Goal: Task Accomplishment & Management: Manage account settings

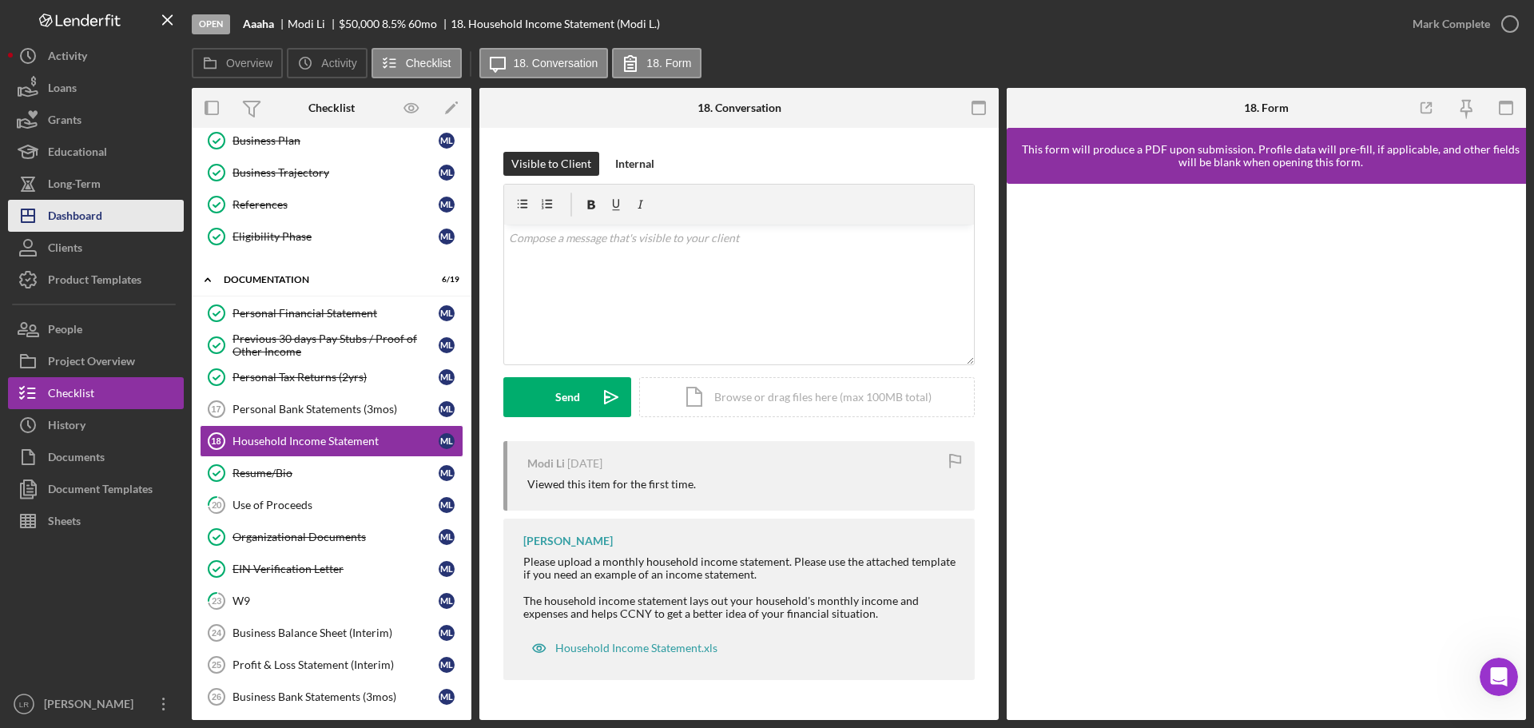
scroll to position [2819, 0]
click at [109, 217] on button "Icon/Dashboard Dashboard" at bounding box center [96, 216] width 176 height 32
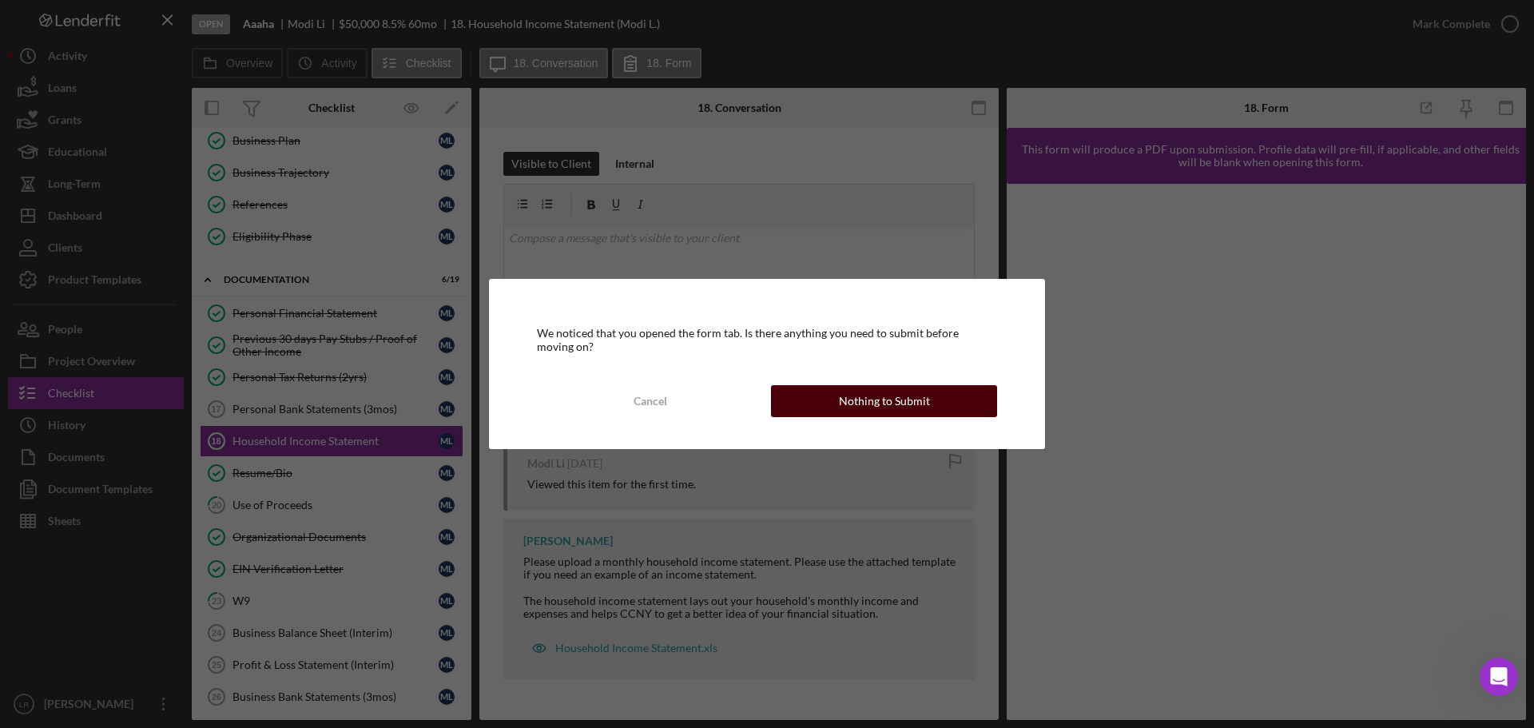
click at [868, 402] on div "Nothing to Submit" at bounding box center [884, 401] width 91 height 32
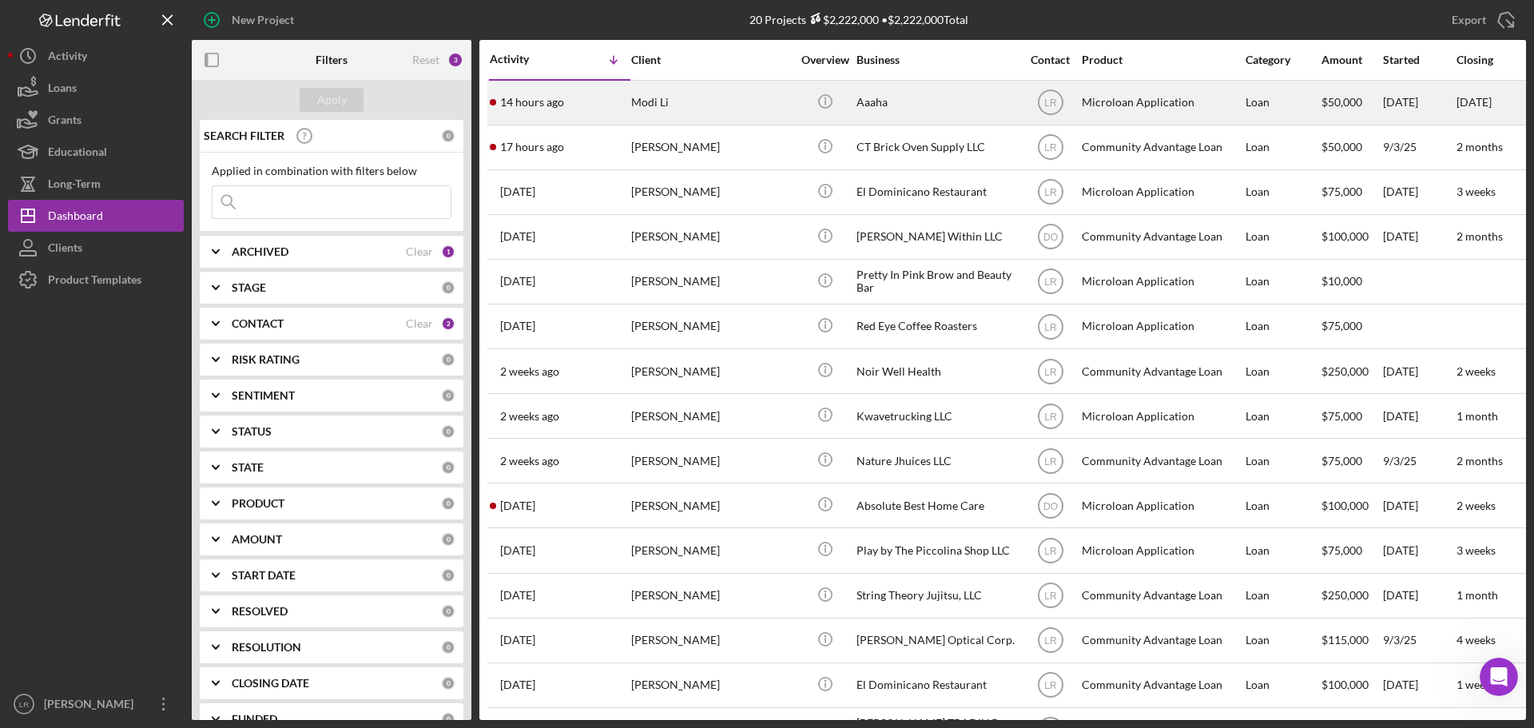
click at [645, 93] on div "Modi Li" at bounding box center [711, 103] width 160 height 42
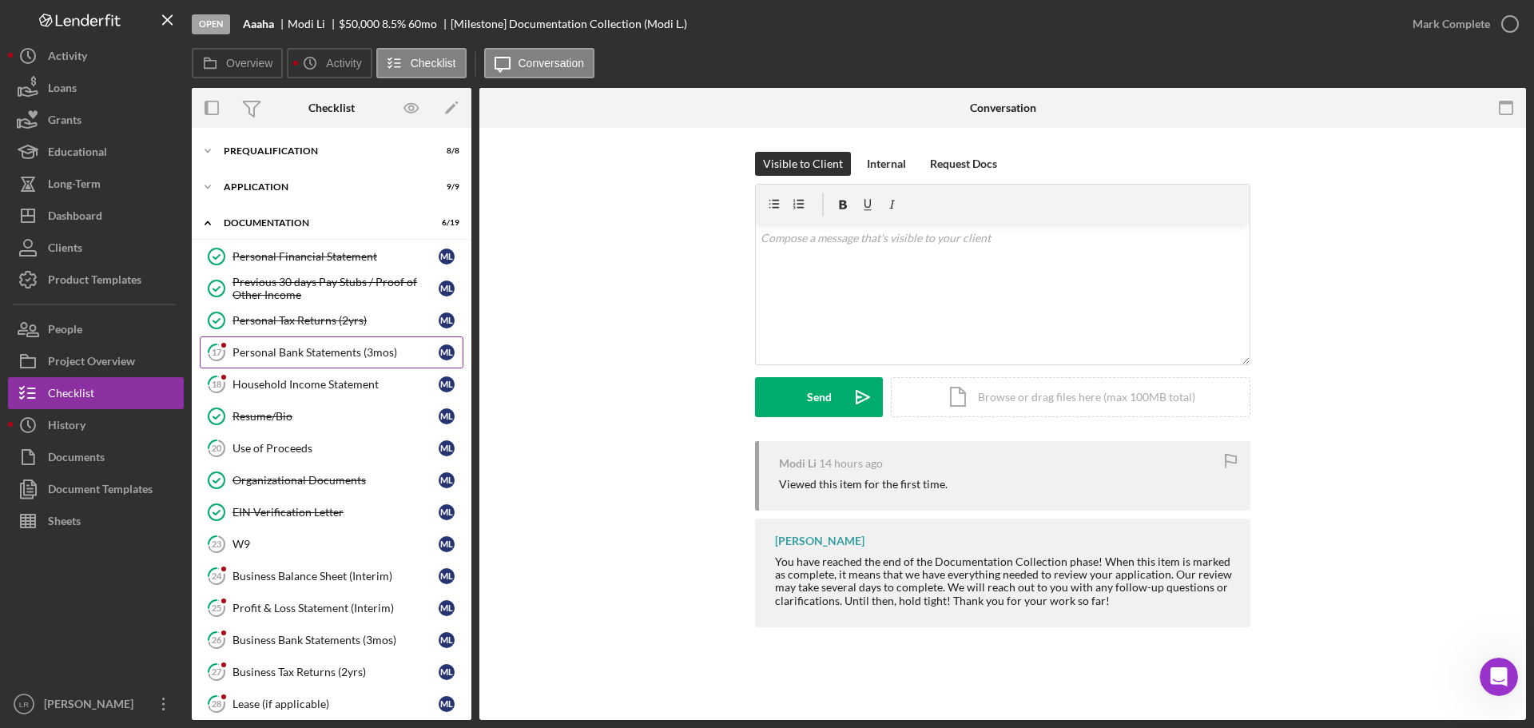
click at [298, 353] on div "Personal Bank Statements (3mos)" at bounding box center [336, 352] width 206 height 13
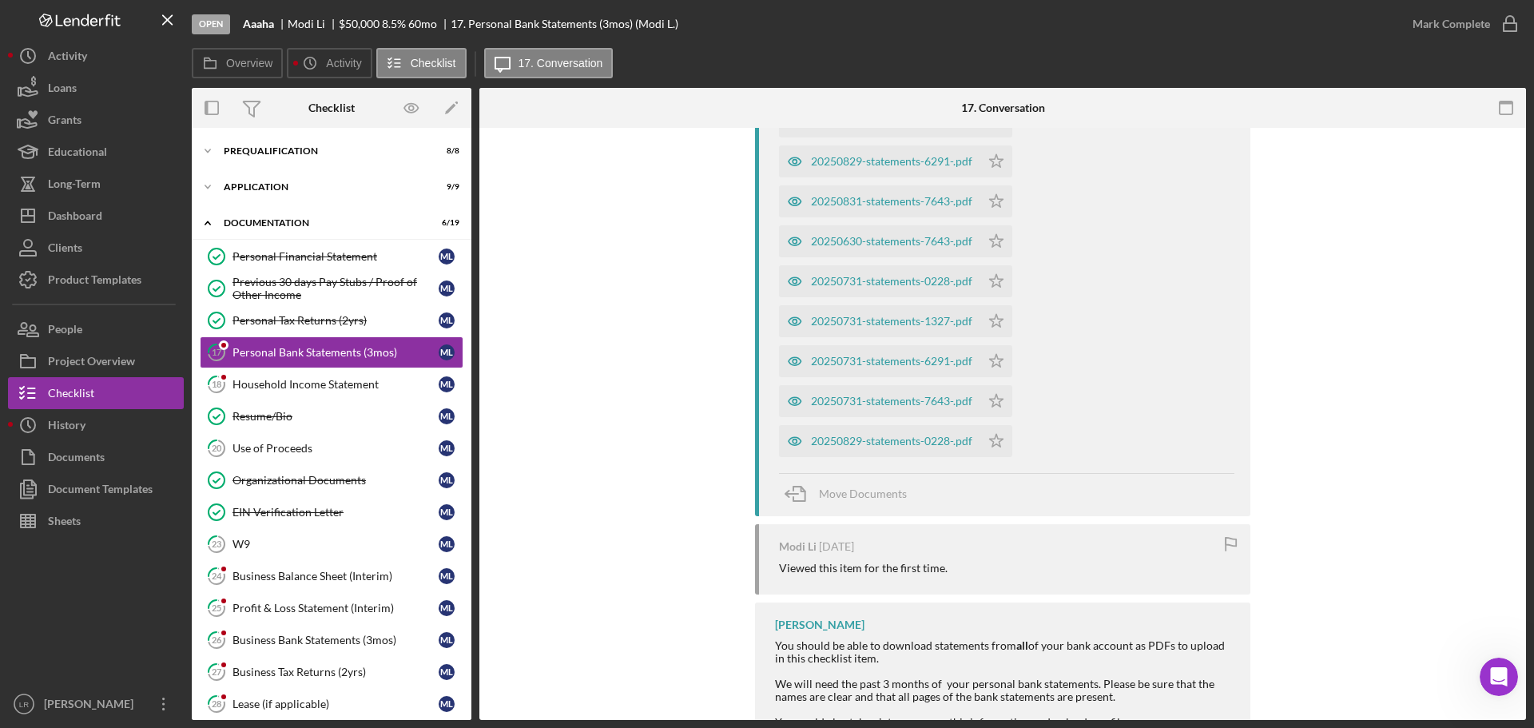
scroll to position [719, 0]
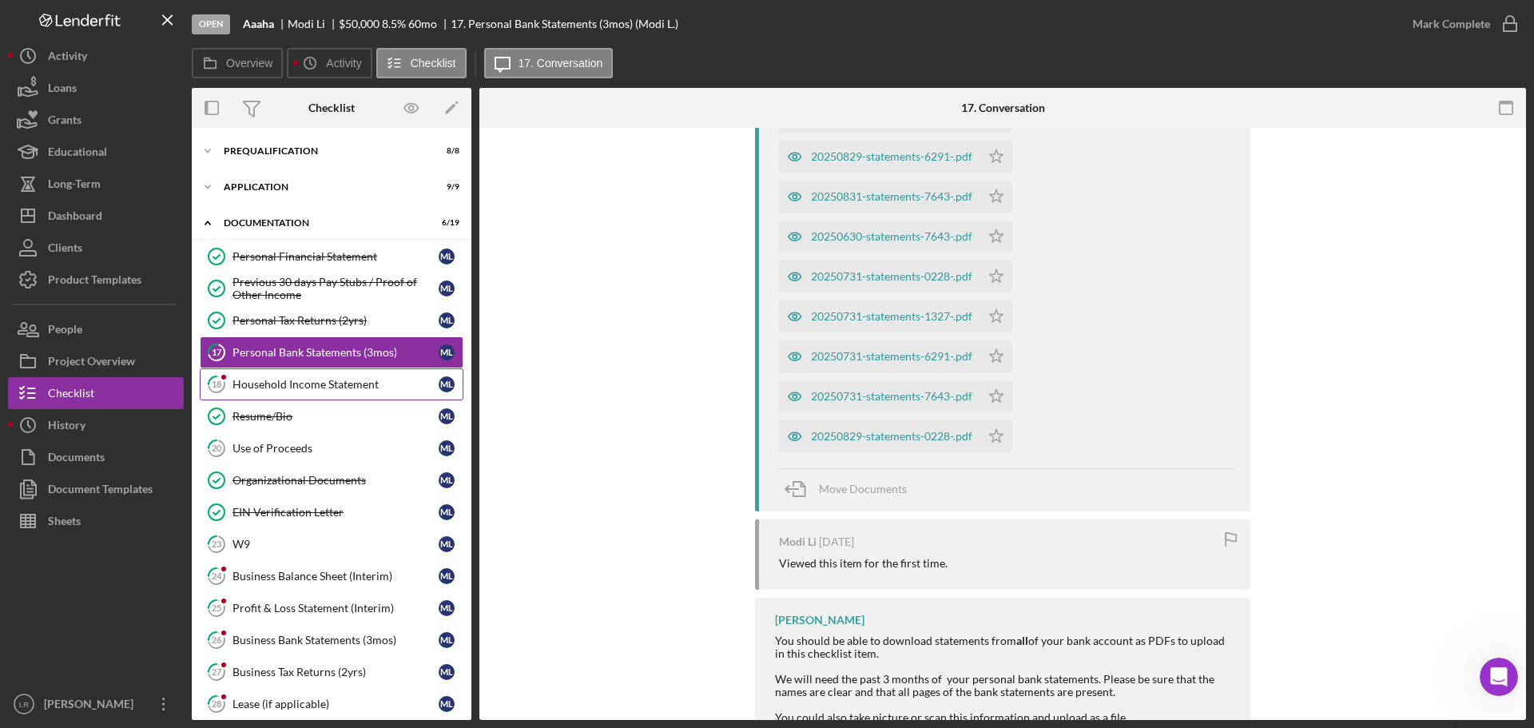
click at [282, 381] on div "Household Income Statement" at bounding box center [336, 384] width 206 height 13
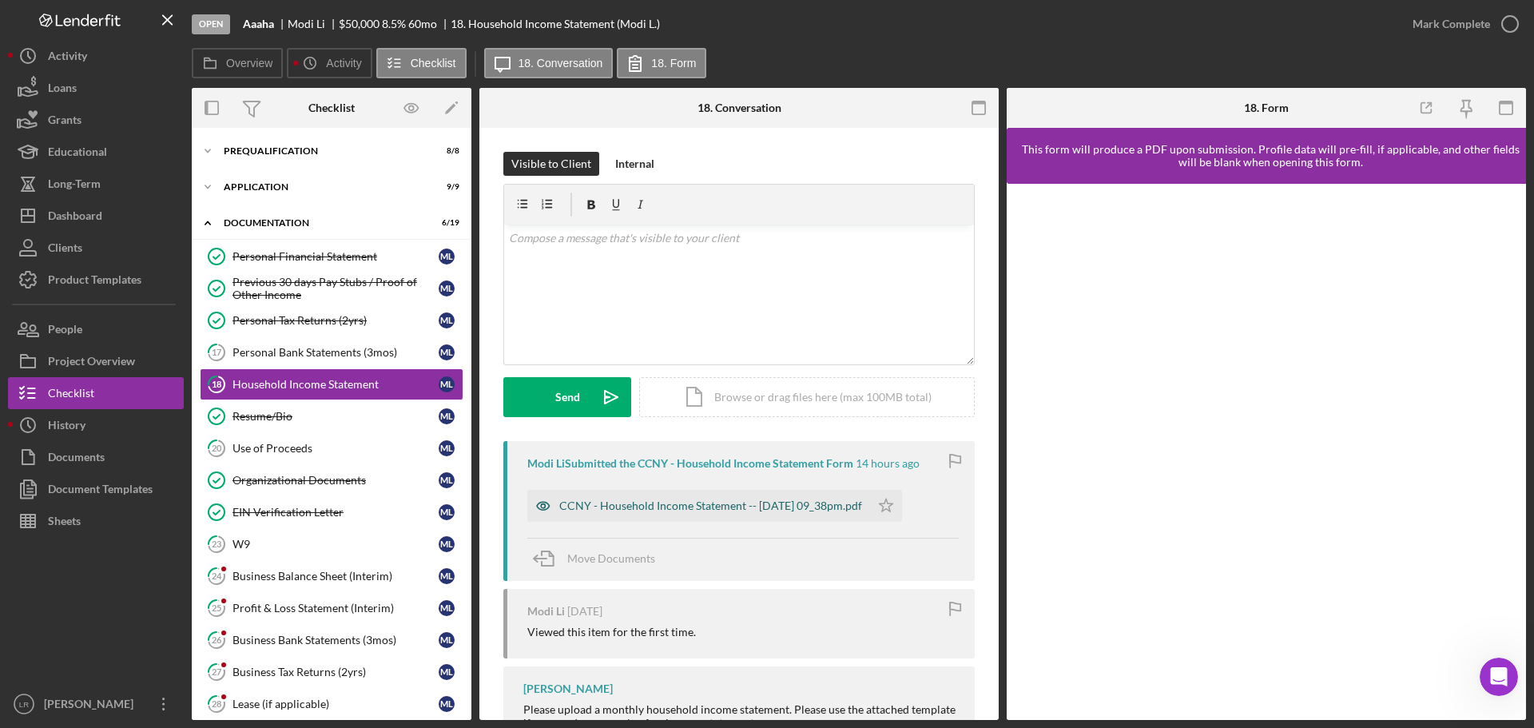
click at [739, 502] on div "CCNY - Household Income Statement -- [DATE] 09_38pm.pdf" at bounding box center [710, 505] width 303 height 13
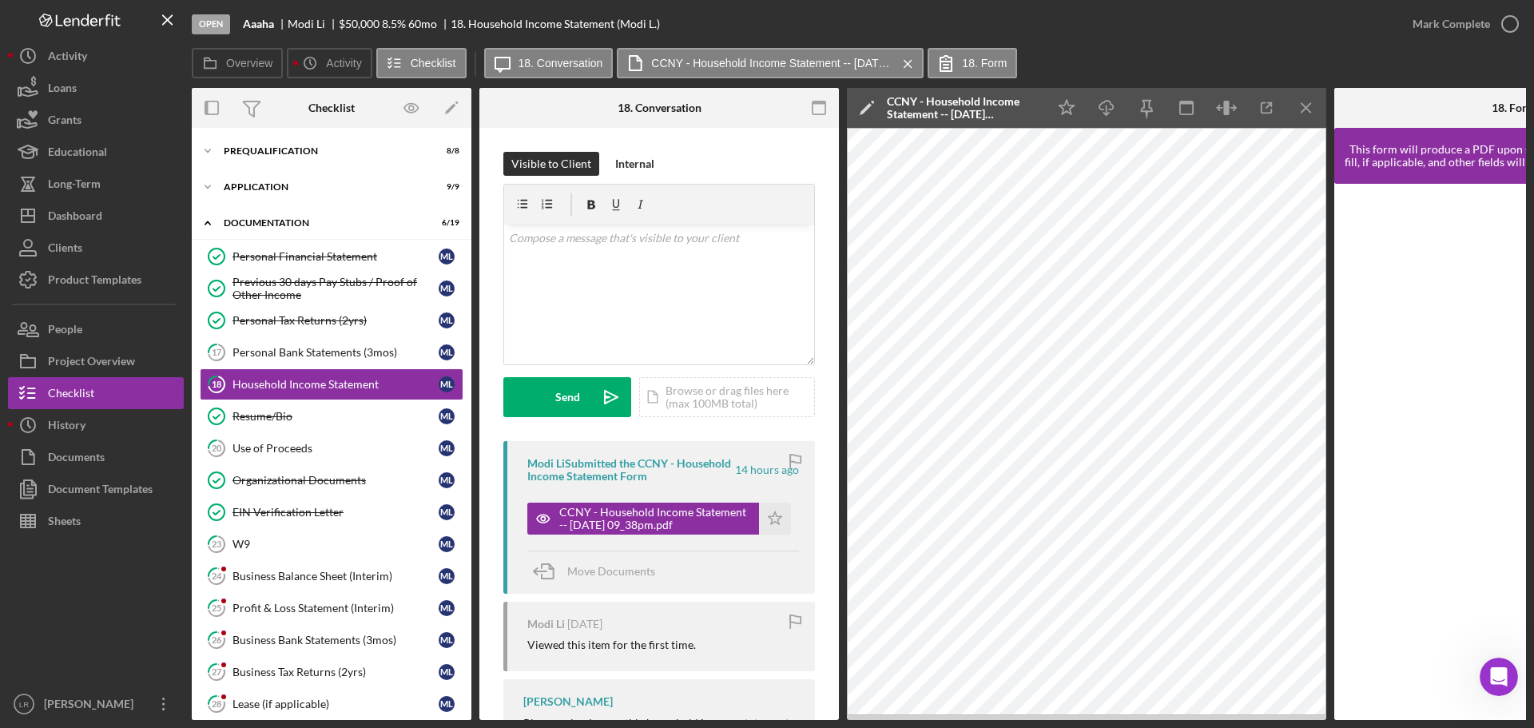
click at [851, 109] on icon "Icon/Edit" at bounding box center [867, 108] width 40 height 40
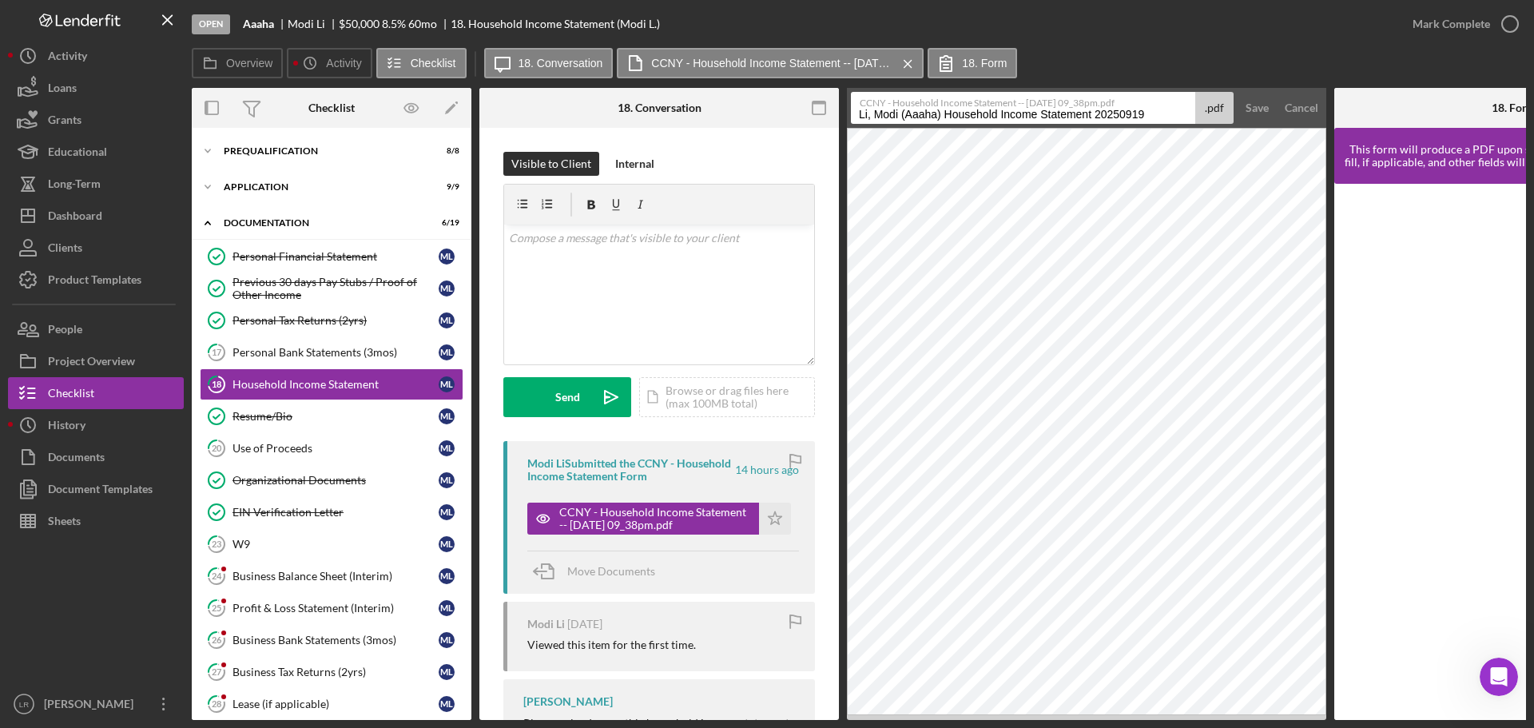
drag, startPoint x: 945, startPoint y: 113, endPoint x: 575, endPoint y: 117, distance: 370.0
click at [576, 120] on div "Overview Internal Workflow Stage Open Icon/Dropdown Arrow Archive (can unarchiv…" at bounding box center [859, 404] width 1335 height 632
drag, startPoint x: 1009, startPoint y: 116, endPoint x: 1291, endPoint y: 110, distance: 283.0
click at [1289, 110] on form "CCNY - Household Income Statement -- [DATE] 09_38pm.pdf Household Income Statem…" at bounding box center [1086, 108] width 479 height 40
type input "Household Income Statement"
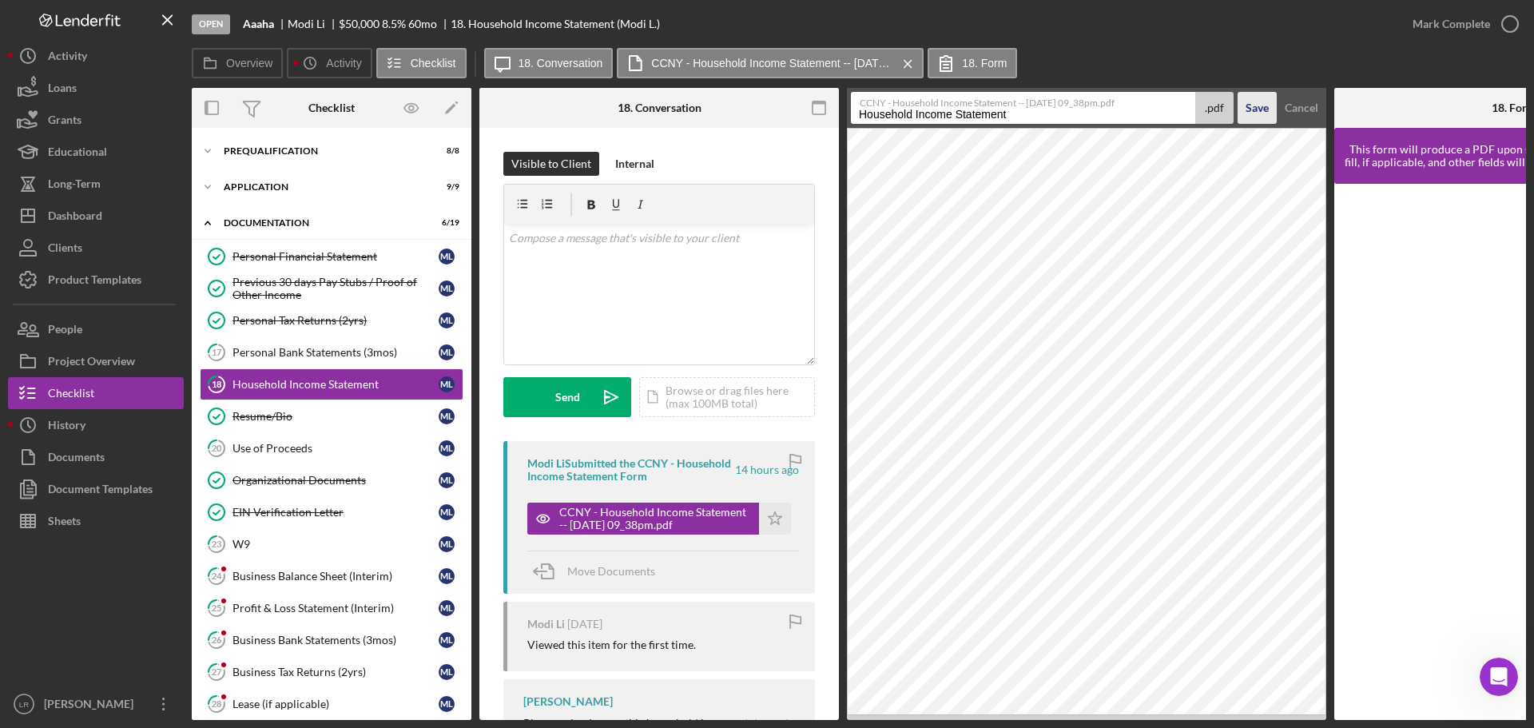
click at [1263, 108] on div "Save" at bounding box center [1257, 108] width 23 height 32
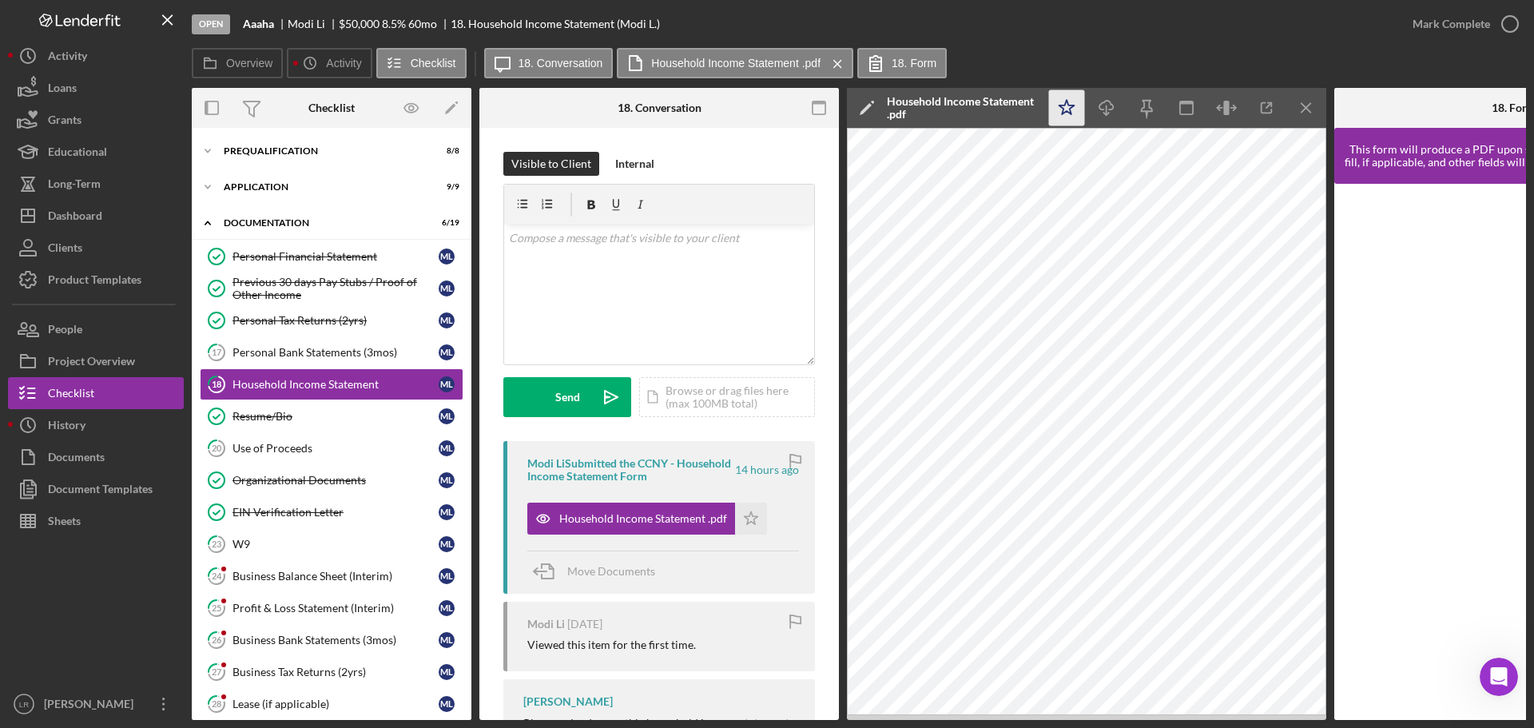
click at [1061, 110] on icon "Icon/Star" at bounding box center [1067, 108] width 36 height 36
click at [1100, 109] on icon "button" at bounding box center [1107, 105] width 14 height 9
click at [1120, 47] on div "Open Aaaha Modi Li $50,000 $50,000 8.5 % 60 mo 18. Household Income Statement (…" at bounding box center [794, 24] width 1205 height 48
click at [1484, 30] on div "Mark Complete" at bounding box center [1452, 24] width 78 height 32
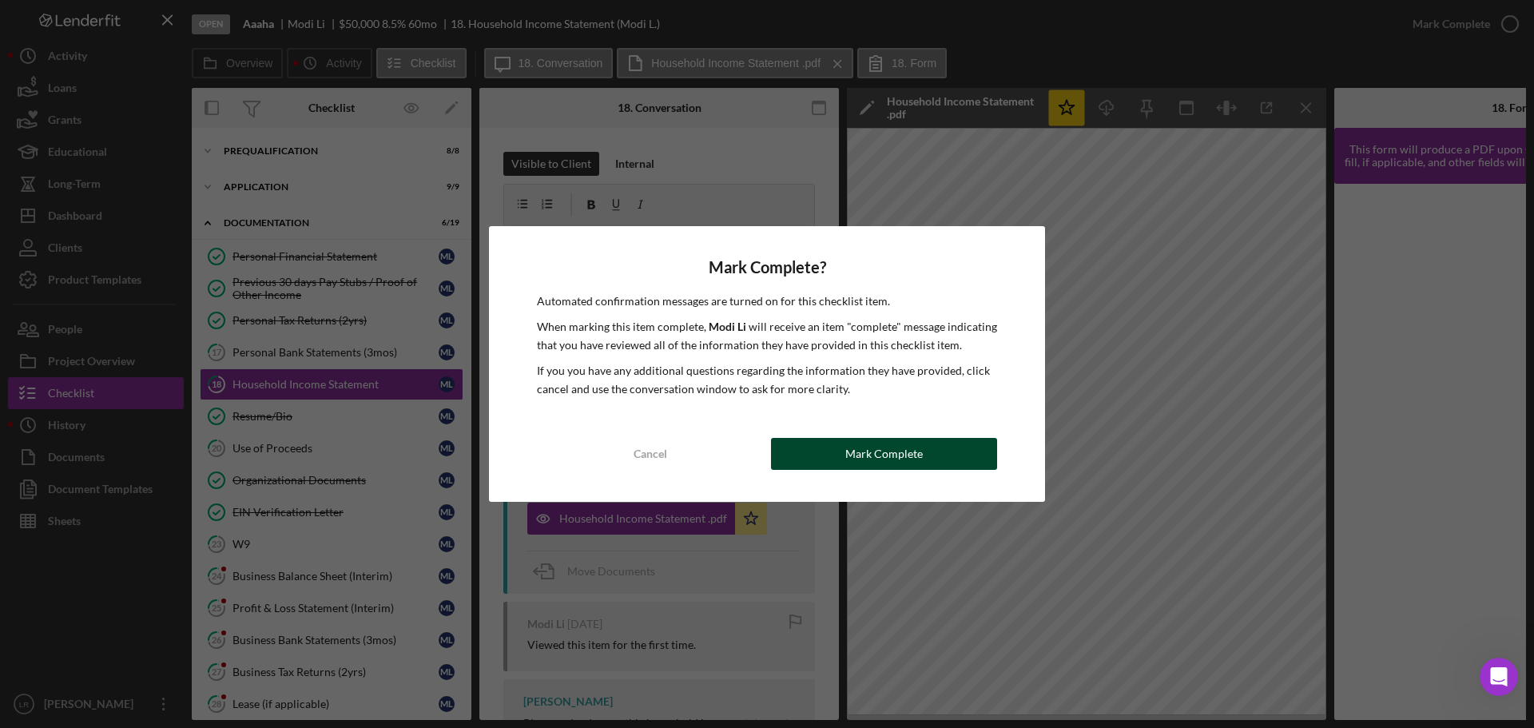
click at [940, 451] on button "Mark Complete" at bounding box center [884, 454] width 226 height 32
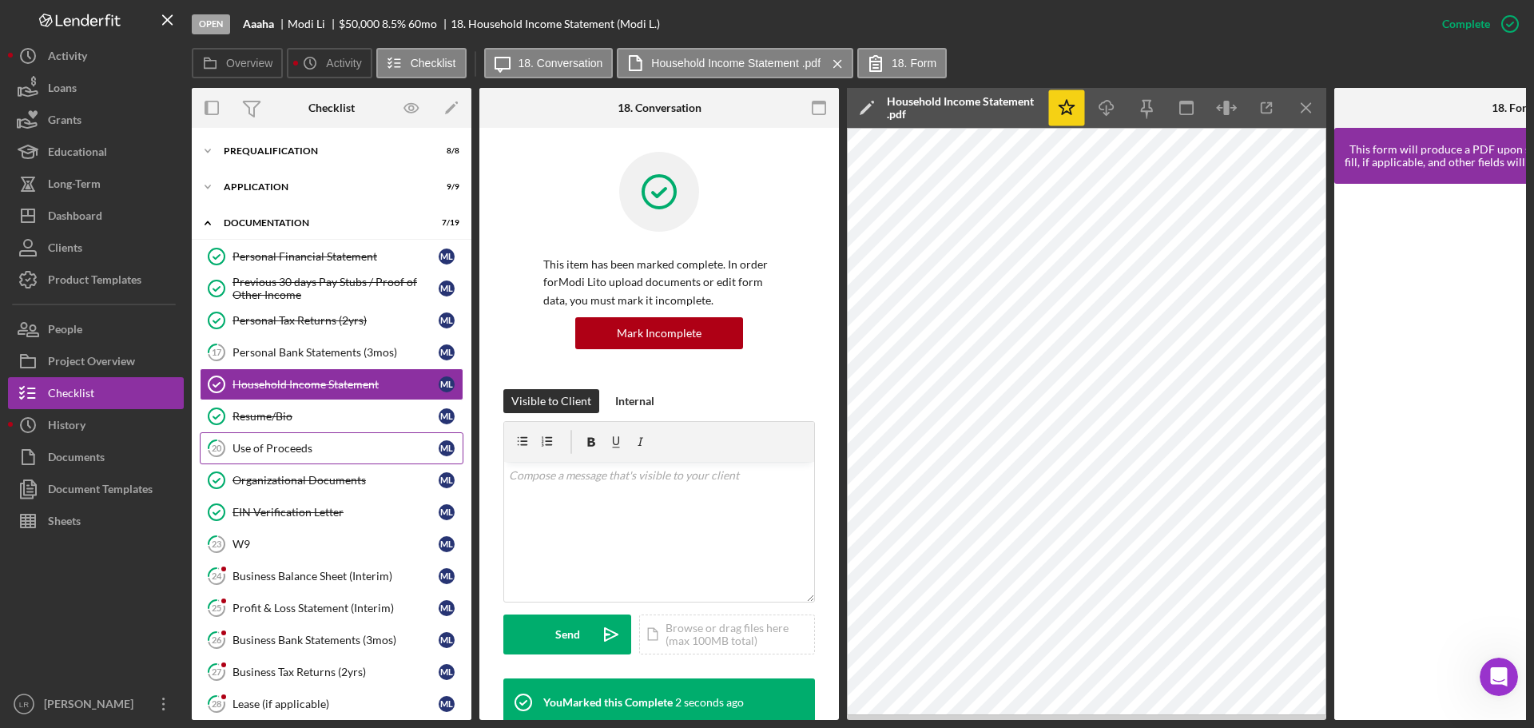
click at [282, 442] on div "Use of Proceeds" at bounding box center [336, 448] width 206 height 13
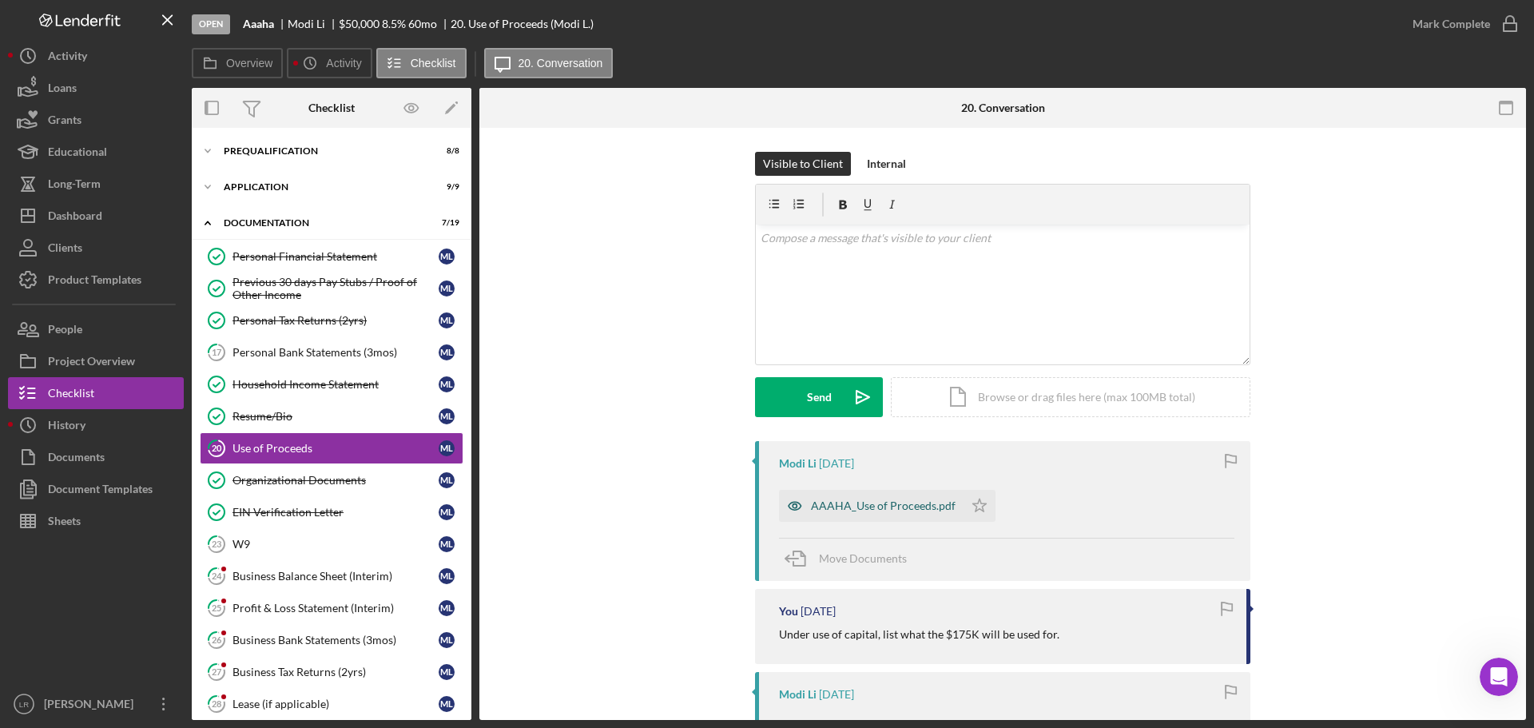
click at [843, 498] on div "AAAHA_Use of Proceeds.pdf" at bounding box center [871, 506] width 185 height 32
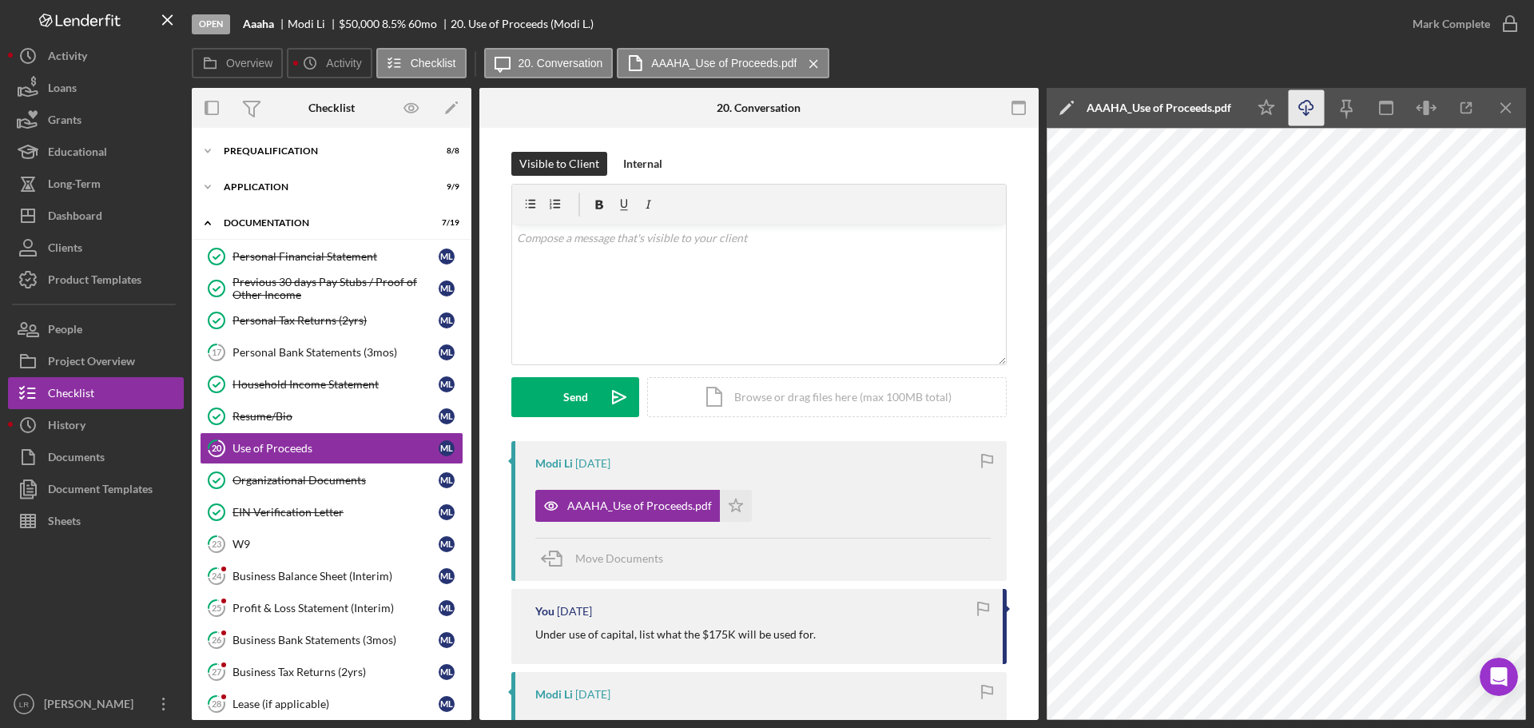
click at [1305, 107] on icon "Icon/Download" at bounding box center [1307, 108] width 36 height 36
click at [759, 394] on div "Icon/Document Browse or drag files here (max 100MB total) Tap to choose files o…" at bounding box center [827, 397] width 360 height 40
click at [560, 390] on div "Upload" at bounding box center [576, 397] width 36 height 40
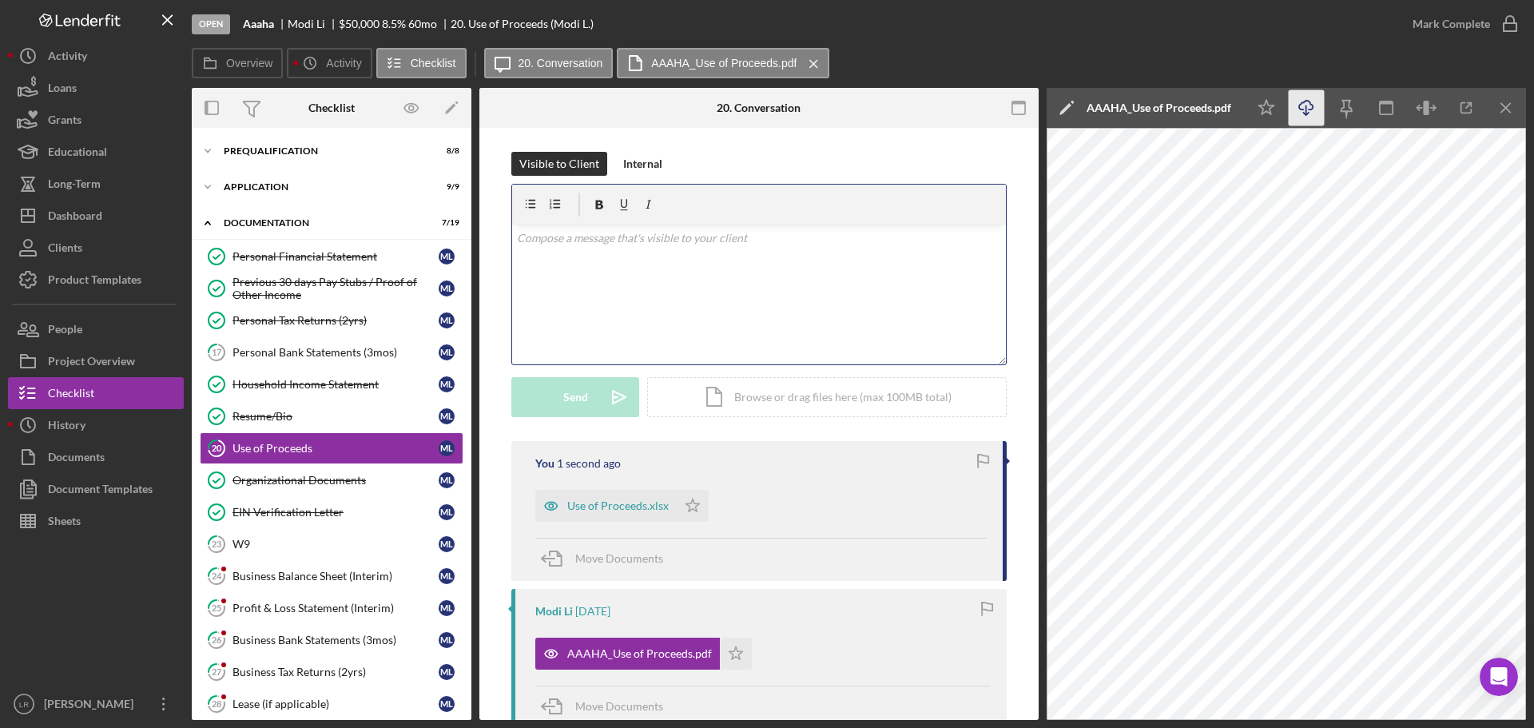
click at [609, 296] on div "v Color teal Color pink Remove color Add row above Add row below Add column bef…" at bounding box center [759, 295] width 494 height 140
click at [569, 241] on p "I added the remainder of the funds for working capital" at bounding box center [759, 238] width 485 height 18
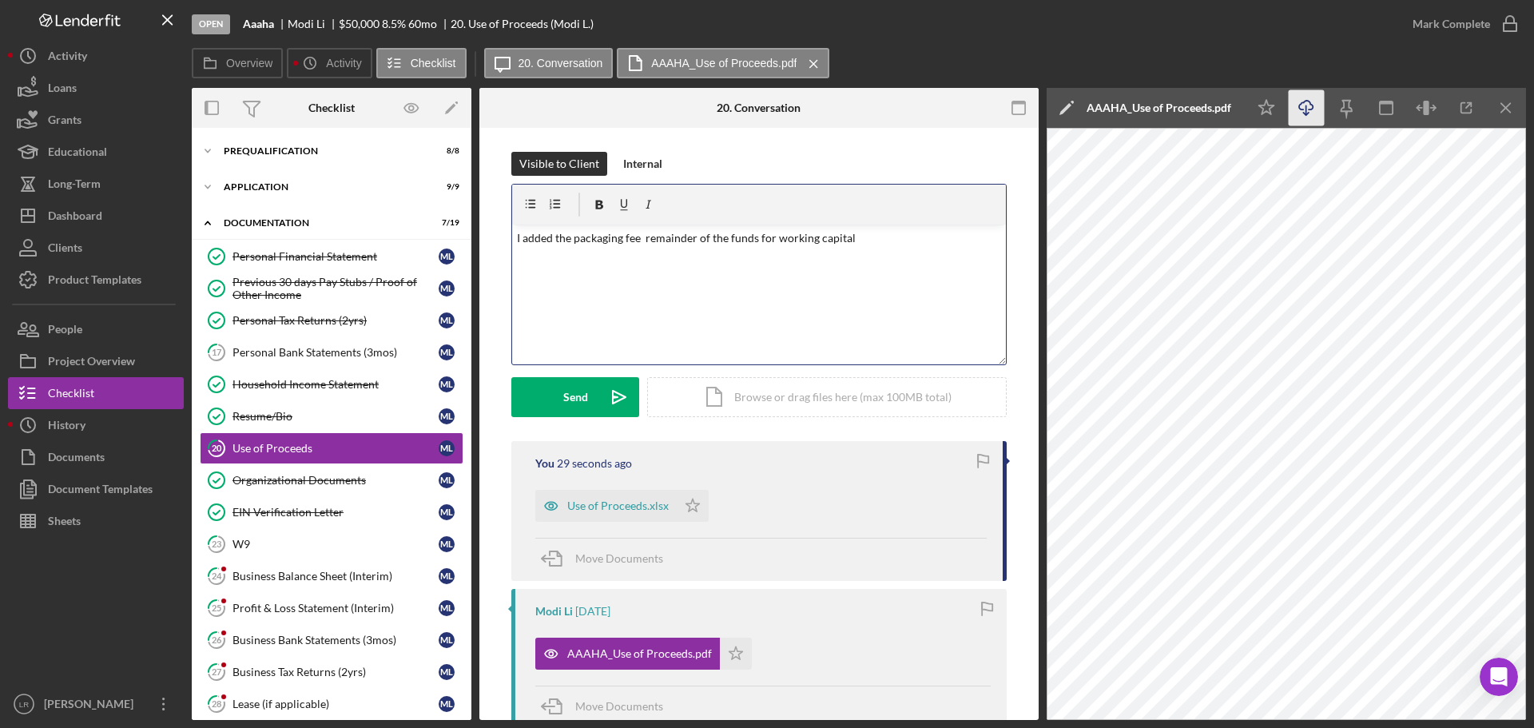
click at [572, 239] on p "I added the packaging fee remainder of the funds for working capital" at bounding box center [759, 238] width 485 height 18
click at [658, 234] on p "I added the 2% packaging fee remainder of the funds for working capital" at bounding box center [759, 238] width 485 height 18
drag, startPoint x: 584, startPoint y: 400, endPoint x: 579, endPoint y: 409, distance: 10.4
click at [583, 400] on div "Send" at bounding box center [575, 397] width 25 height 40
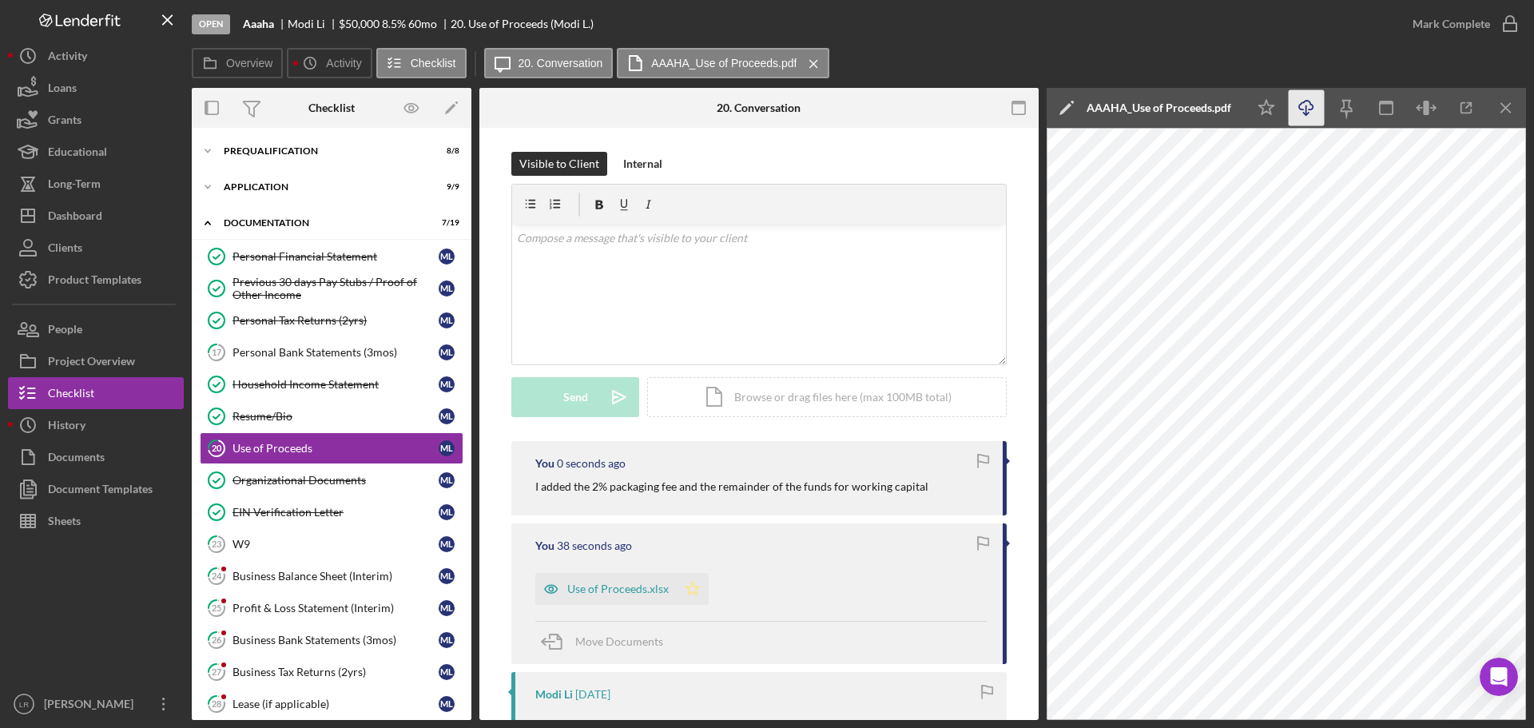
click at [694, 593] on icon "Icon/Star" at bounding box center [693, 589] width 32 height 32
click at [1454, 24] on div "Mark Complete" at bounding box center [1452, 24] width 78 height 32
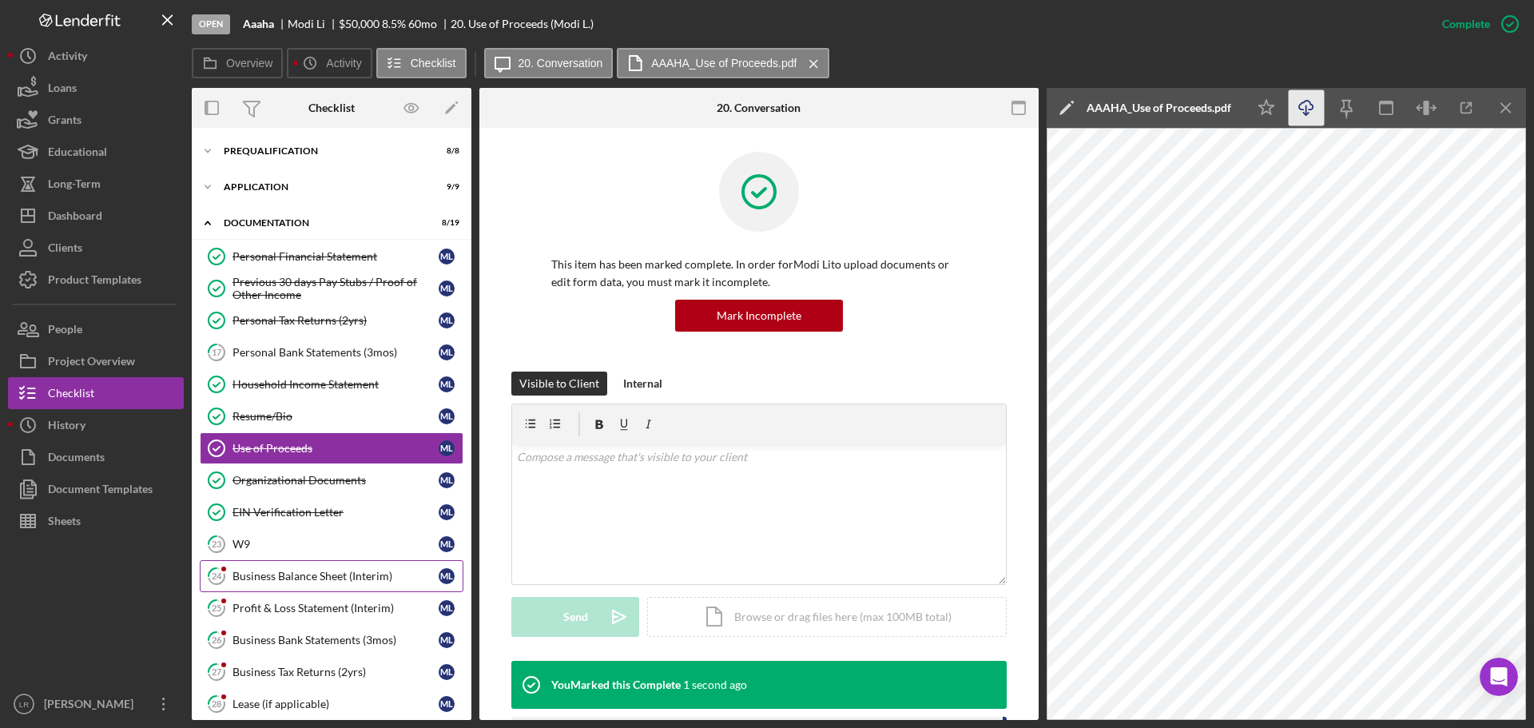
click at [254, 576] on div "Business Balance Sheet (Interim)" at bounding box center [336, 576] width 206 height 13
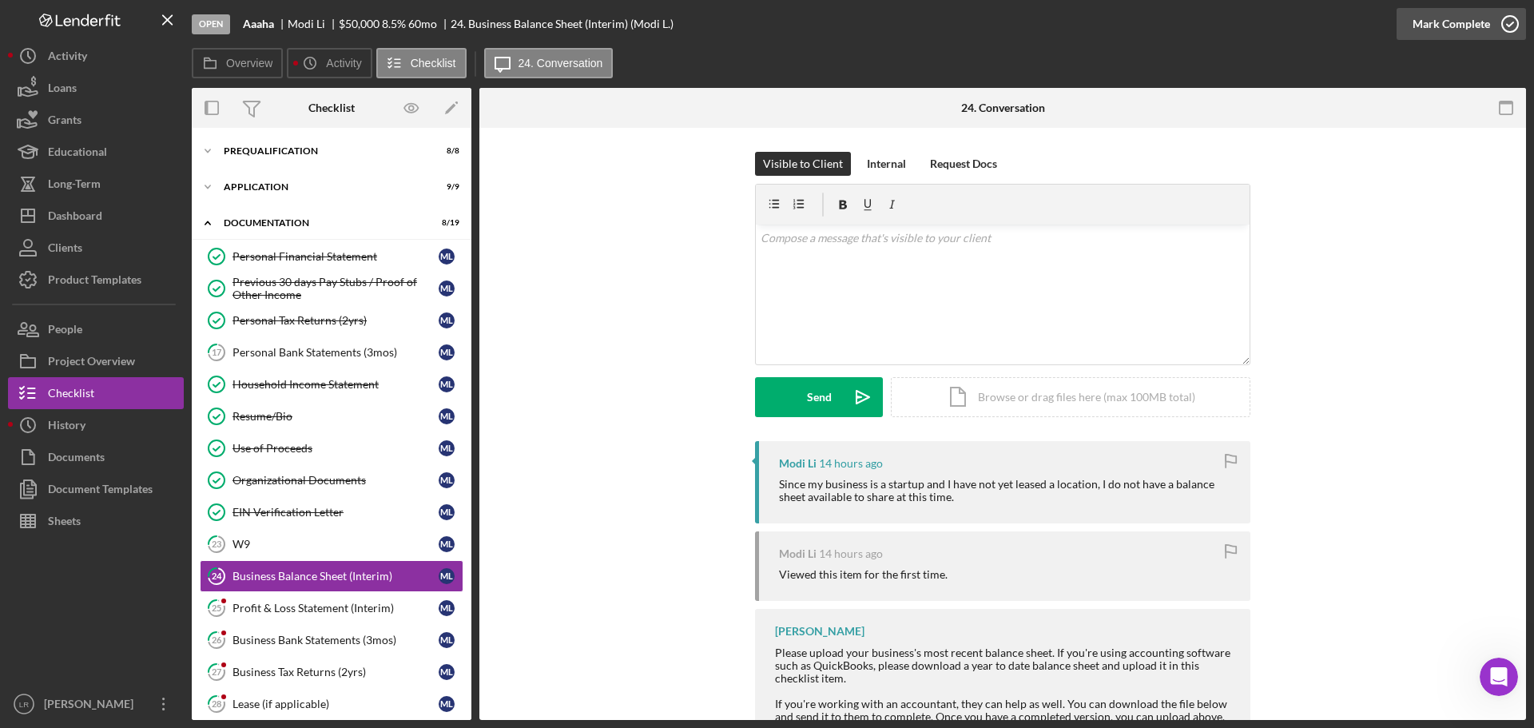
click at [1424, 23] on div "Mark Complete" at bounding box center [1452, 24] width 78 height 32
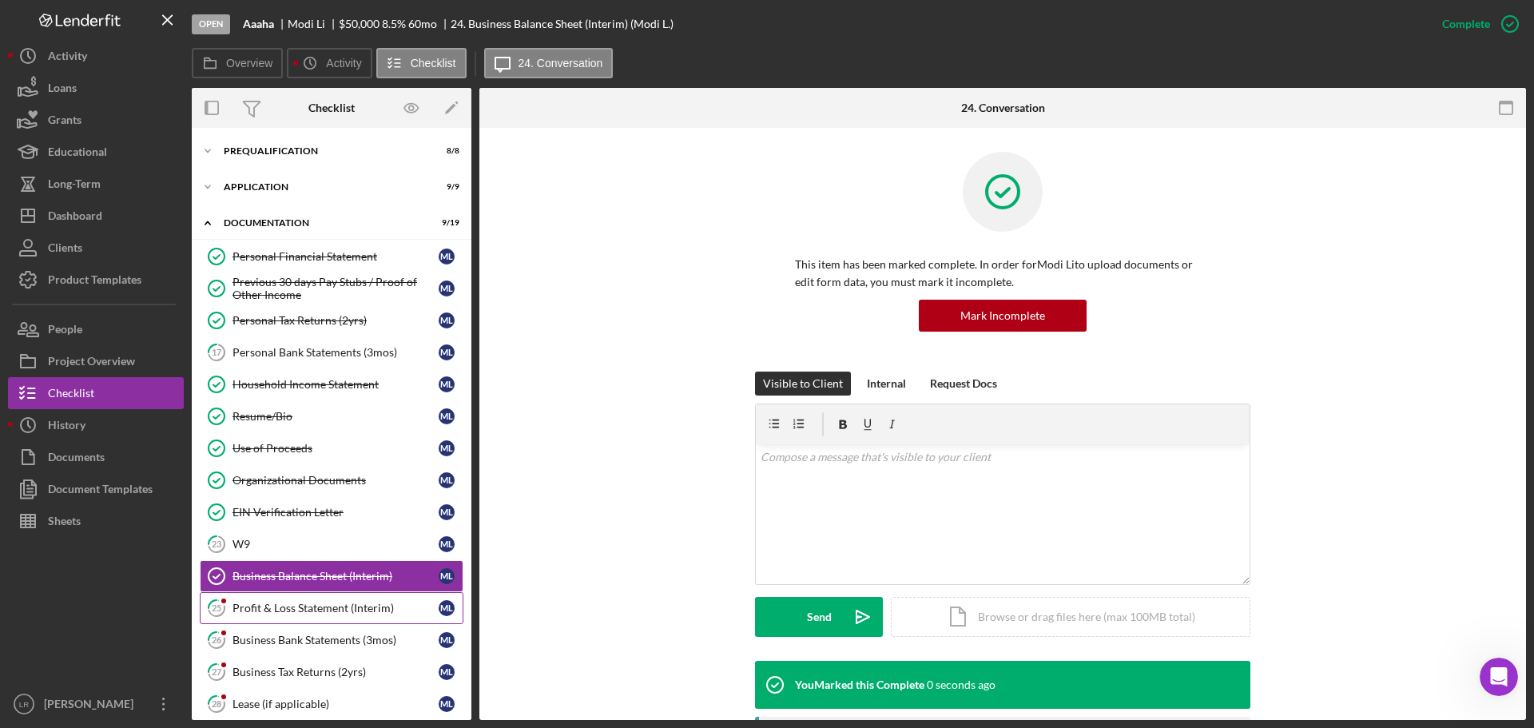
click at [290, 610] on div "Profit & Loss Statement (Interim)" at bounding box center [336, 608] width 206 height 13
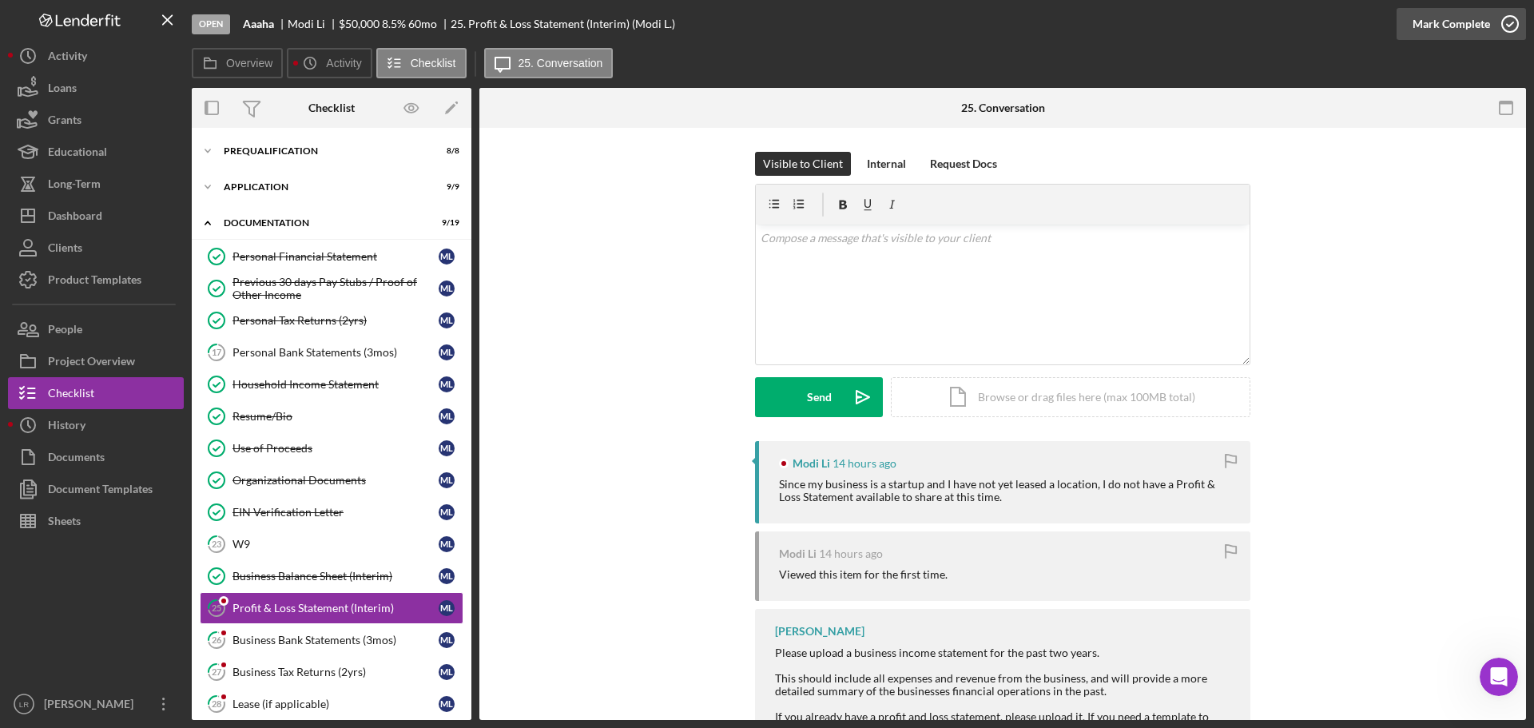
click at [1434, 18] on div "Mark Complete" at bounding box center [1452, 24] width 78 height 32
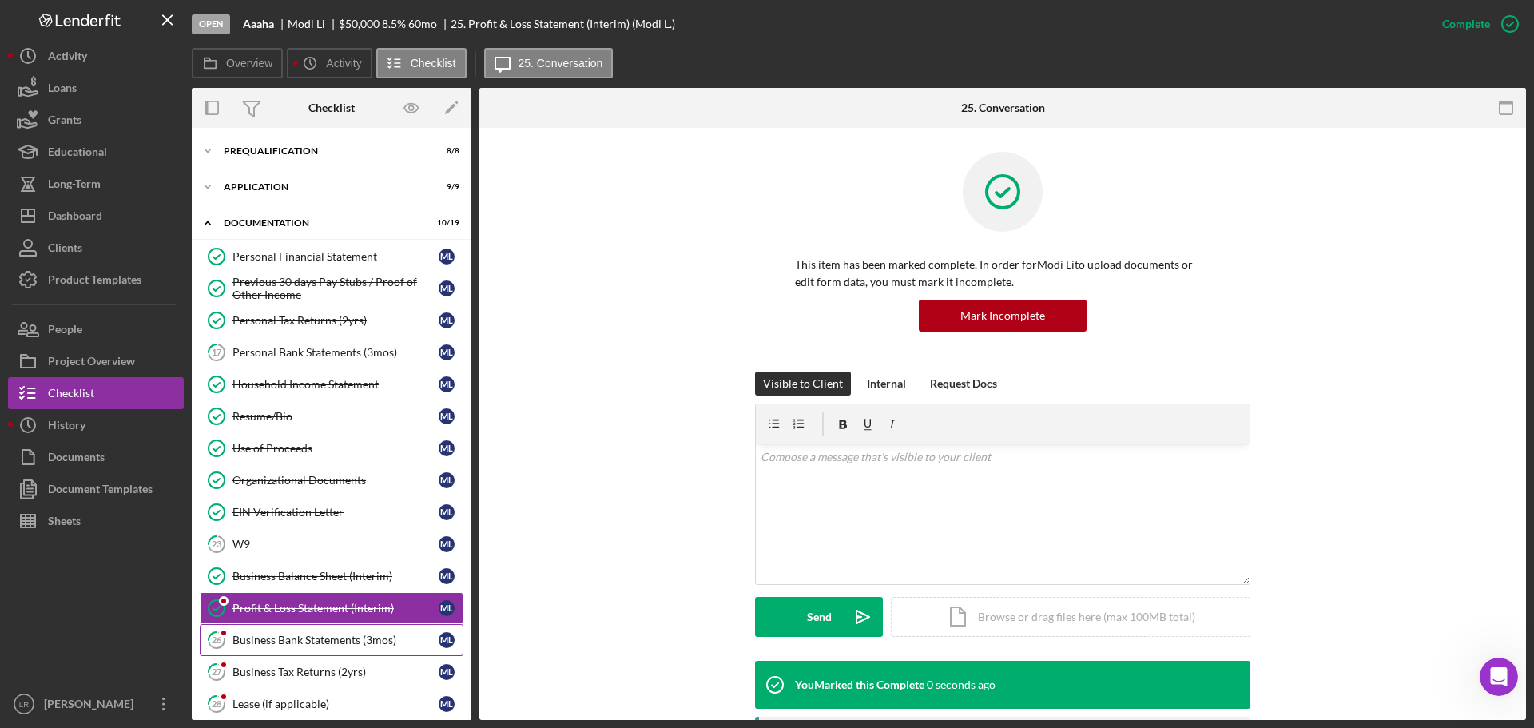
click at [292, 644] on div "Business Bank Statements (3mos)" at bounding box center [336, 640] width 206 height 13
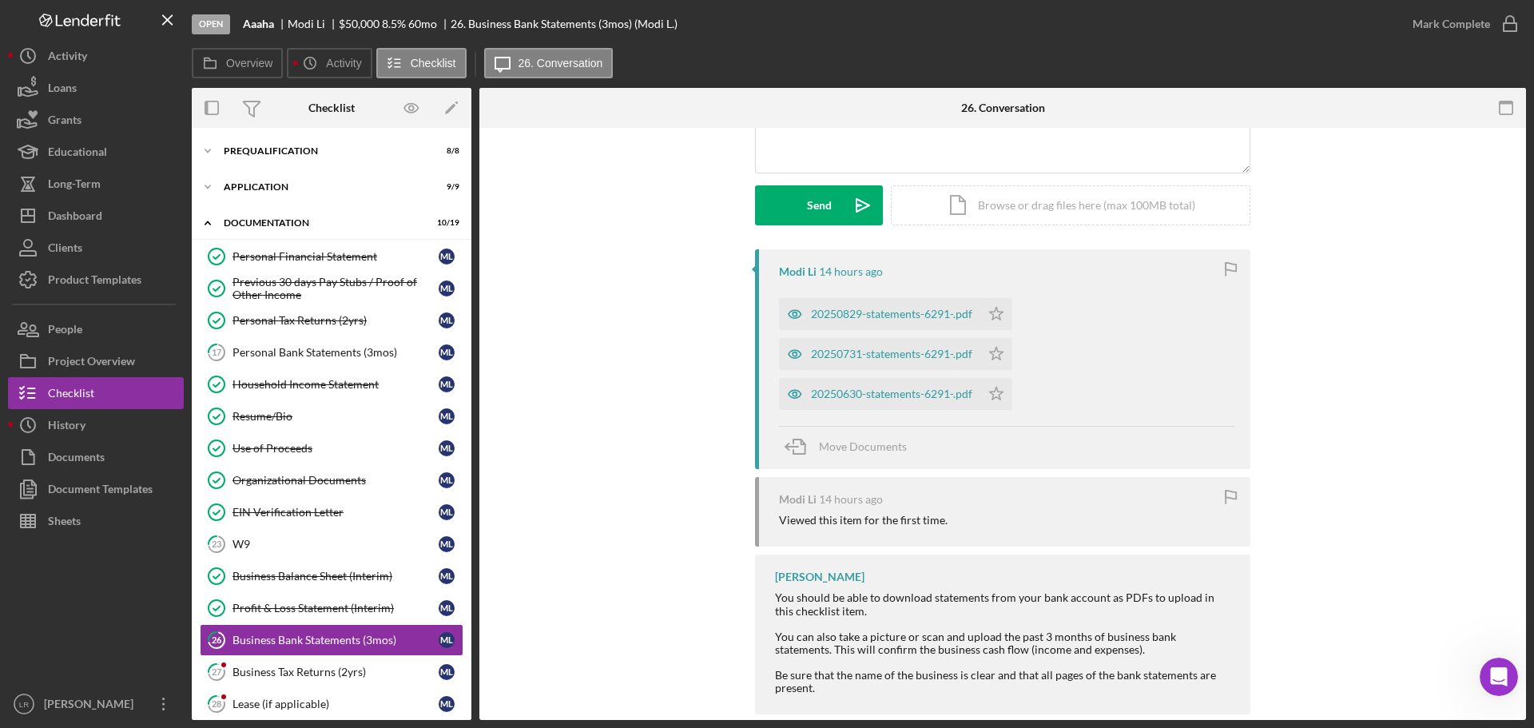
scroll to position [218, 0]
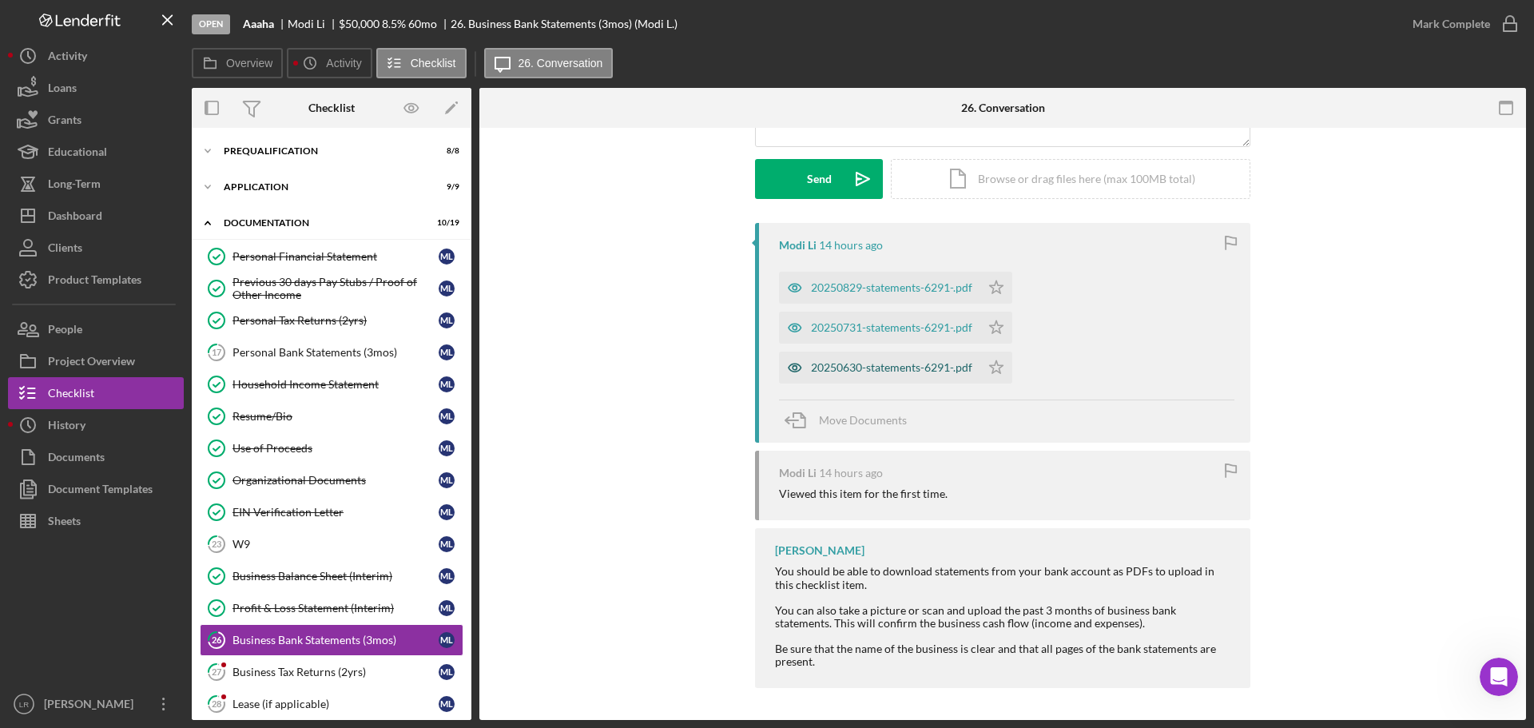
click at [917, 372] on div "20250630-statements-6291-.pdf" at bounding box center [891, 367] width 161 height 13
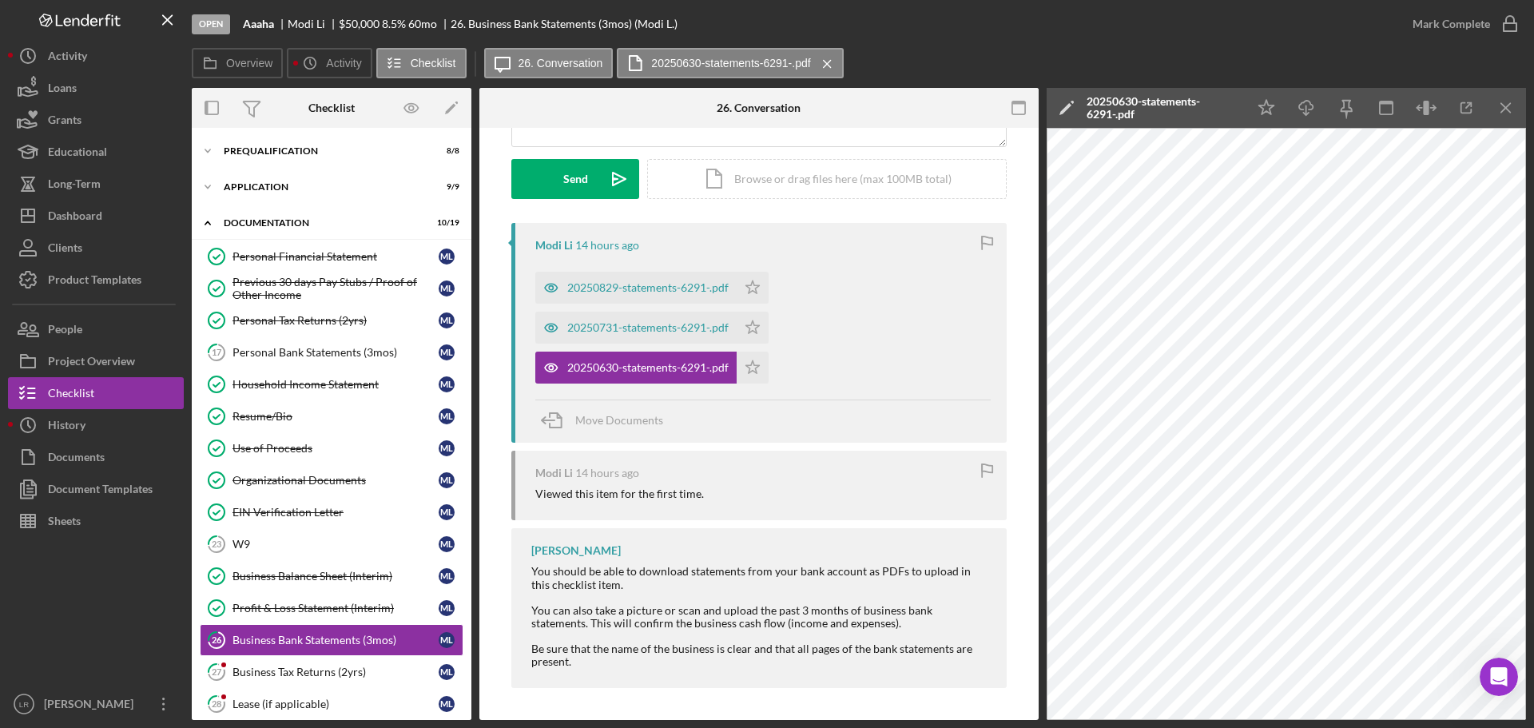
click at [1061, 105] on icon "Icon/Edit" at bounding box center [1067, 108] width 40 height 40
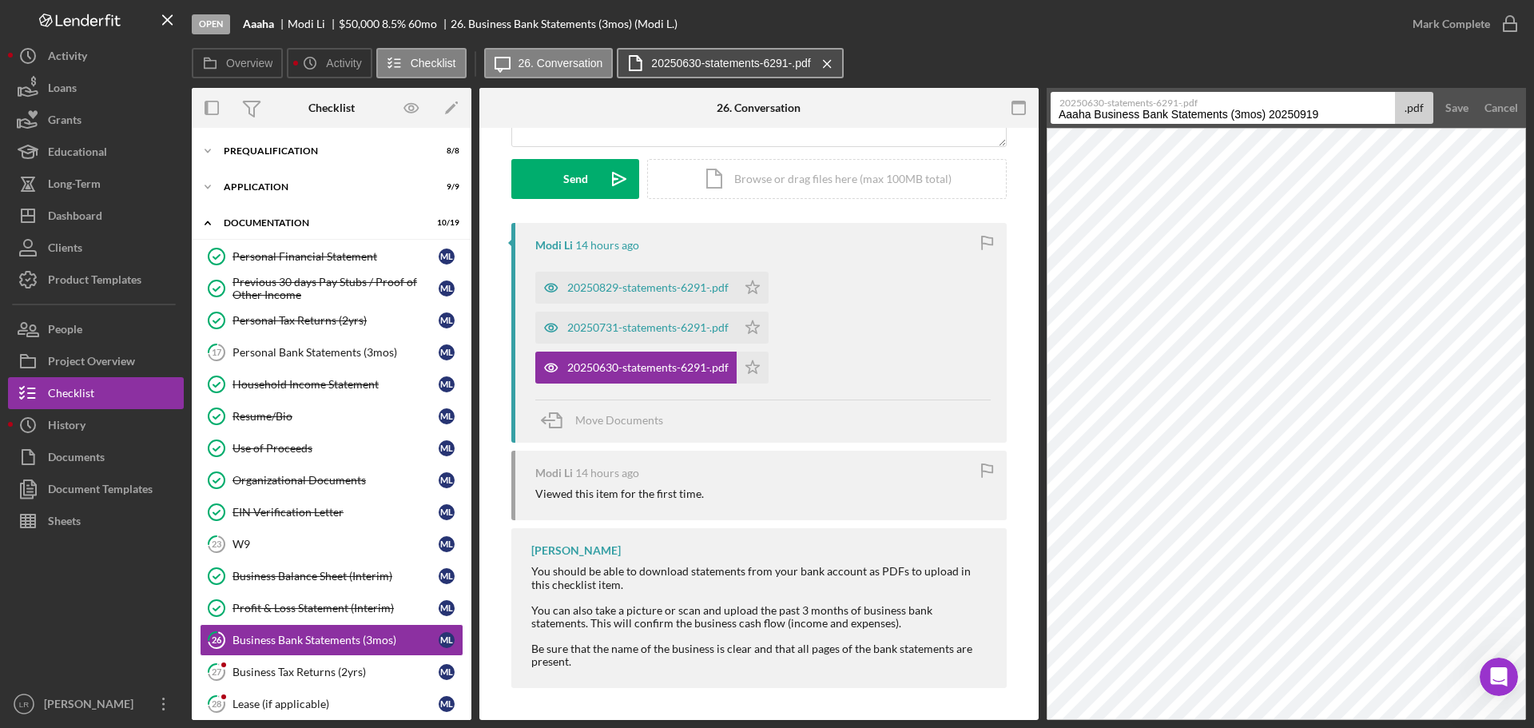
drag, startPoint x: 1095, startPoint y: 115, endPoint x: 647, endPoint y: 77, distance: 450.0
click at [647, 77] on div "Overview Icon/History Activity Checklist Icon/Message 26. Conversation 20250630…" at bounding box center [859, 384] width 1335 height 672
drag, startPoint x: 1190, startPoint y: 115, endPoint x: 1534, endPoint y: 133, distance: 344.1
click at [1534, 133] on div "Open Aaaha Modi Li $50,000 $50,000 8.5 % 60 mo 26. Business Bank Statements (3m…" at bounding box center [767, 364] width 1534 height 728
type input "Business Bank Statement - Jun"
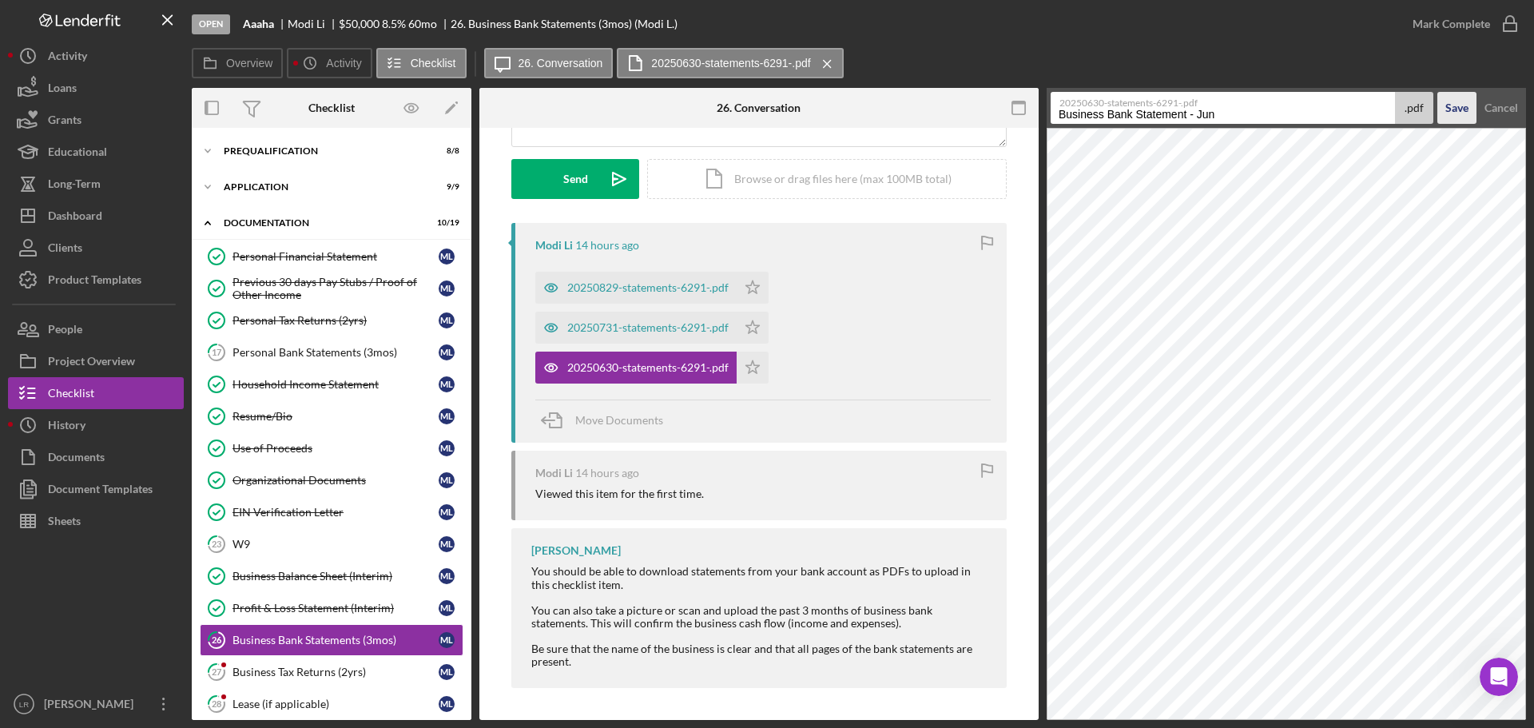
click at [1450, 108] on div "Save" at bounding box center [1457, 108] width 23 height 32
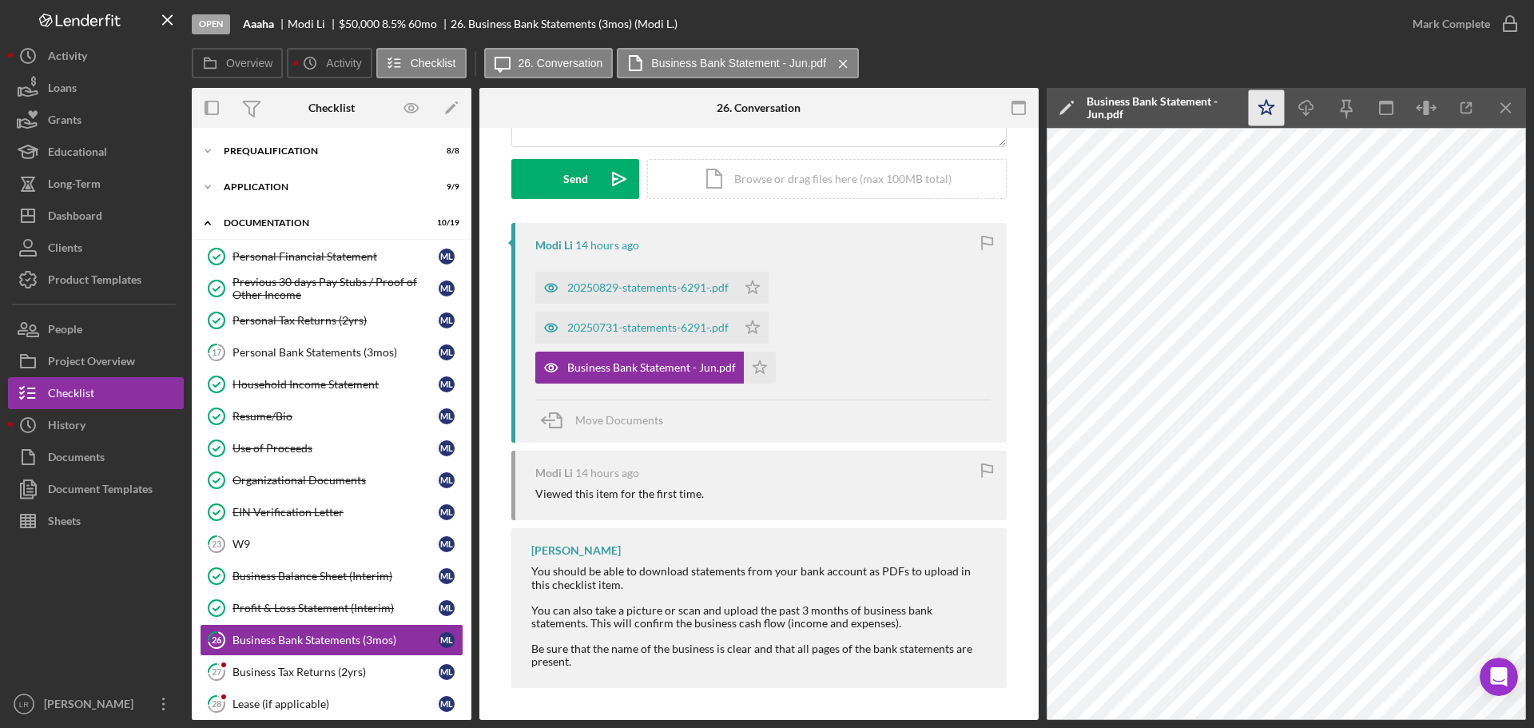
click at [1259, 106] on icon "Icon/Star" at bounding box center [1267, 108] width 36 height 36
click at [1307, 109] on icon "Icon/Download" at bounding box center [1307, 108] width 36 height 36
click at [682, 332] on div "20250731-statements-6291-.pdf" at bounding box center [647, 327] width 161 height 13
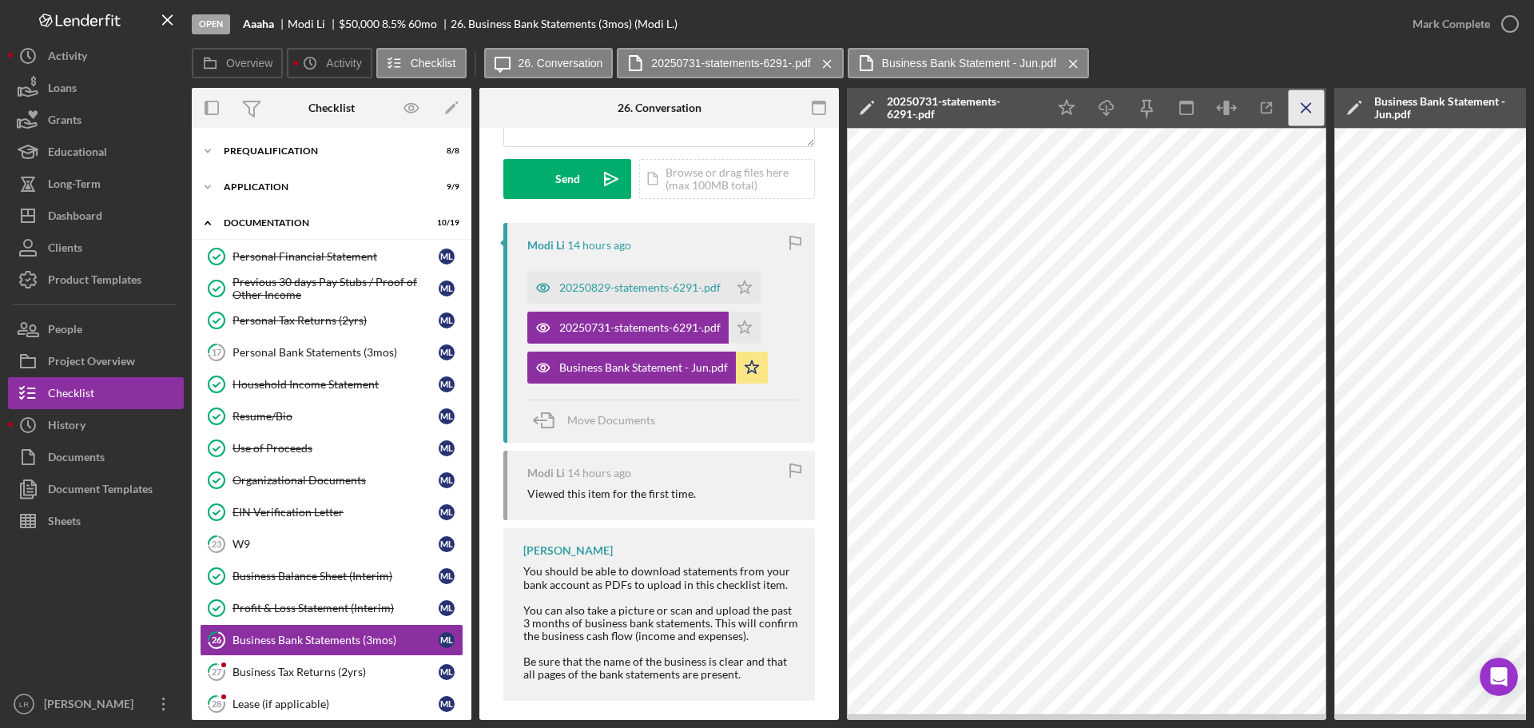
click at [1307, 109] on line "button" at bounding box center [1306, 107] width 9 height 9
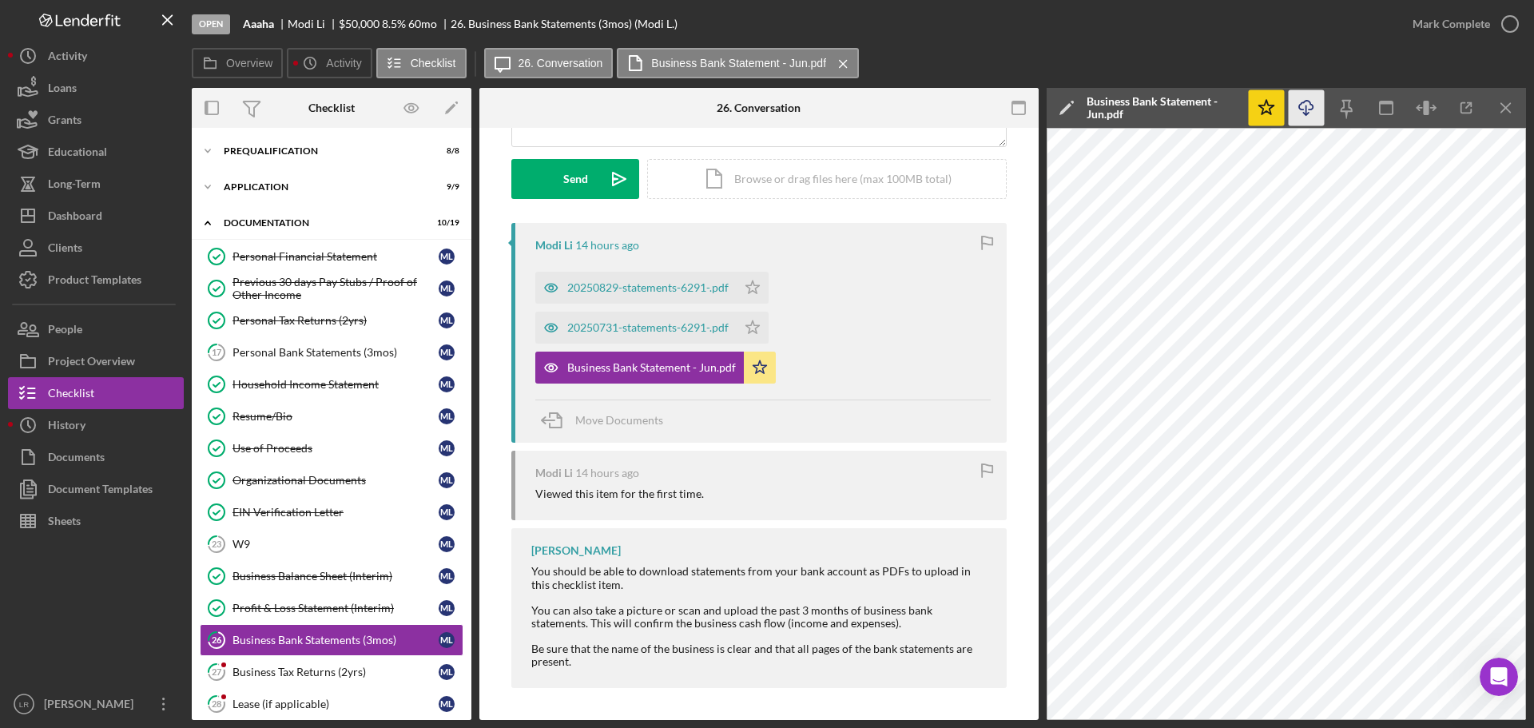
click at [1068, 103] on icon "Icon/Edit" at bounding box center [1067, 108] width 40 height 40
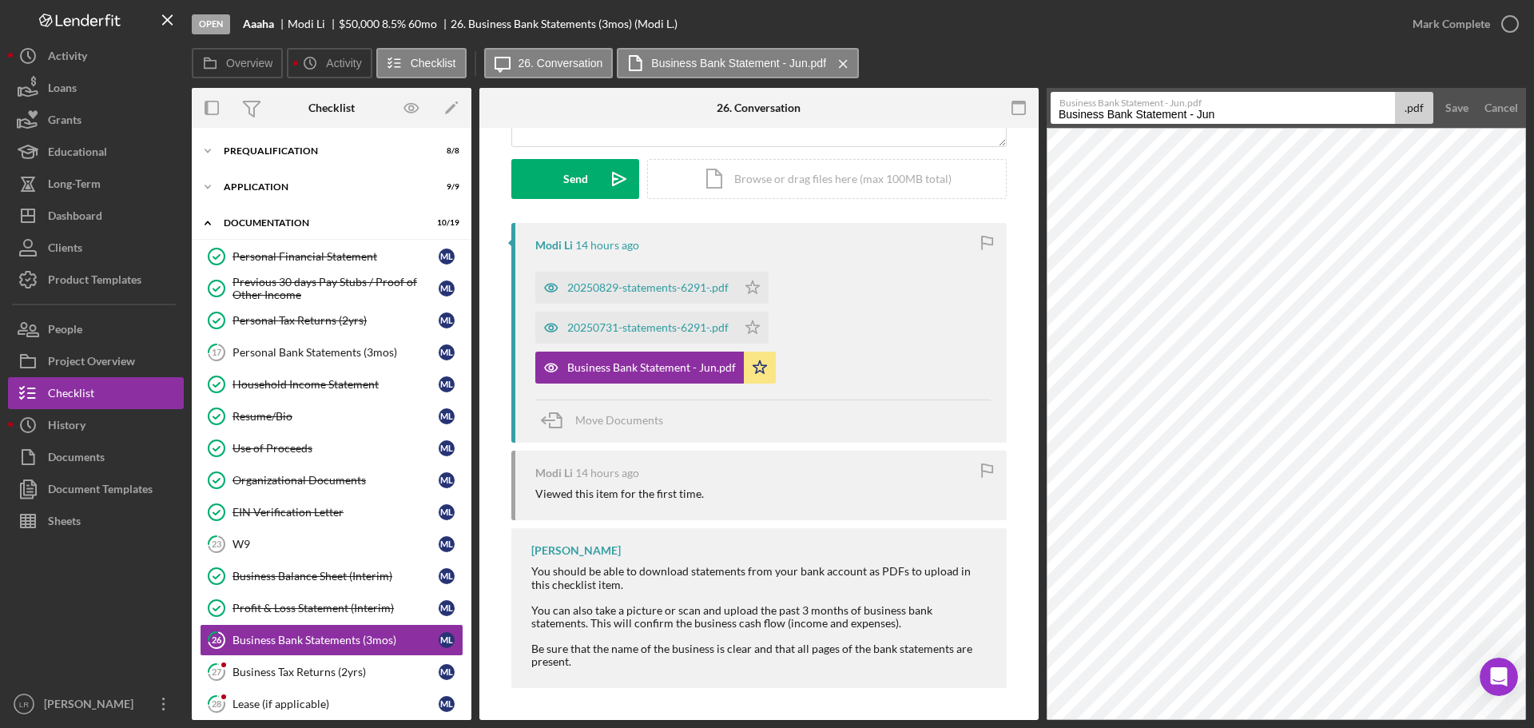
drag, startPoint x: 1241, startPoint y: 120, endPoint x: 854, endPoint y: 93, distance: 387.7
click at [854, 93] on div "Overview Internal Workflow Stage Open Icon/Dropdown Arrow Archive (can unarchiv…" at bounding box center [859, 404] width 1335 height 632
click at [1510, 109] on div "Cancel" at bounding box center [1502, 108] width 34 height 32
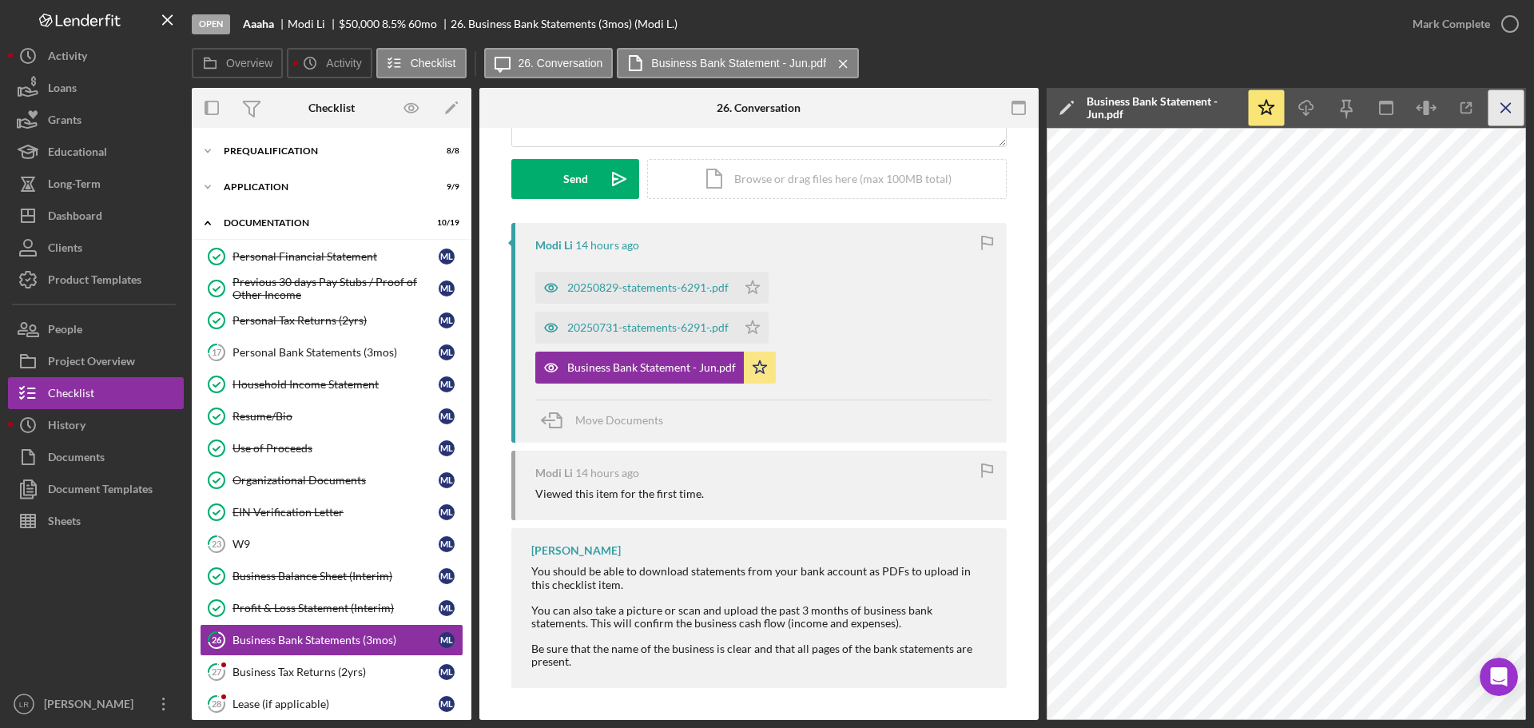
click at [1501, 108] on icon "Icon/Menu Close" at bounding box center [1507, 108] width 36 height 36
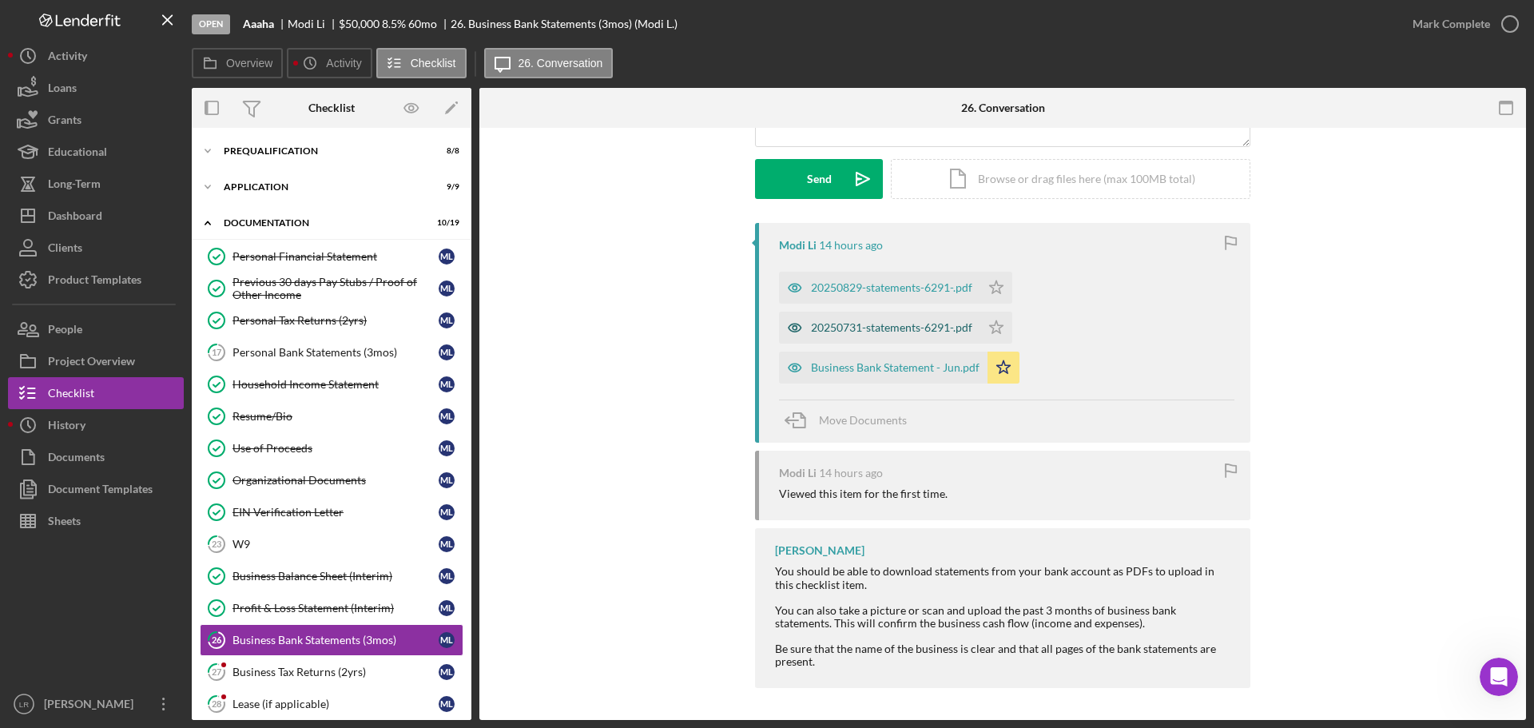
click at [881, 329] on div "20250731-statements-6291-.pdf" at bounding box center [891, 327] width 161 height 13
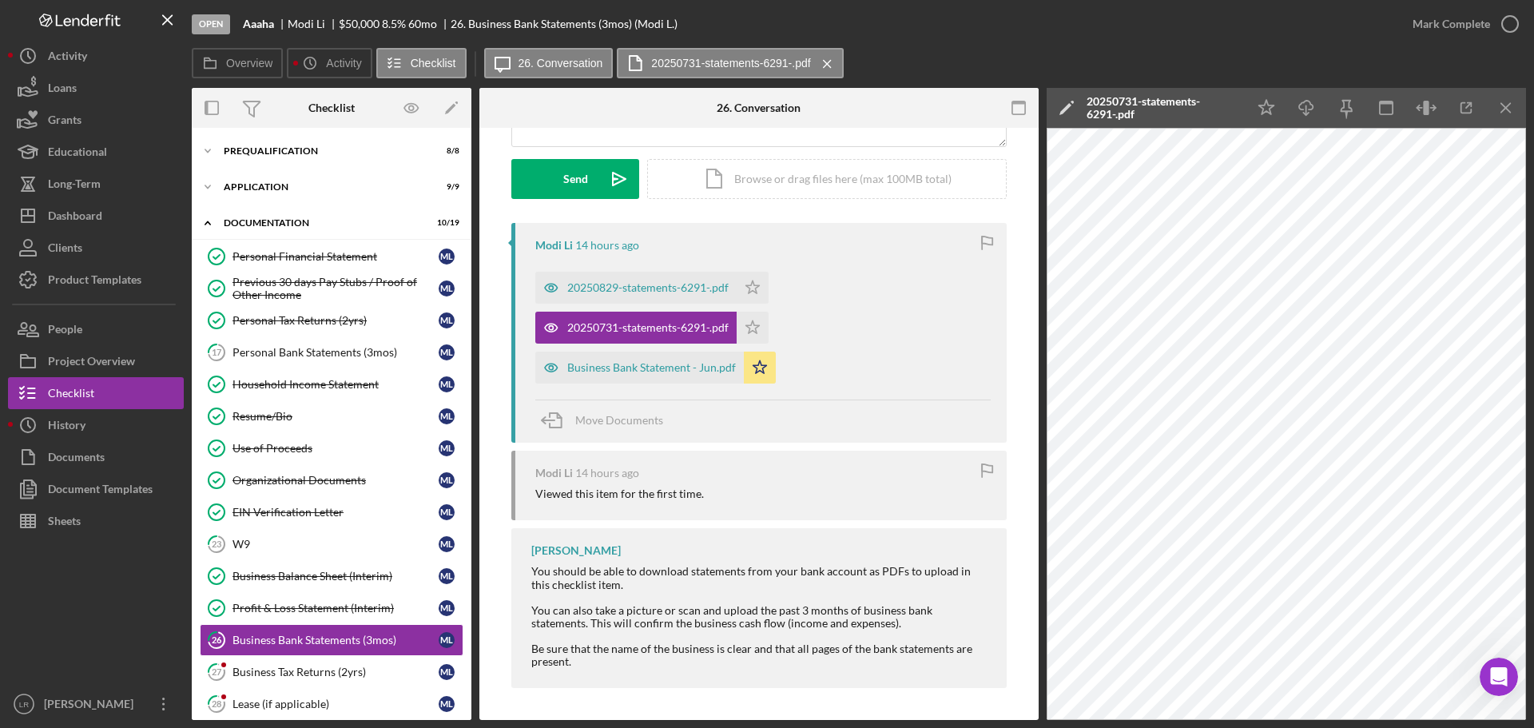
click at [1132, 104] on div "20250731-statements-6291-.pdf" at bounding box center [1163, 108] width 152 height 26
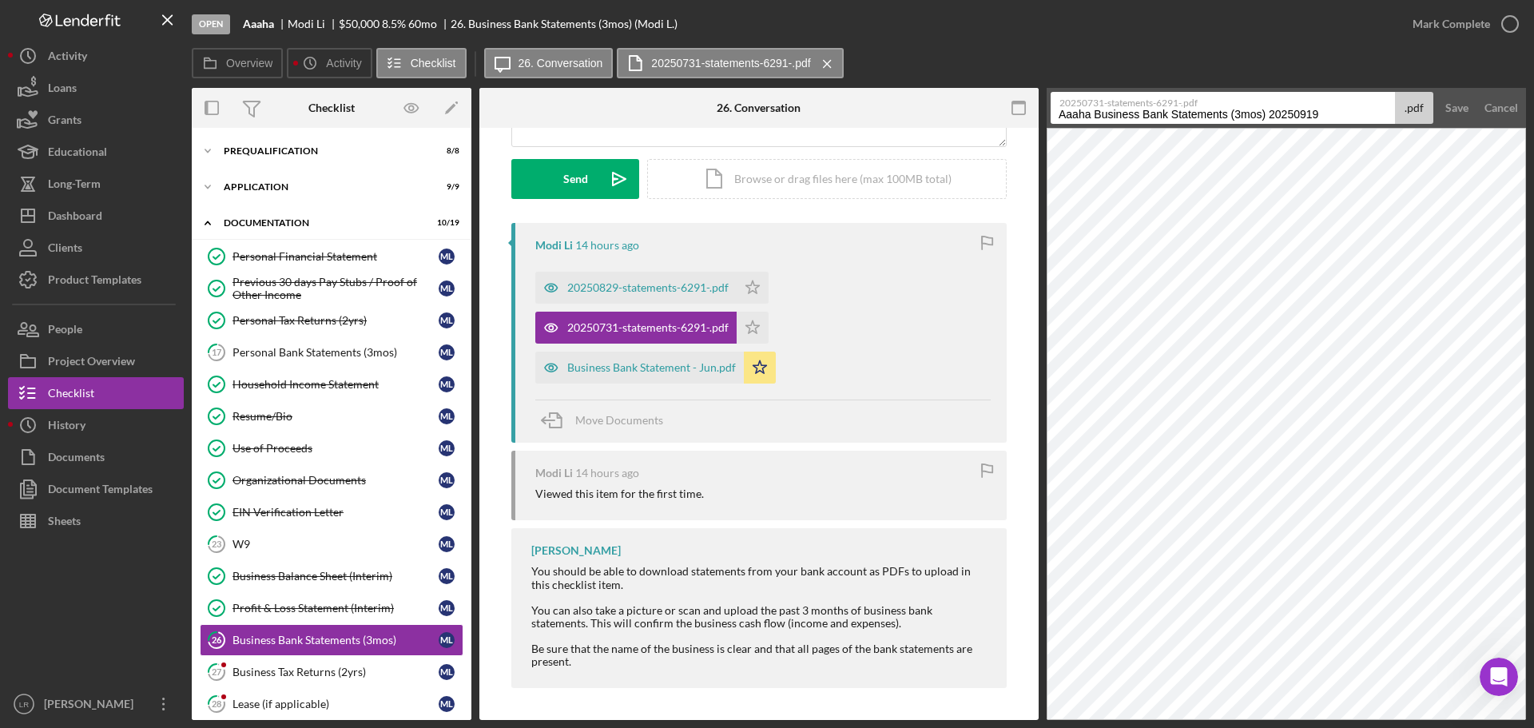
drag, startPoint x: 1328, startPoint y: 115, endPoint x: 668, endPoint y: 120, distance: 660.1
click at [668, 120] on div "Overview Internal Workflow Stage Open Icon/Dropdown Arrow Archive (can unarchiv…" at bounding box center [859, 404] width 1335 height 632
paste input "Business Bank Statement - Jun"
type input "Business Bank Statement - [DATE]"
click at [1449, 111] on div "Save" at bounding box center [1457, 108] width 23 height 32
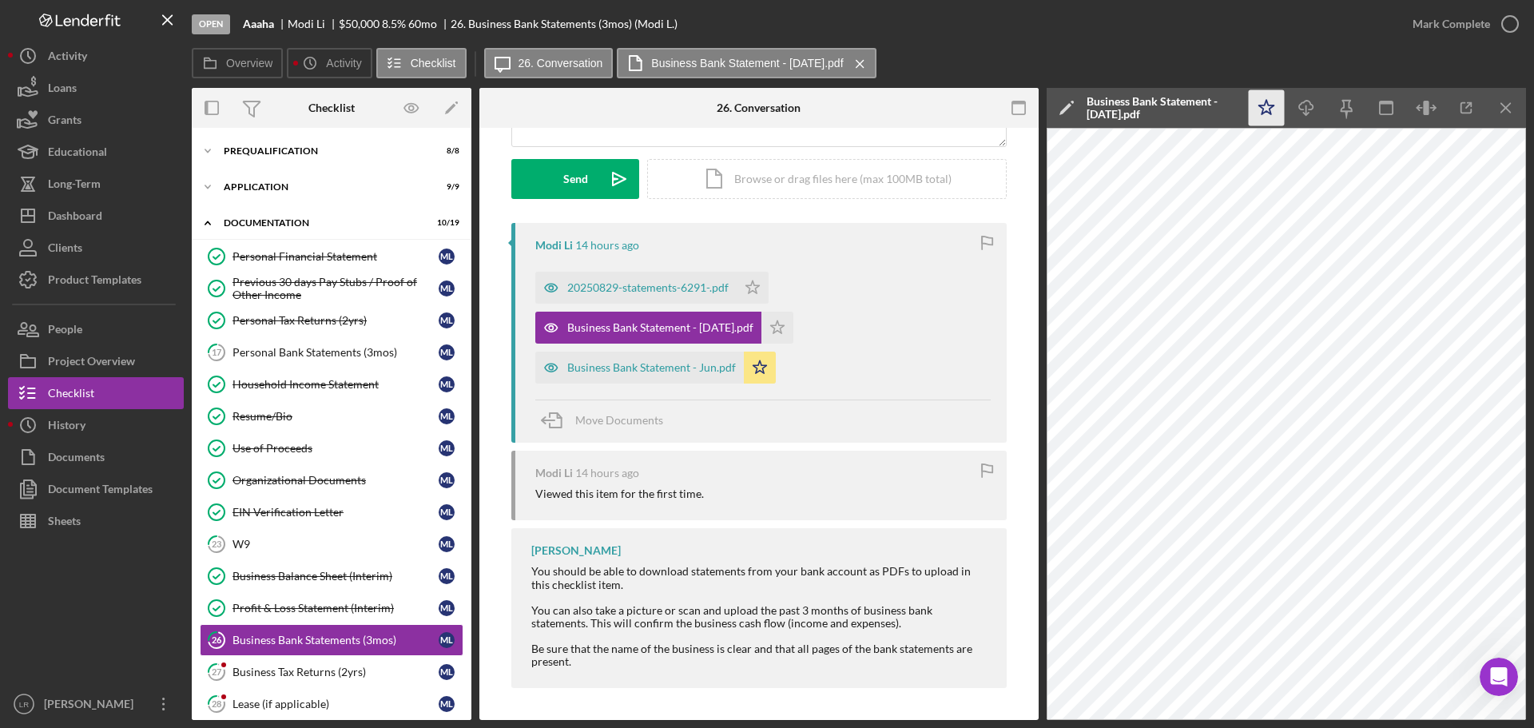
click at [1262, 107] on polygon "button" at bounding box center [1266, 107] width 15 height 14
click at [1302, 112] on icon "Icon/Download" at bounding box center [1307, 108] width 36 height 36
drag, startPoint x: 676, startPoint y: 291, endPoint x: 686, endPoint y: 288, distance: 10.7
click at [676, 291] on div "20250829-statements-6291-.pdf" at bounding box center [647, 287] width 161 height 13
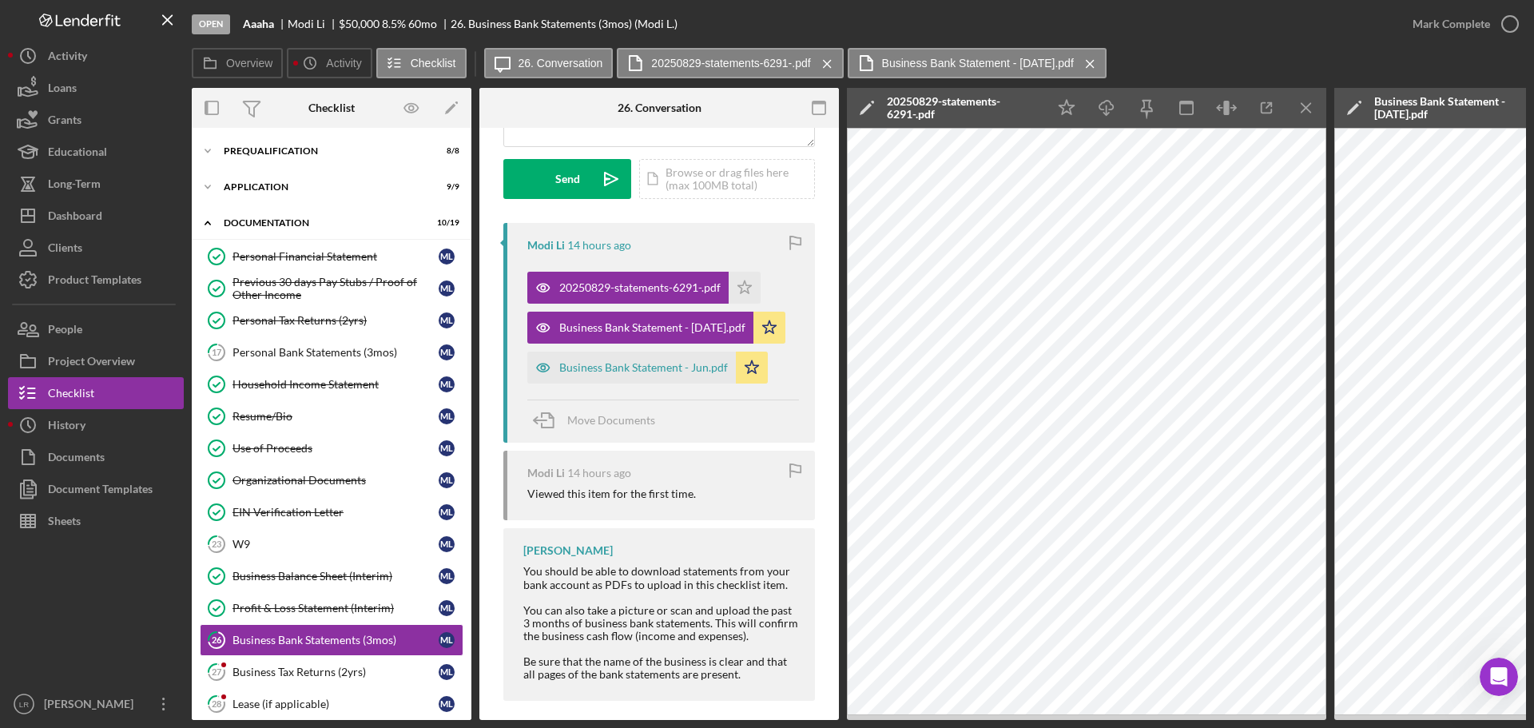
click at [869, 102] on icon "Icon/Edit" at bounding box center [867, 108] width 40 height 40
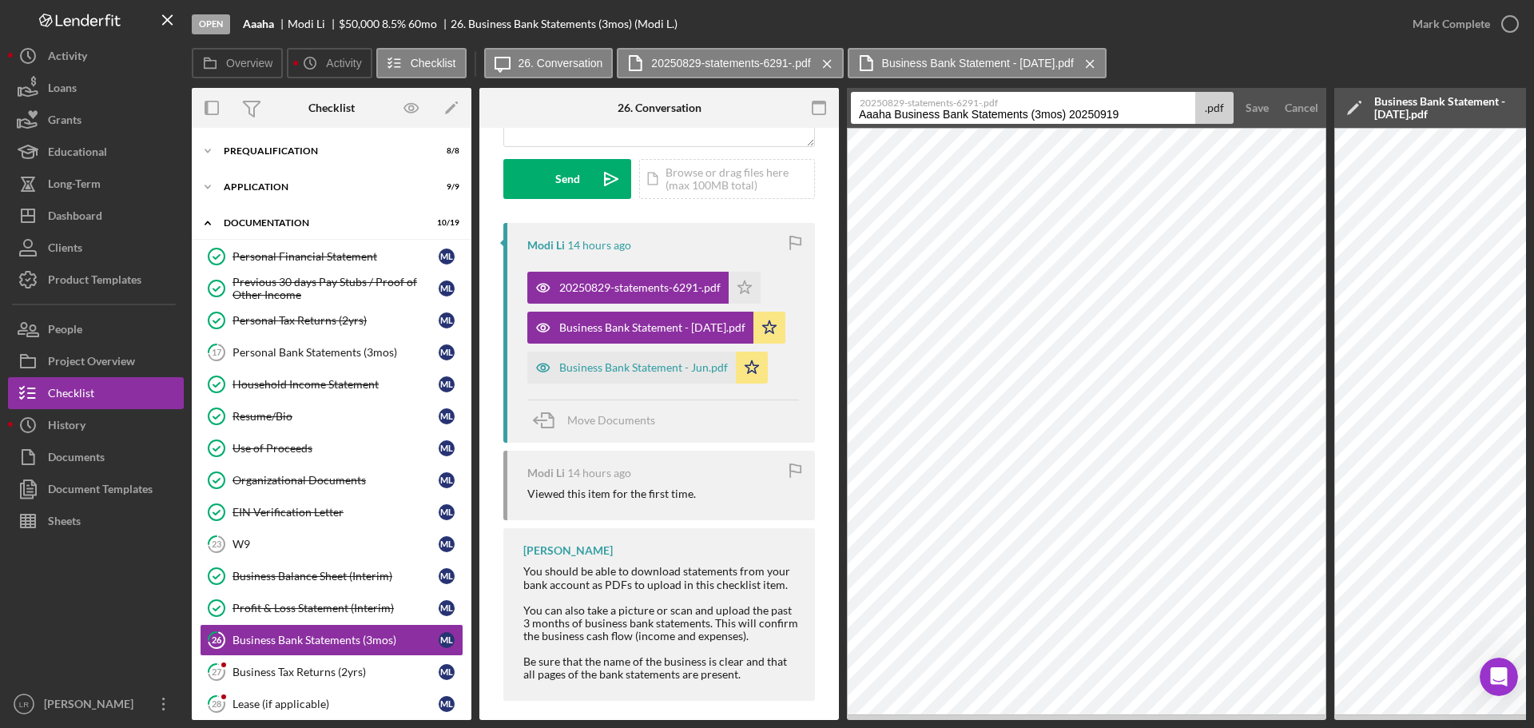
drag, startPoint x: 858, startPoint y: 113, endPoint x: 1237, endPoint y: 125, distance: 379.0
click at [1237, 125] on form "20250829-statements-6291-.pdf Aaaha Business Bank Statements (3mos) 20250919 .p…" at bounding box center [1086, 108] width 479 height 40
paste input "Business Bank Statement - Jun"
type input "Business Bank Statement - Aug"
click at [1263, 113] on div "Save" at bounding box center [1257, 108] width 23 height 32
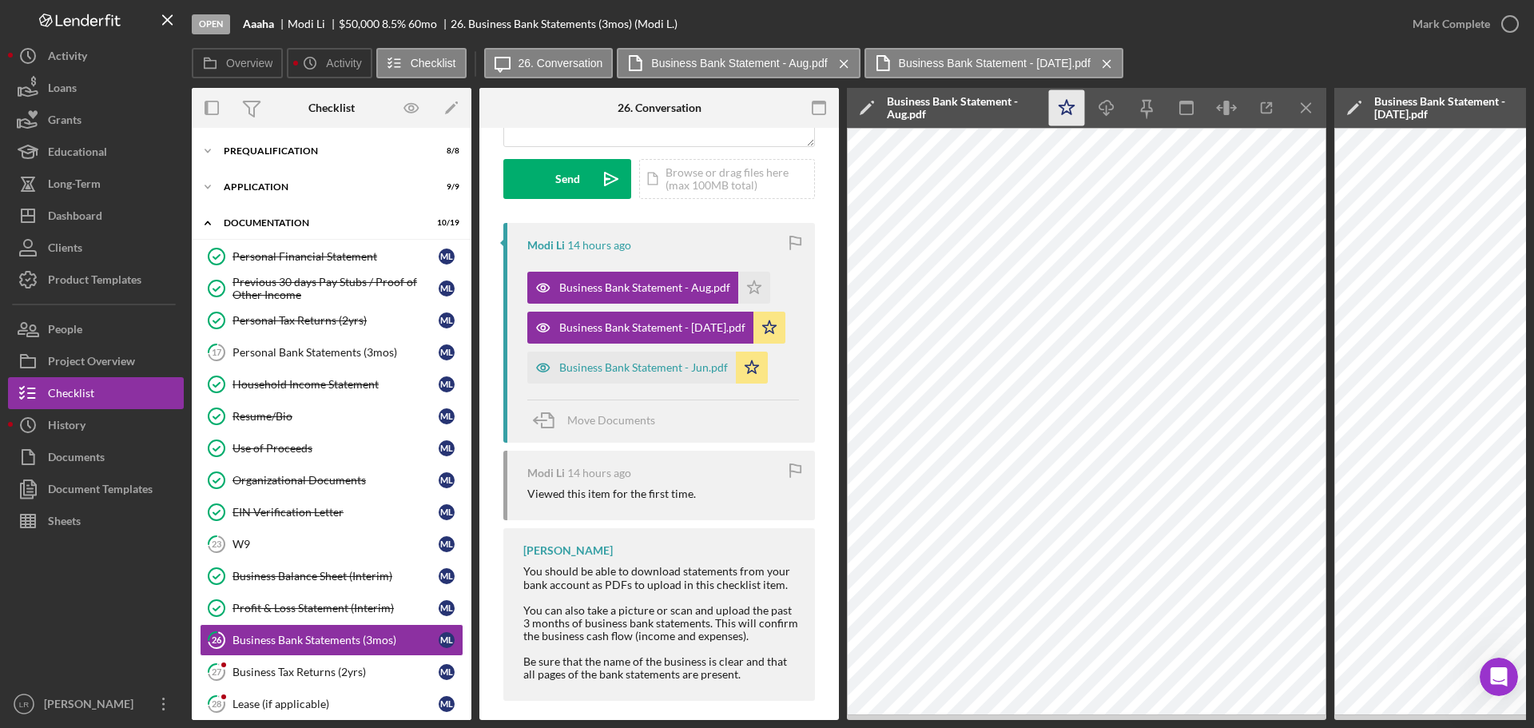
click at [1078, 110] on icon "Icon/Star" at bounding box center [1067, 108] width 36 height 36
click at [1109, 109] on icon "Icon/Download" at bounding box center [1107, 108] width 36 height 36
click at [1317, 105] on icon "Icon/Menu Close" at bounding box center [1307, 108] width 36 height 36
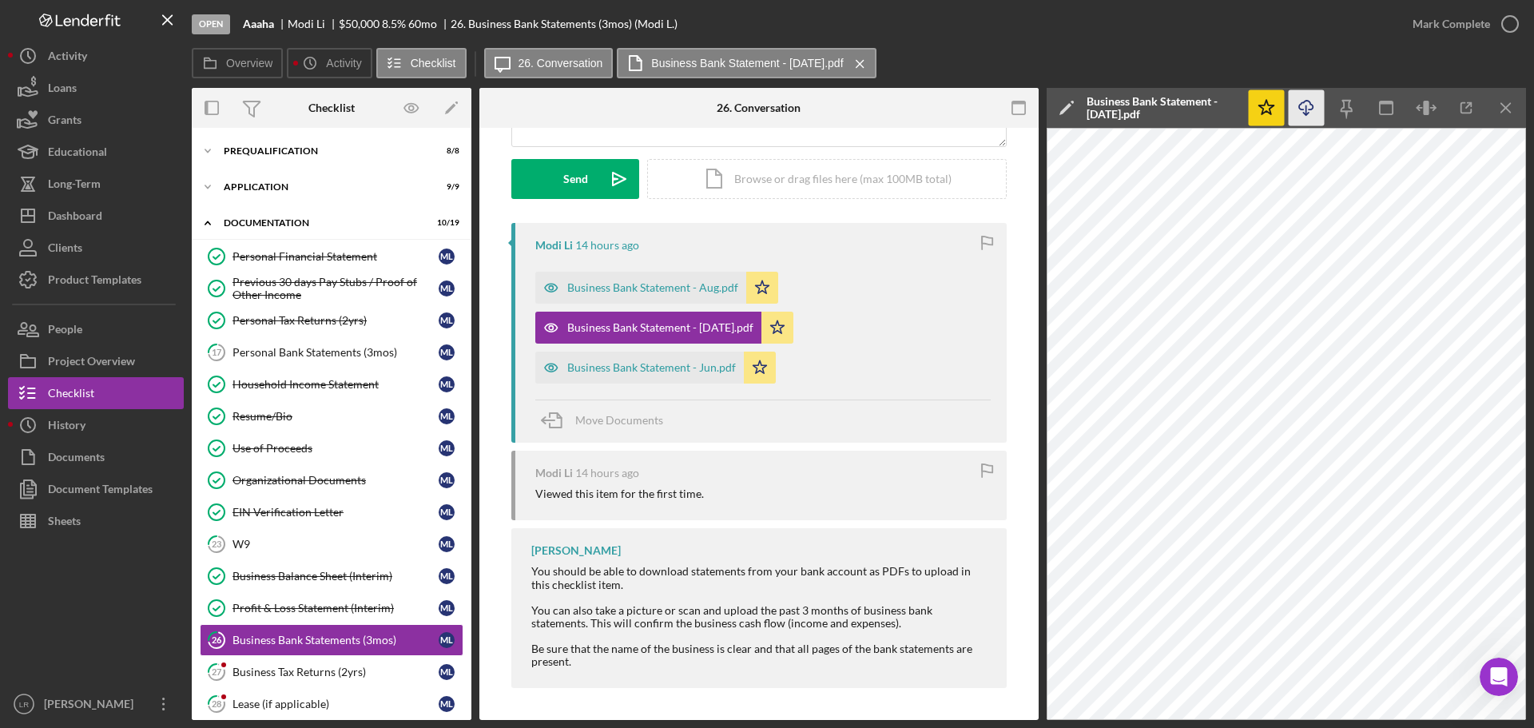
click at [1487, 99] on div "Icon/Star Icon/Download Icon/Menu Close" at bounding box center [1387, 108] width 280 height 40
click at [1515, 97] on icon "Icon/Menu Close" at bounding box center [1507, 108] width 36 height 36
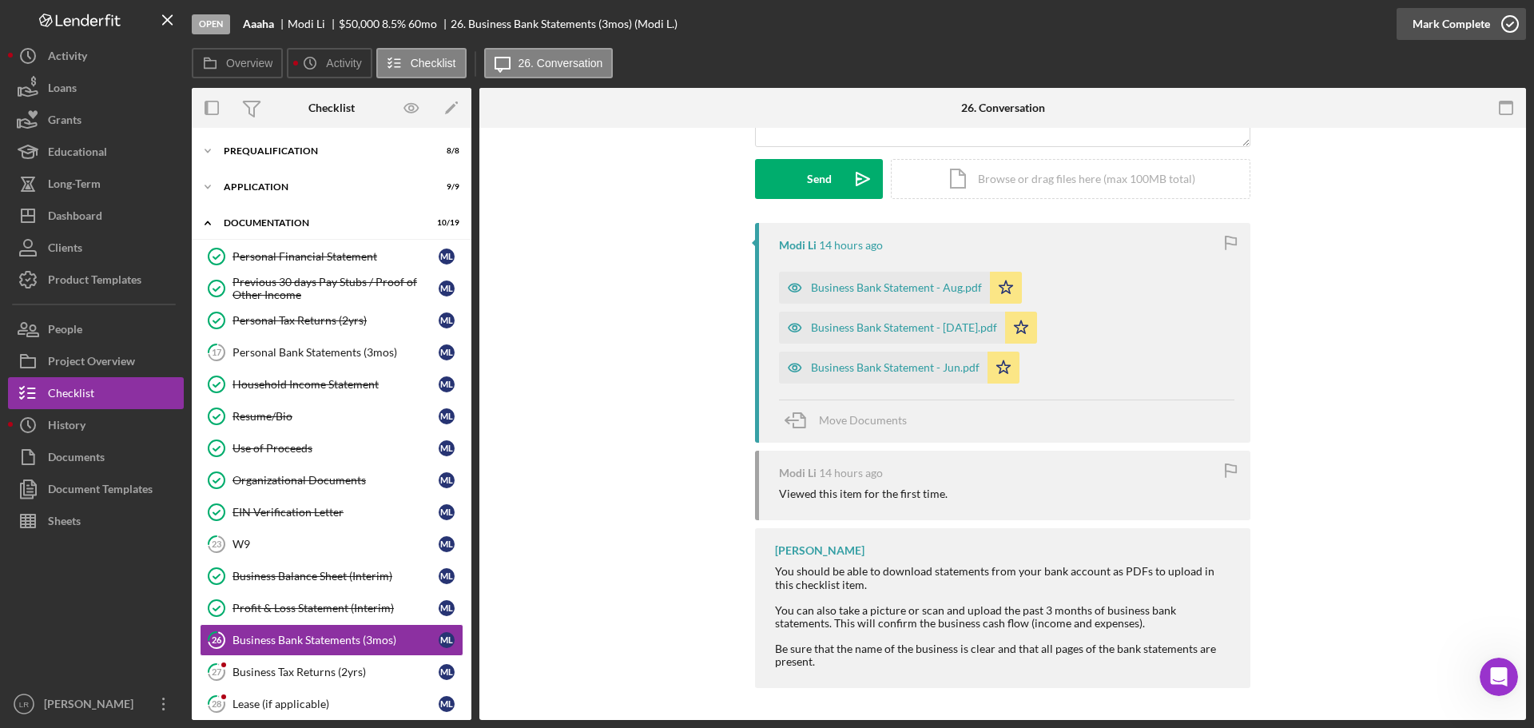
click at [1508, 23] on icon "button" at bounding box center [1510, 24] width 40 height 40
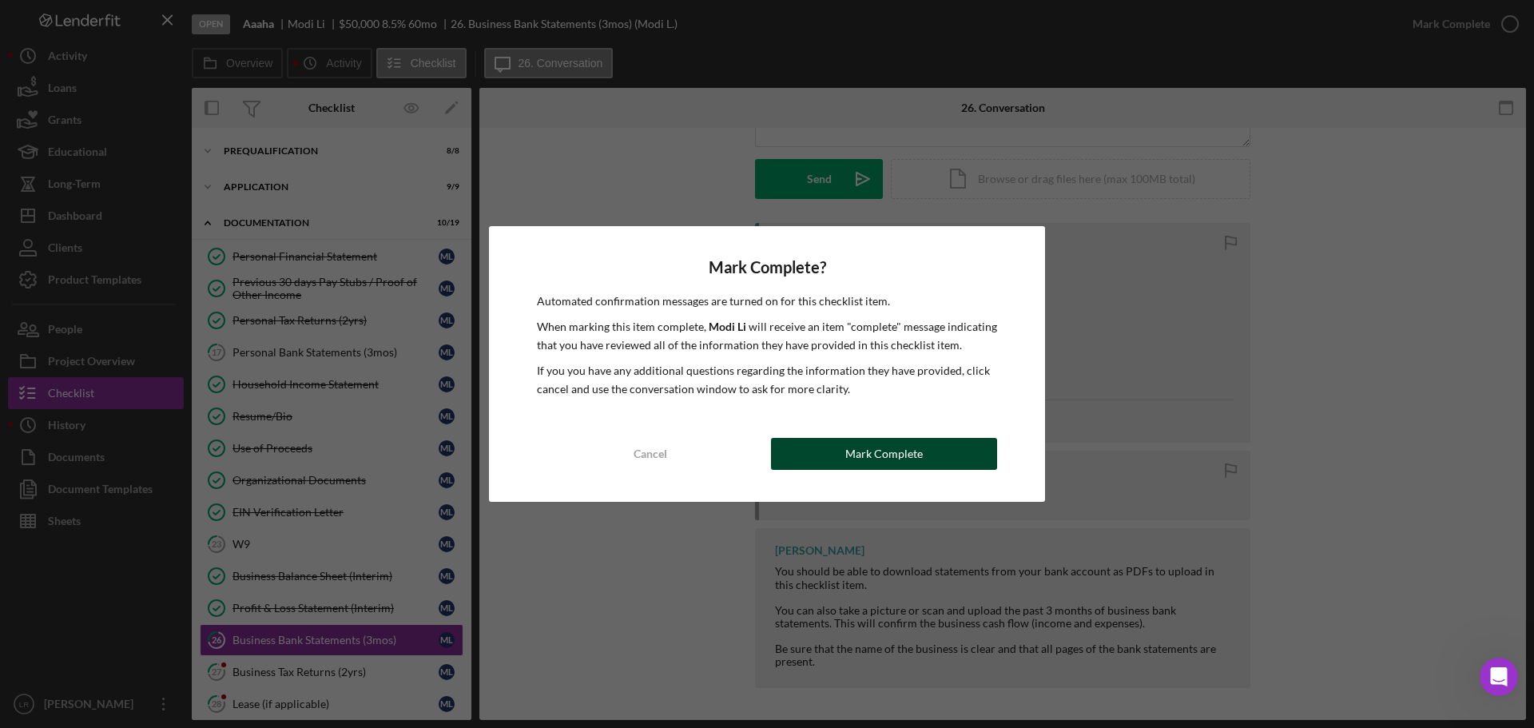
click at [913, 448] on div "Mark Complete" at bounding box center [884, 454] width 78 height 32
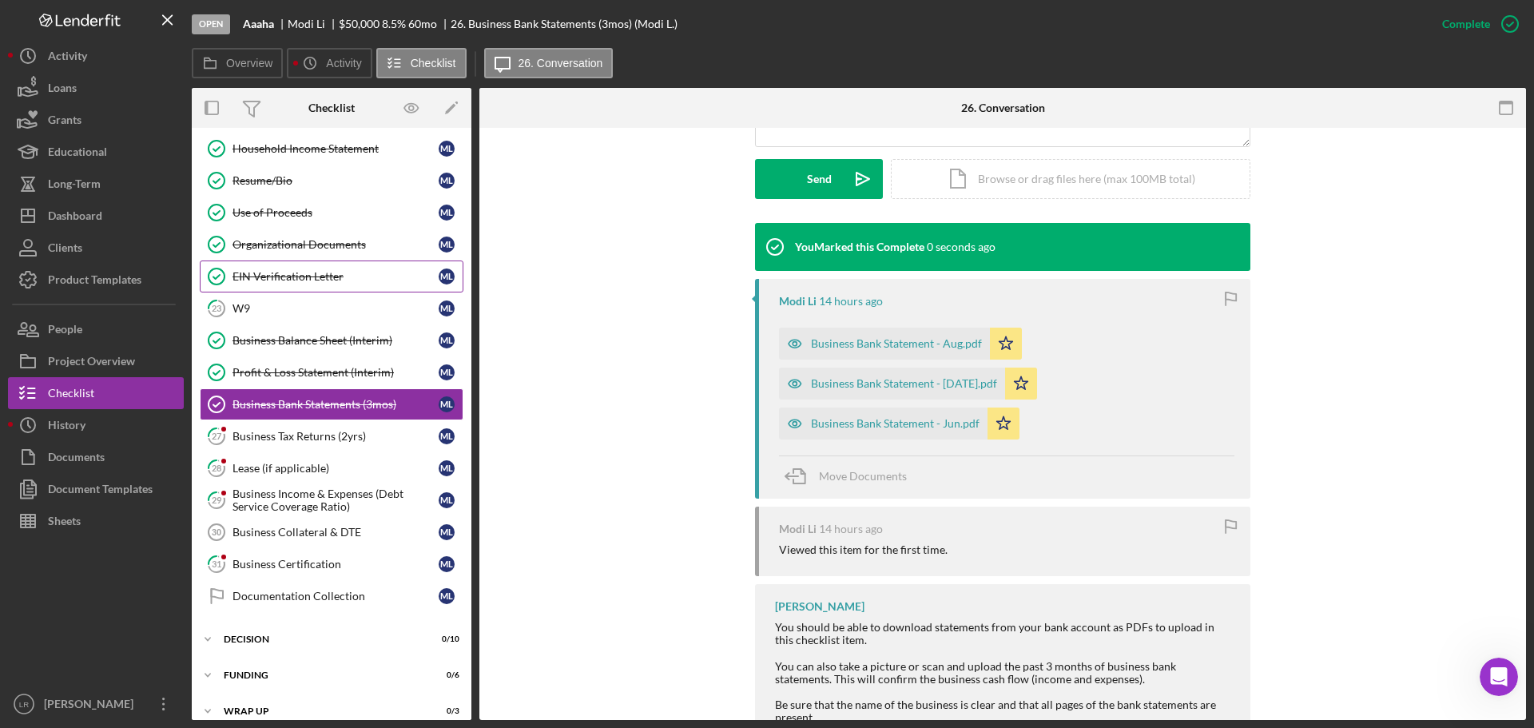
scroll to position [288, 0]
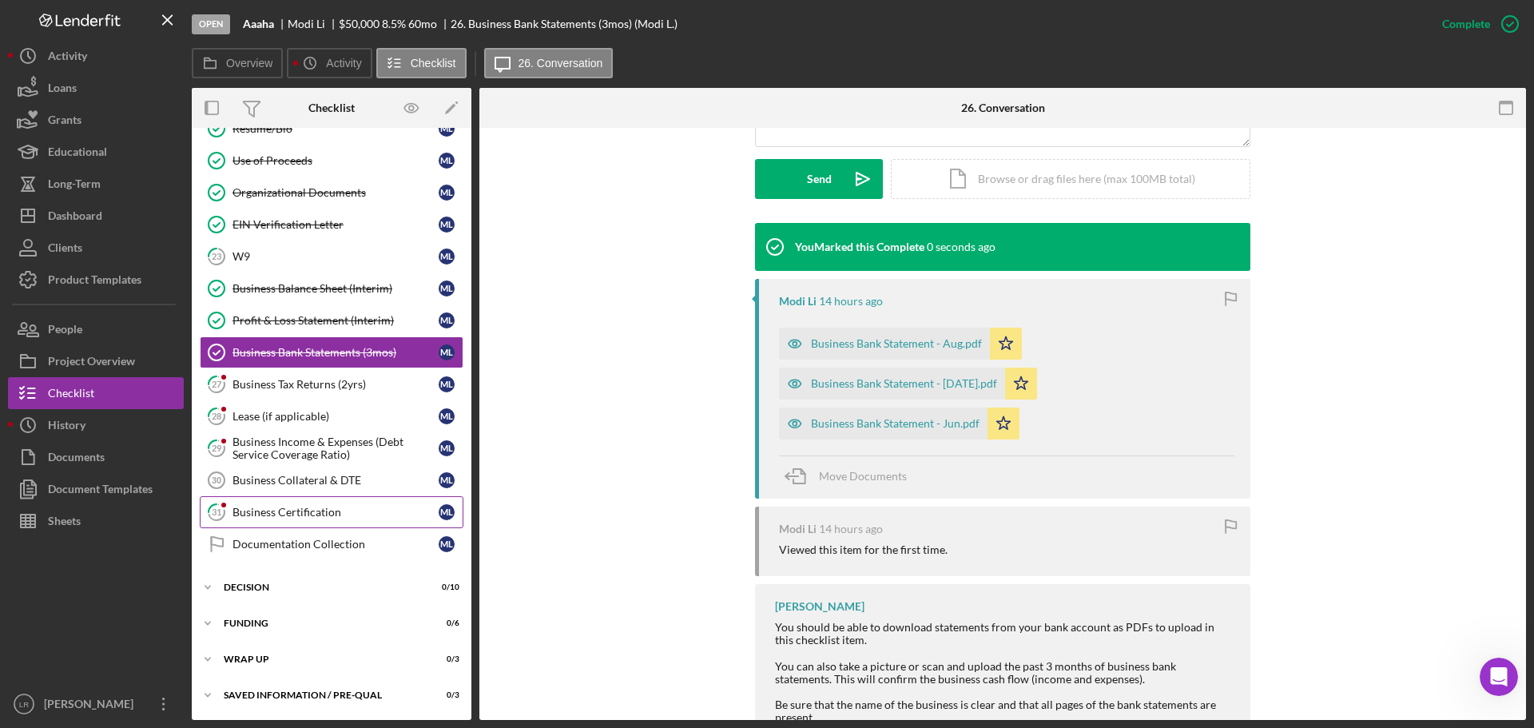
drag, startPoint x: 323, startPoint y: 511, endPoint x: 334, endPoint y: 510, distance: 11.3
click at [323, 511] on div "Business Certification" at bounding box center [336, 512] width 206 height 13
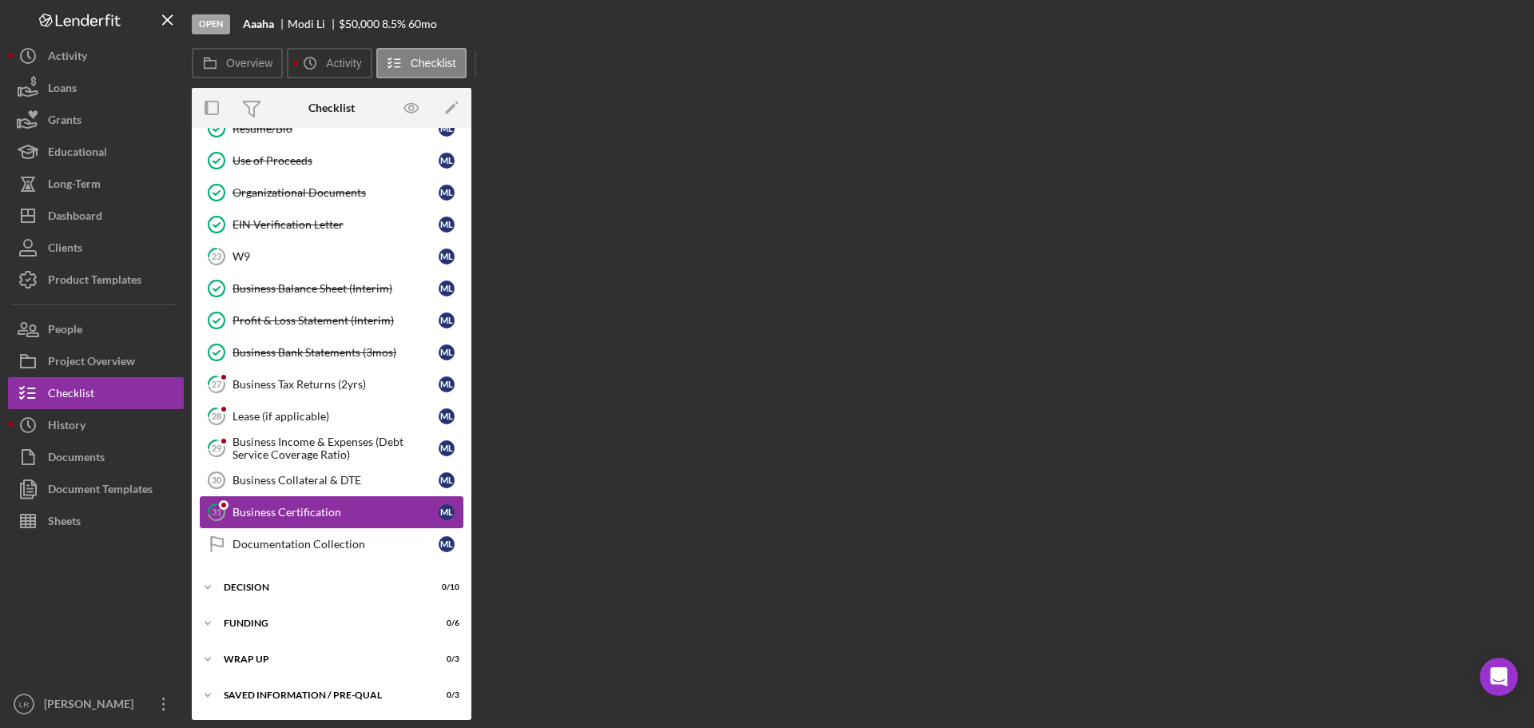
scroll to position [288, 0]
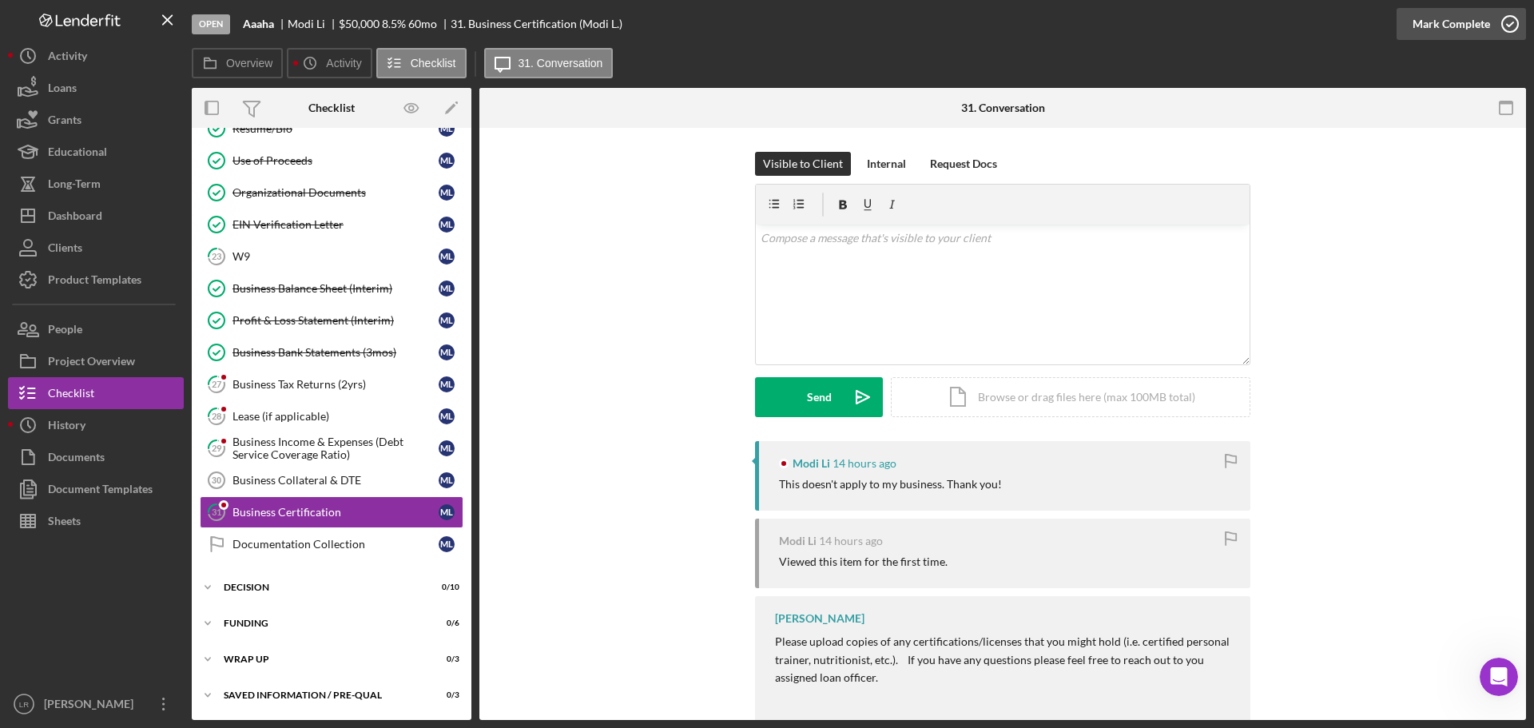
click at [1442, 22] on div "Mark Complete" at bounding box center [1452, 24] width 78 height 32
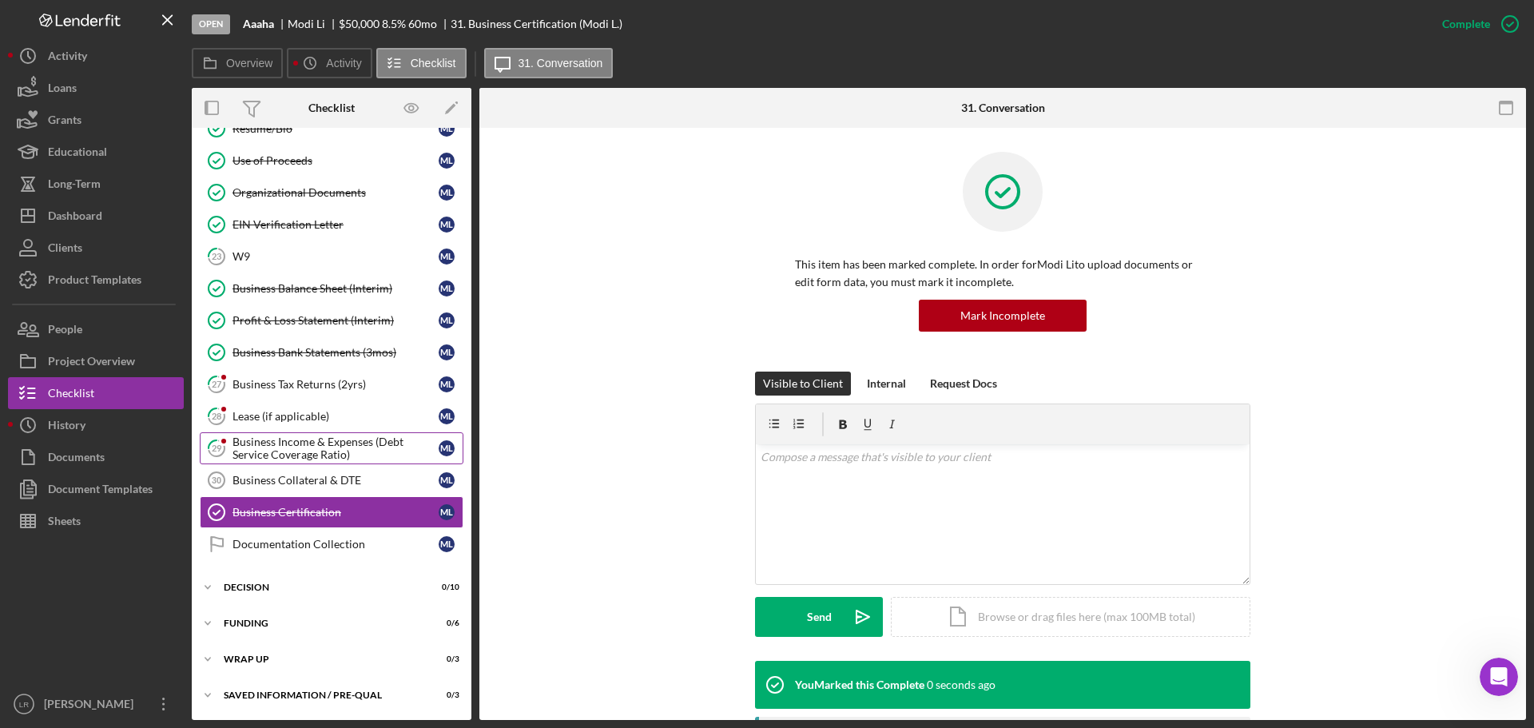
click at [300, 434] on link "29 Business Income & Expenses (Debt Service Coverage Ratio) M L" at bounding box center [332, 448] width 264 height 32
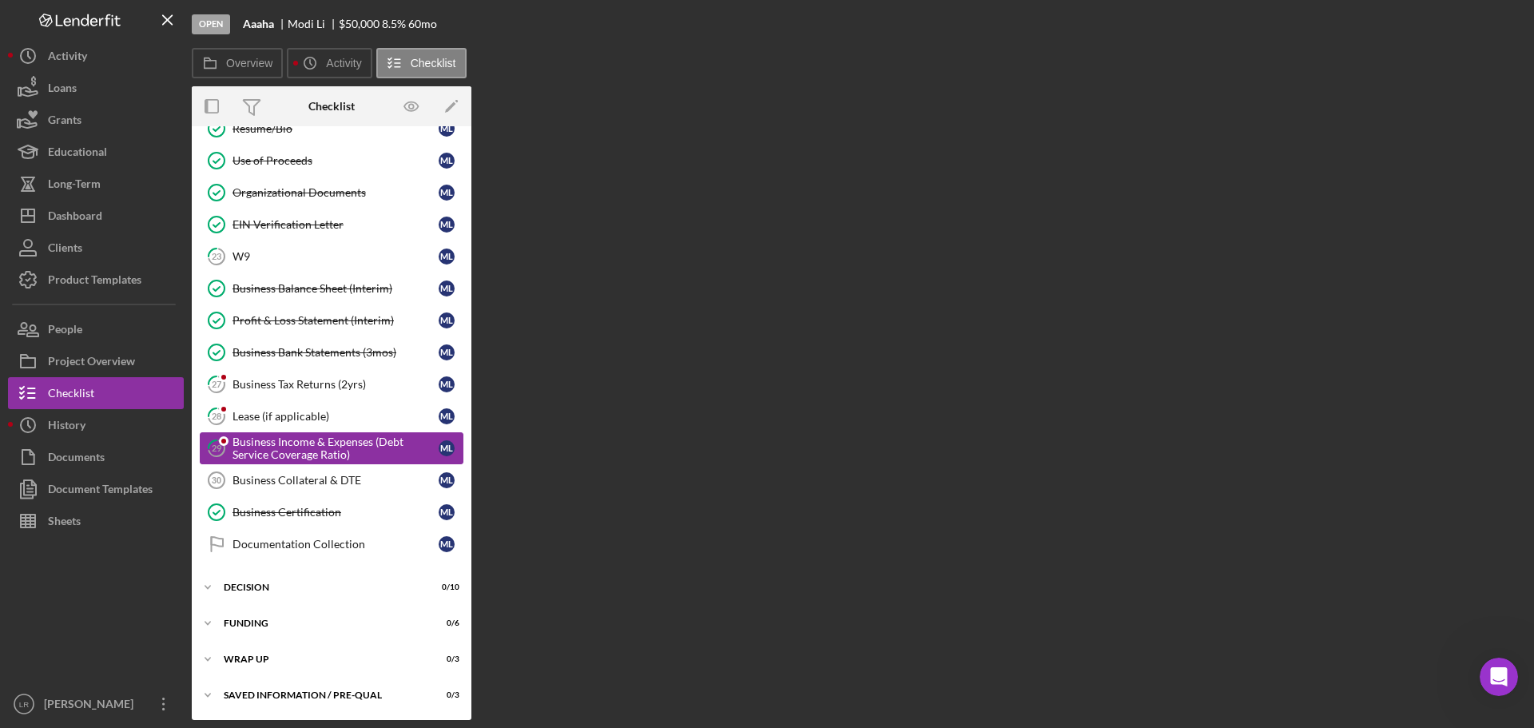
scroll to position [288, 0]
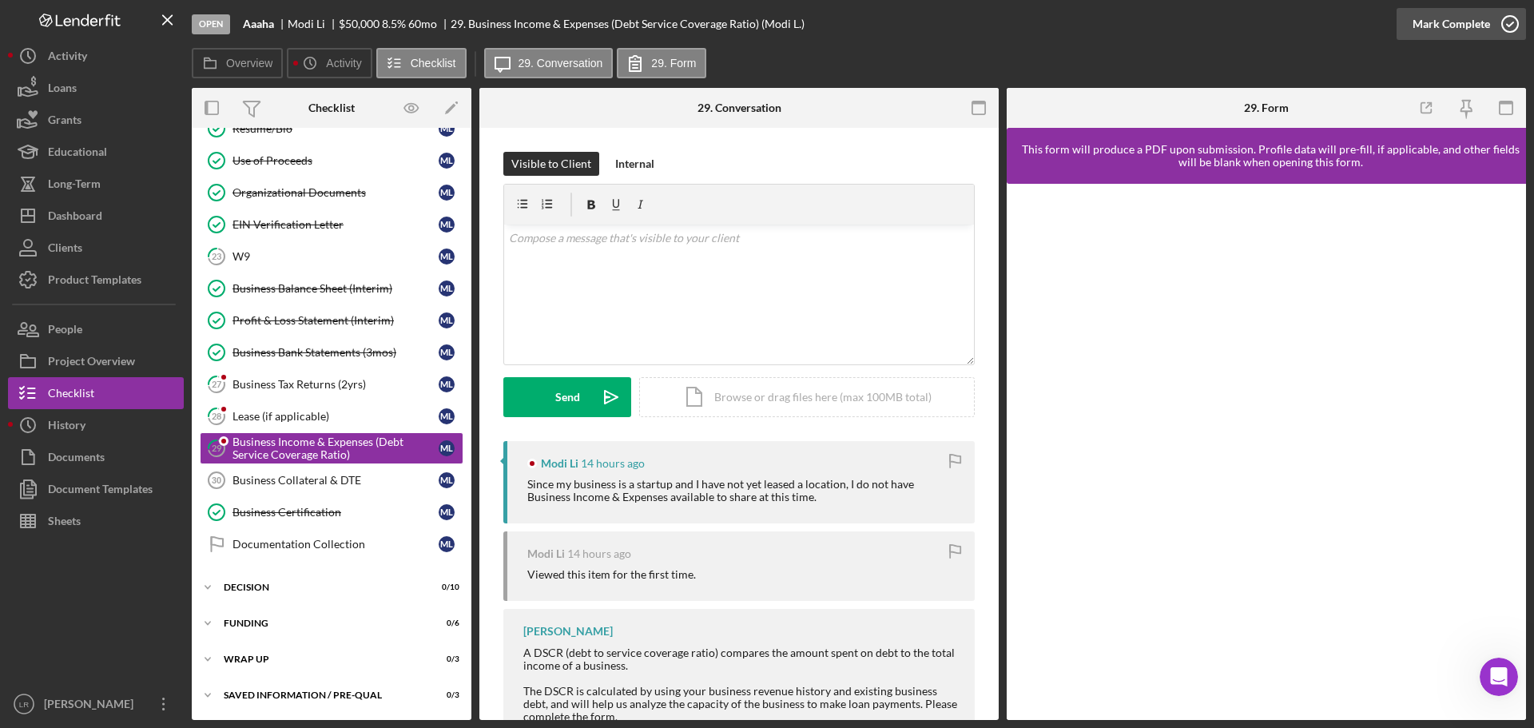
click at [1442, 13] on div "Mark Complete" at bounding box center [1452, 24] width 78 height 32
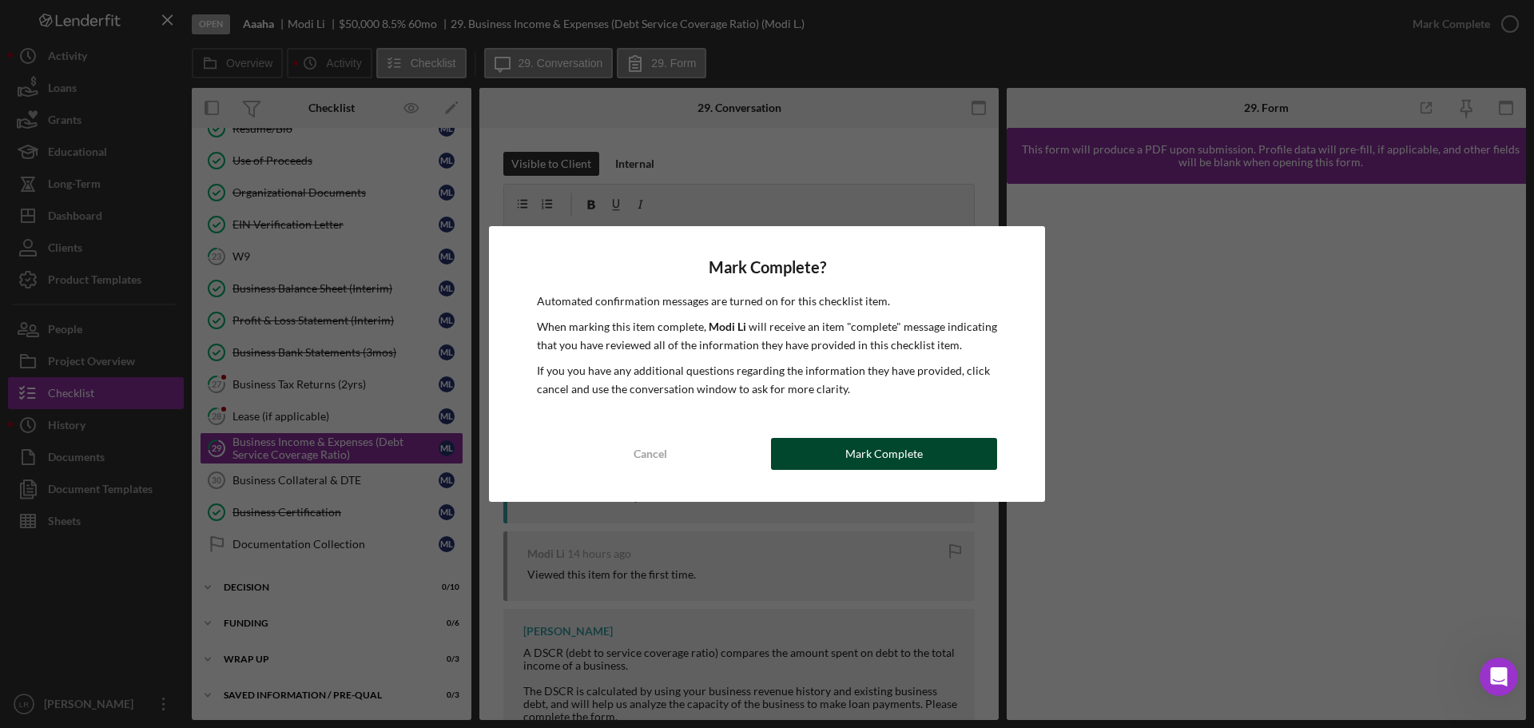
click at [959, 453] on button "Mark Complete" at bounding box center [884, 454] width 226 height 32
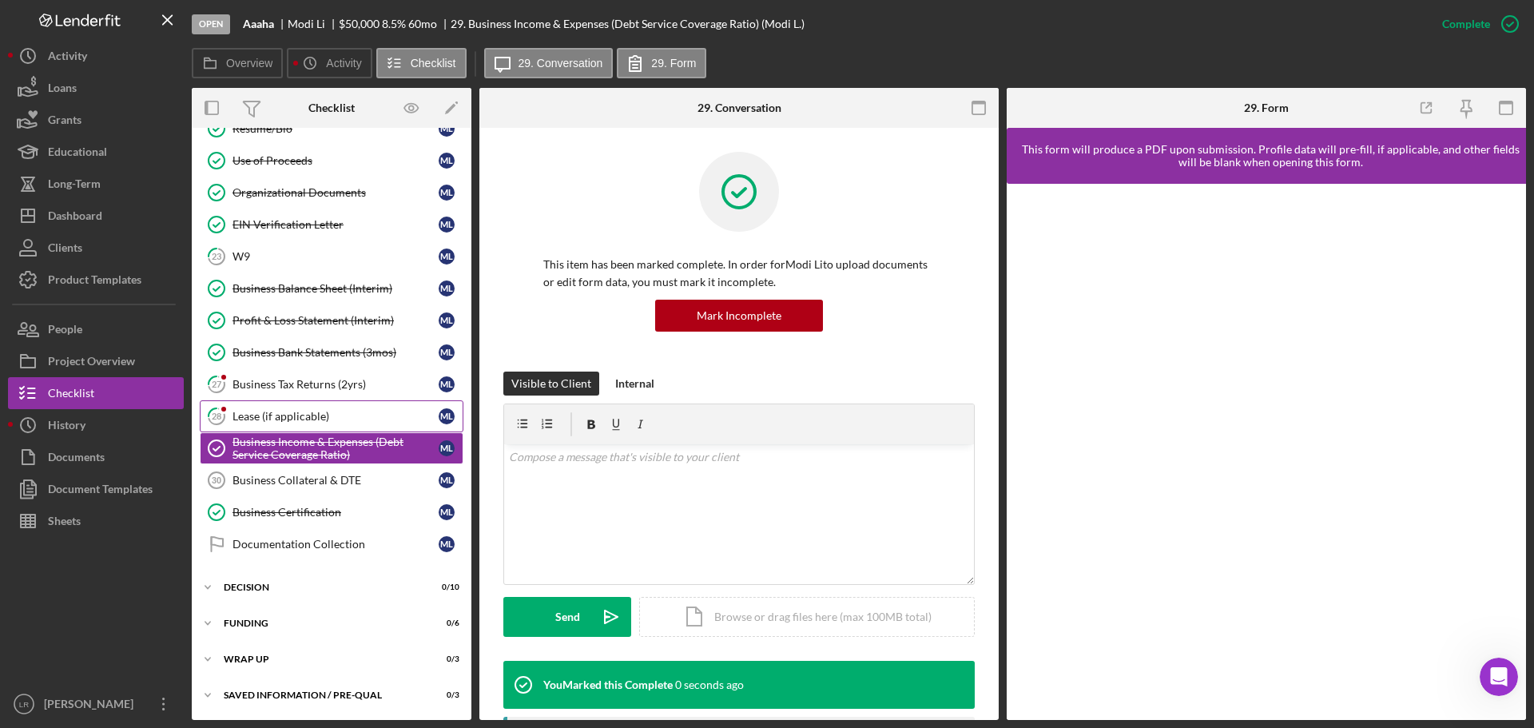
click at [319, 417] on div "Lease (if applicable)" at bounding box center [336, 416] width 206 height 13
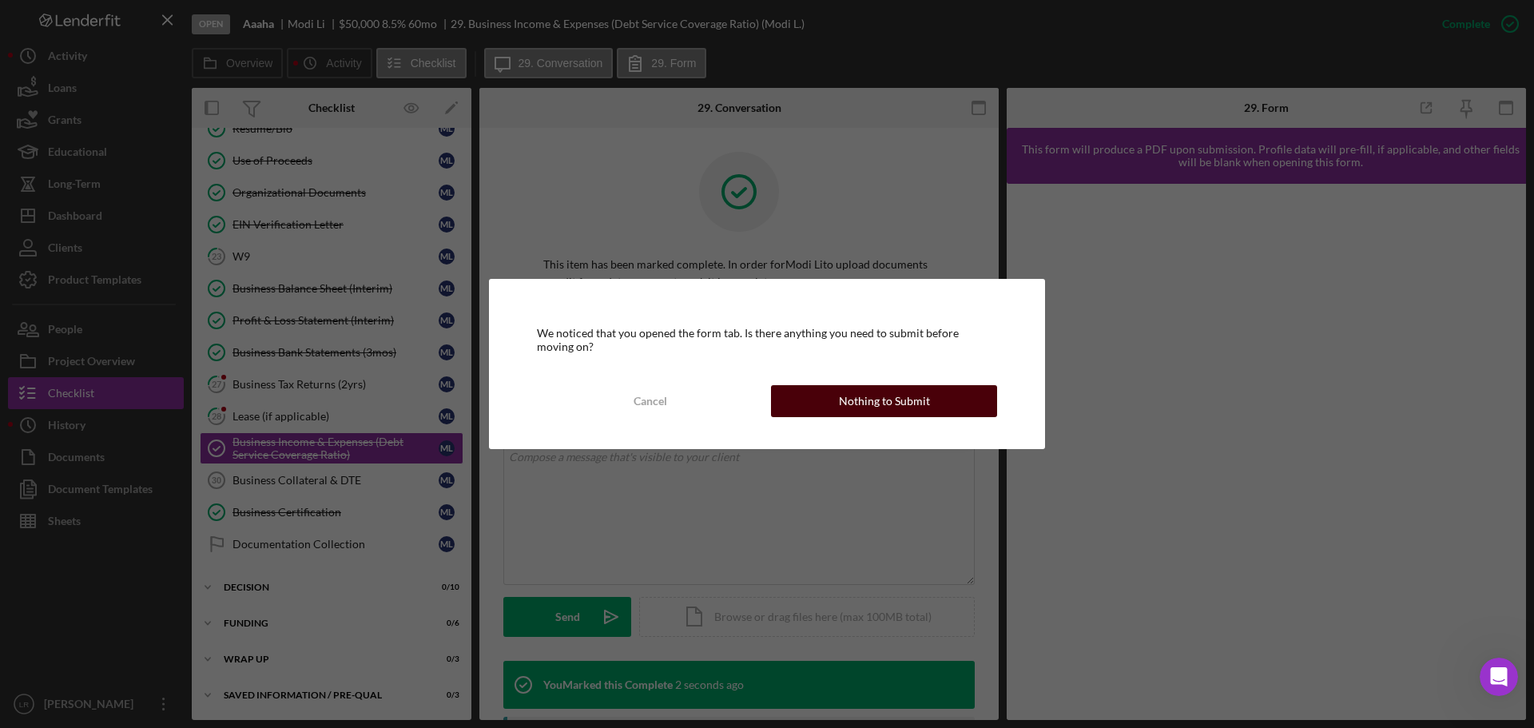
click at [835, 397] on button "Nothing to Submit" at bounding box center [884, 401] width 226 height 32
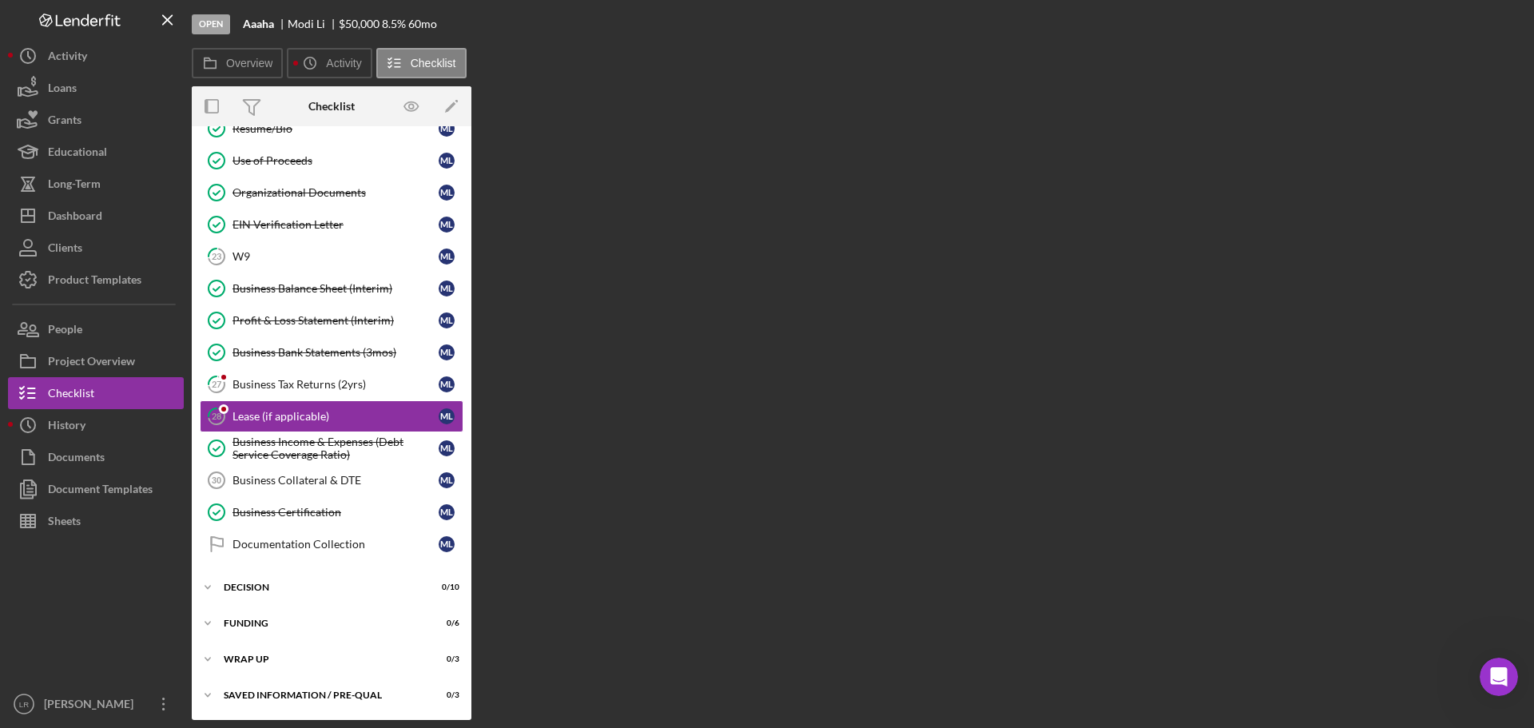
scroll to position [288, 0]
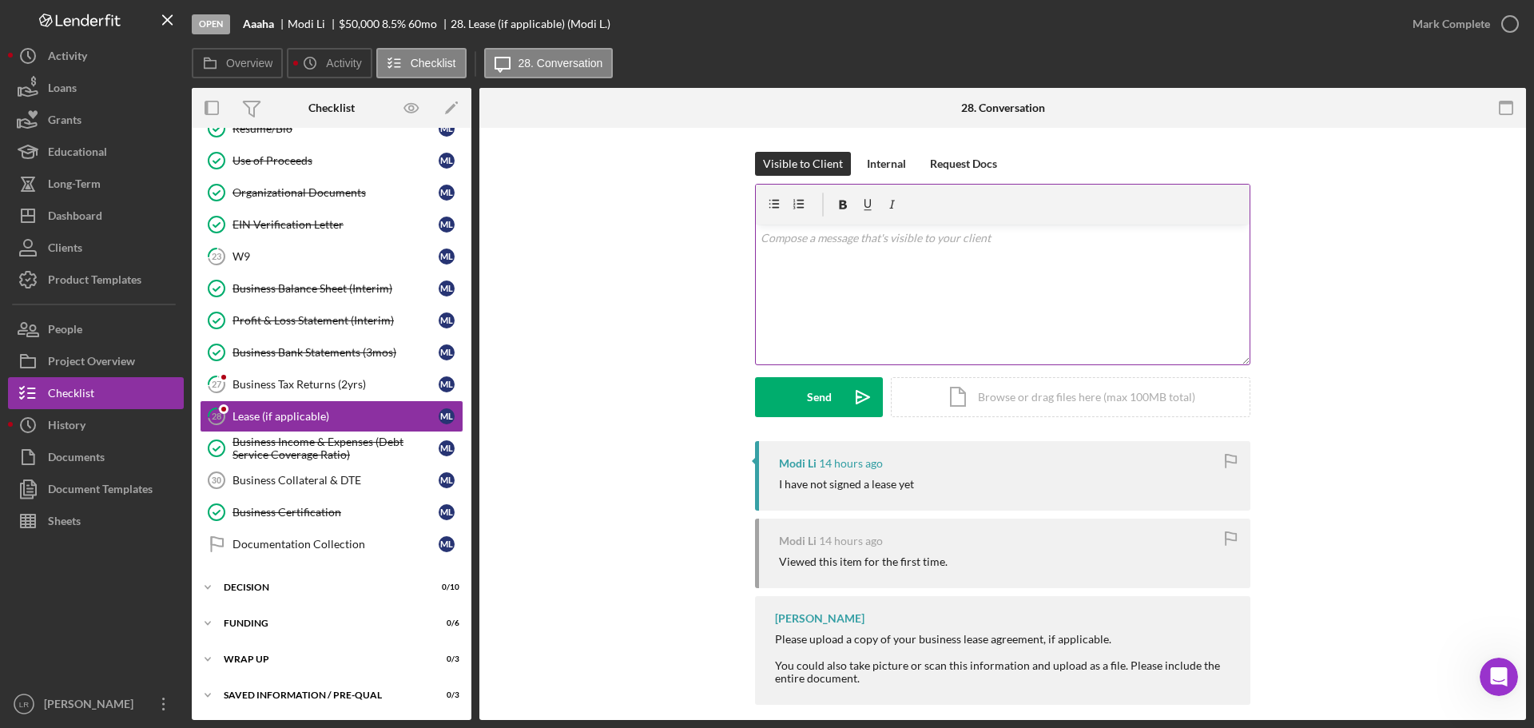
click at [911, 271] on div "v Color teal Color pink Remove color Add row above Add row below Add column bef…" at bounding box center [1003, 295] width 494 height 140
drag, startPoint x: 905, startPoint y: 237, endPoint x: 905, endPoint y: 245, distance: 8.0
click at [905, 238] on p "Do you have a letter of intent. or a draft lease?" at bounding box center [1003, 238] width 485 height 18
click at [799, 398] on button "Send Icon/icon-invite-send" at bounding box center [819, 397] width 128 height 40
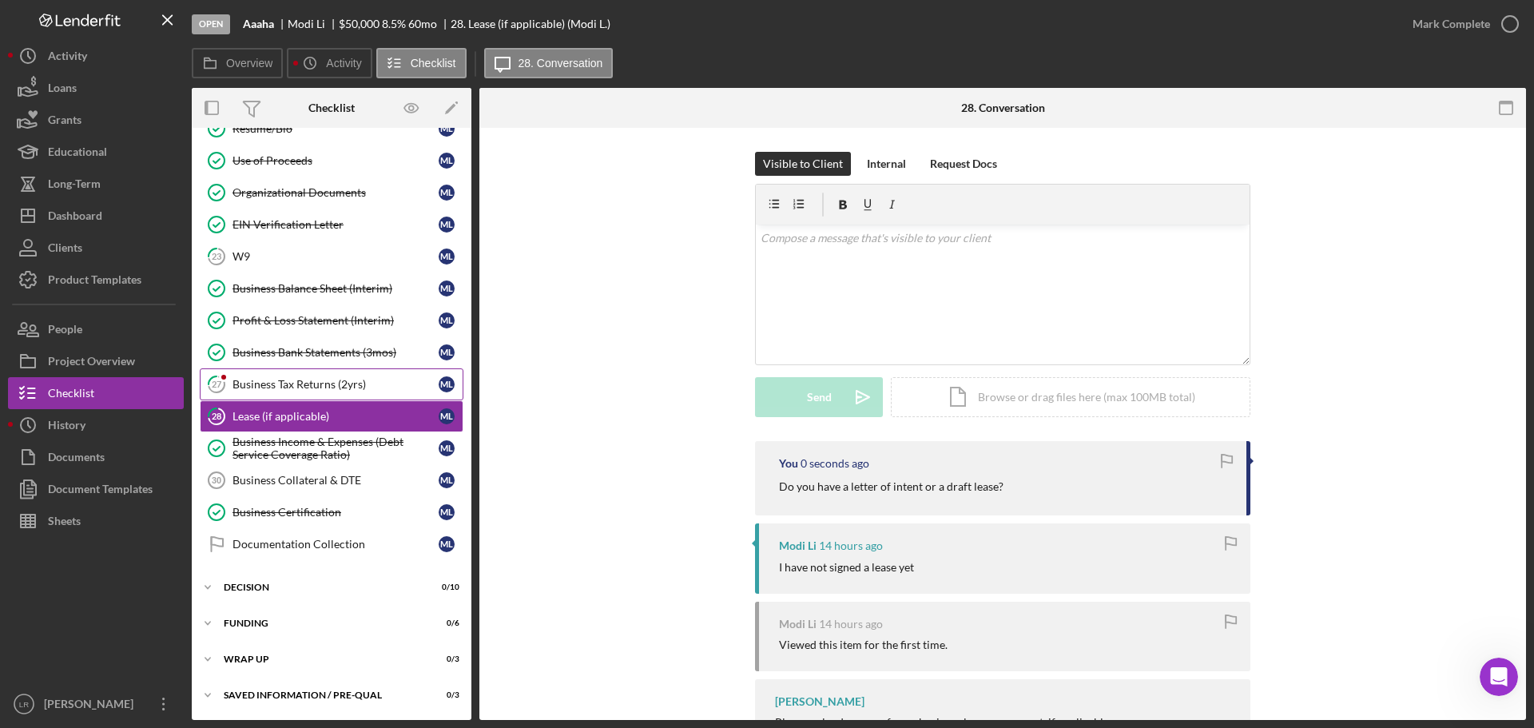
click at [257, 378] on div "Business Tax Returns (2yrs)" at bounding box center [336, 384] width 206 height 13
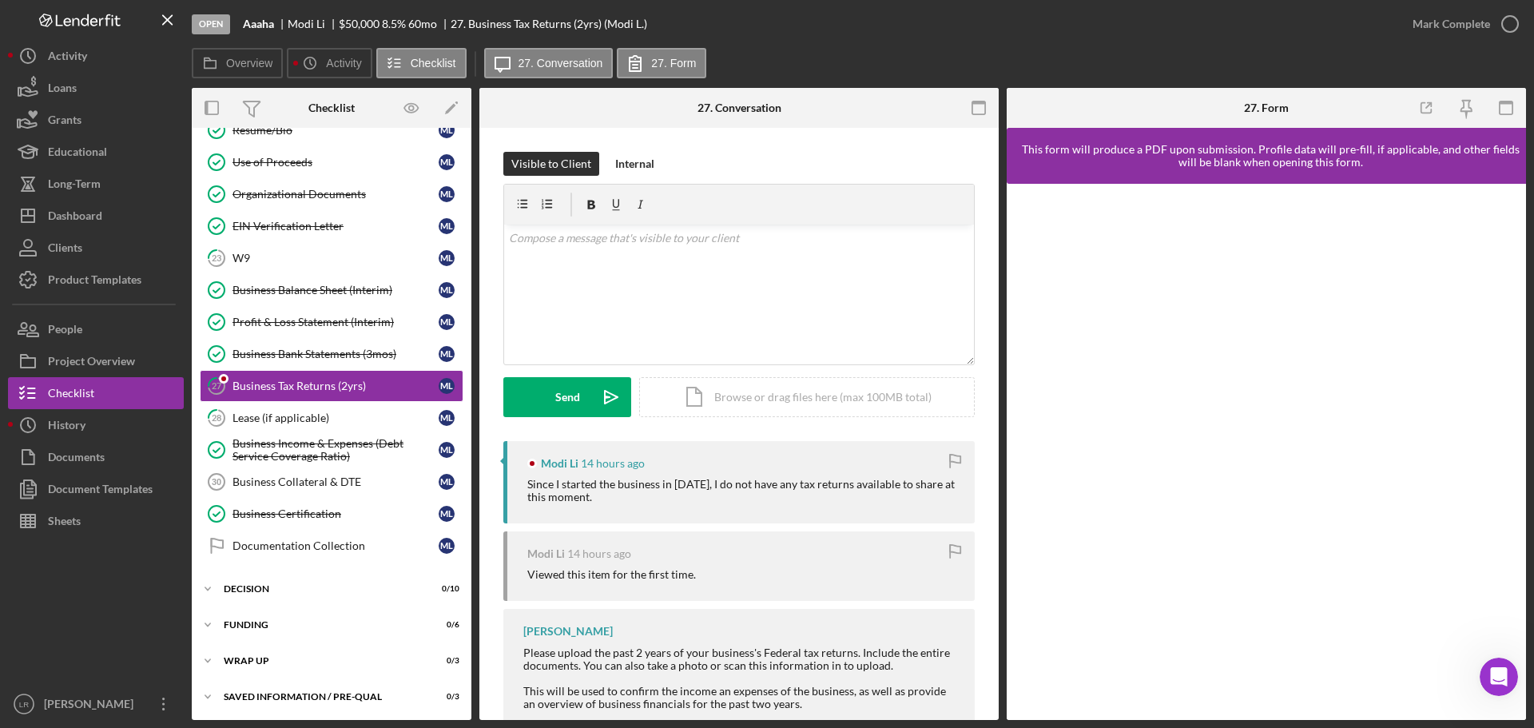
scroll to position [288, 0]
click at [1465, 18] on div "Mark Complete" at bounding box center [1452, 24] width 78 height 32
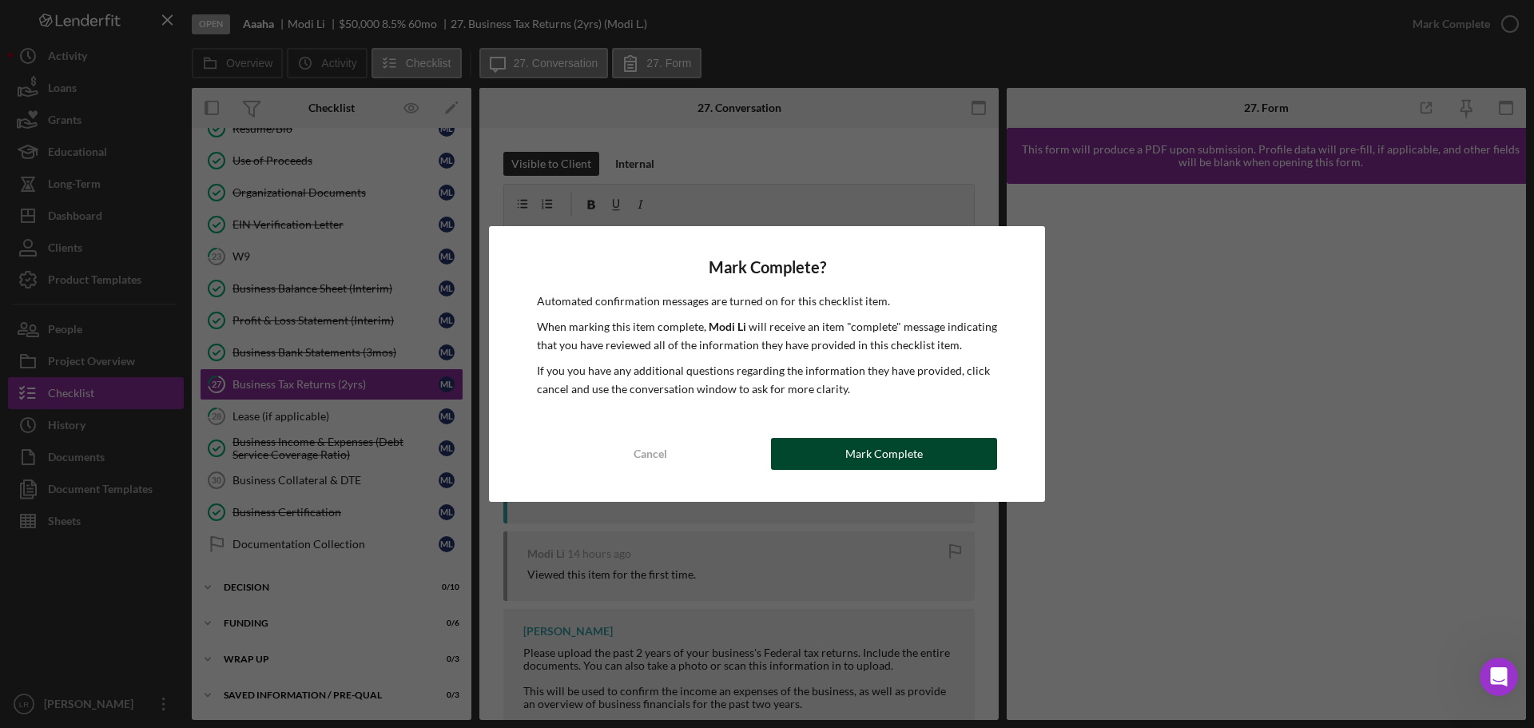
click at [832, 452] on button "Mark Complete" at bounding box center [884, 454] width 226 height 32
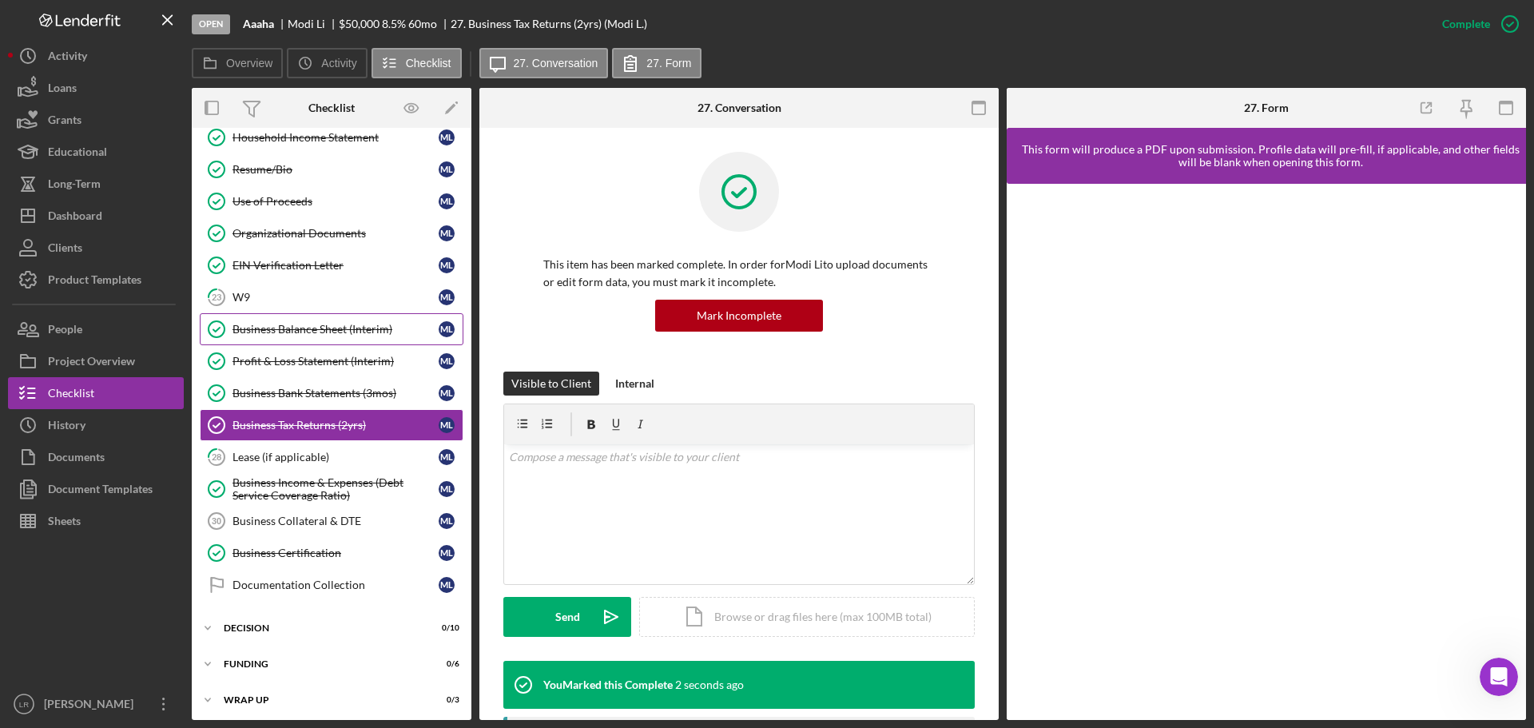
scroll to position [208, 0]
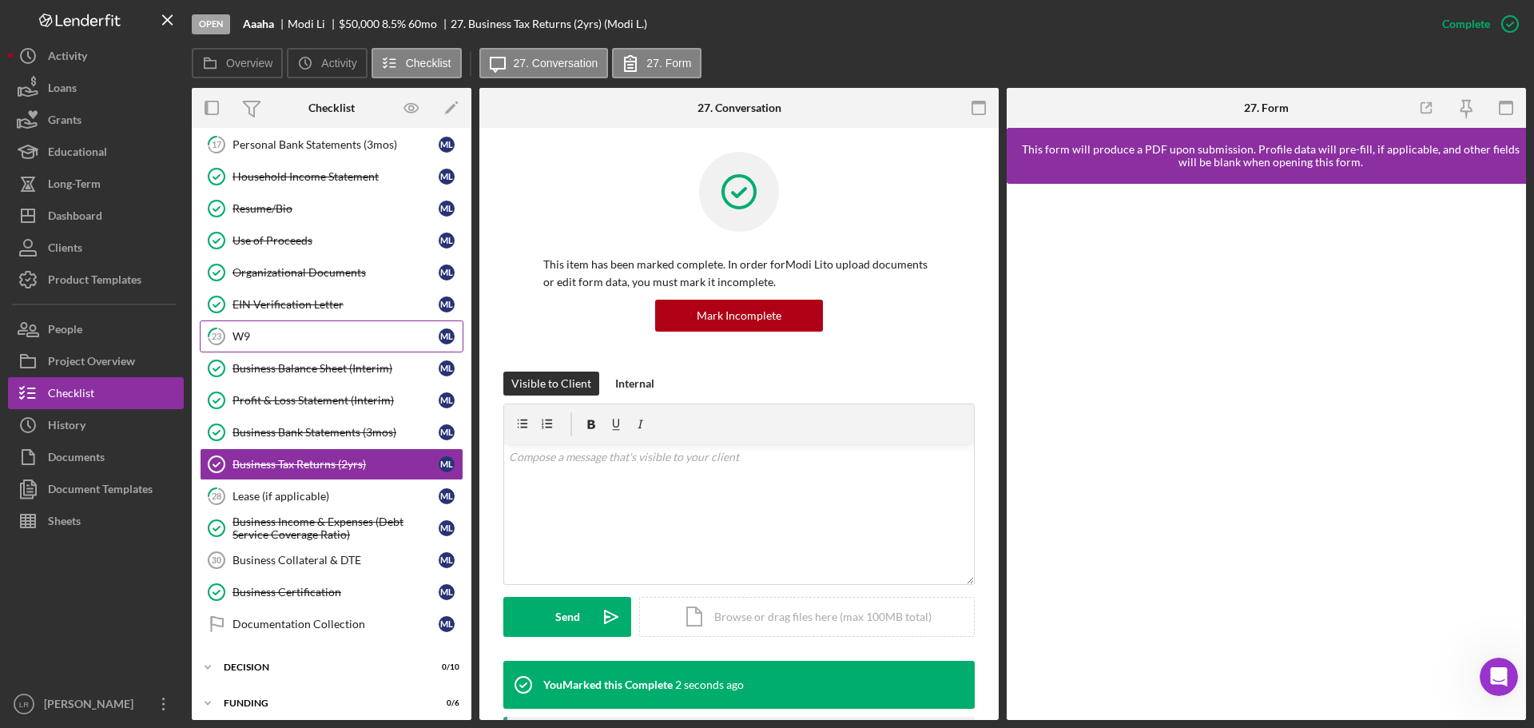
click at [288, 340] on div "W9" at bounding box center [336, 336] width 206 height 13
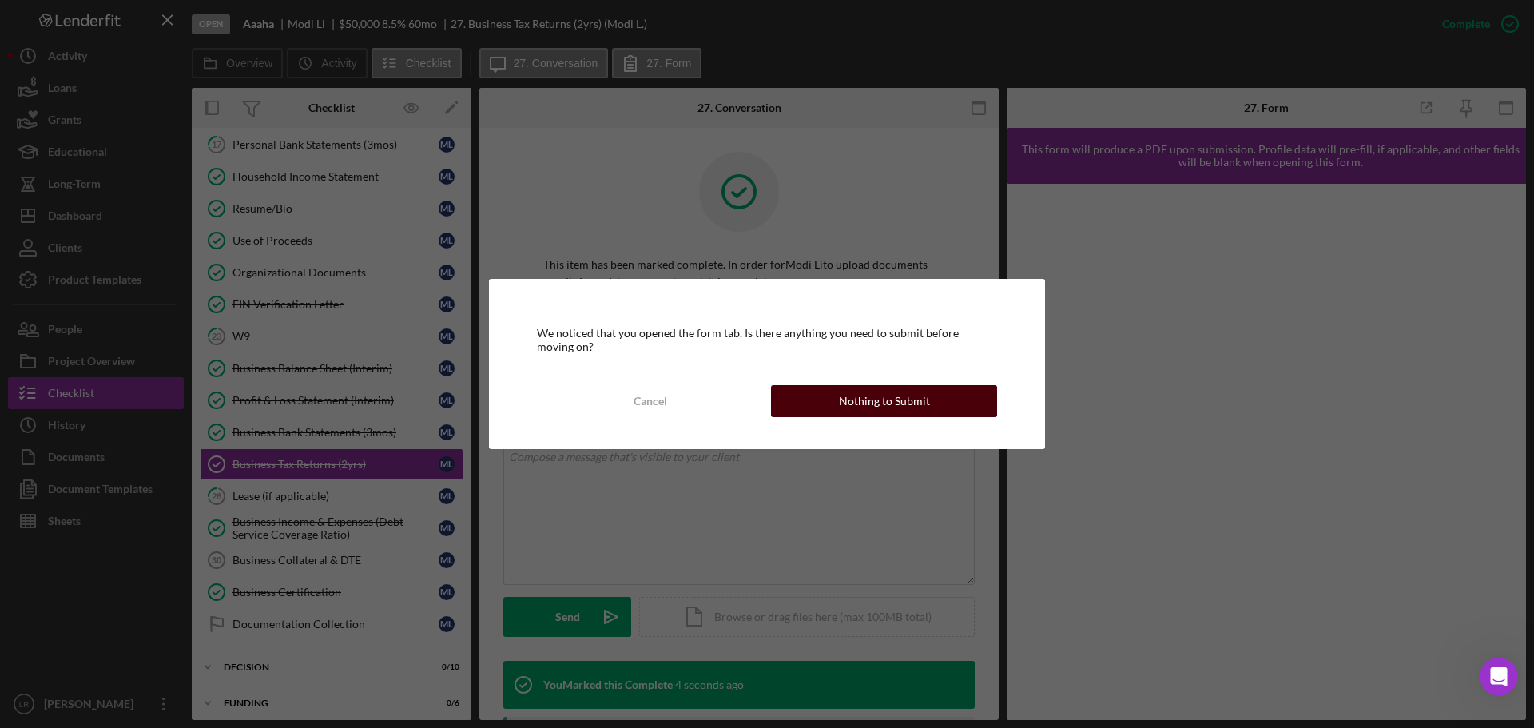
click at [866, 402] on div "Nothing to Submit" at bounding box center [884, 401] width 91 height 32
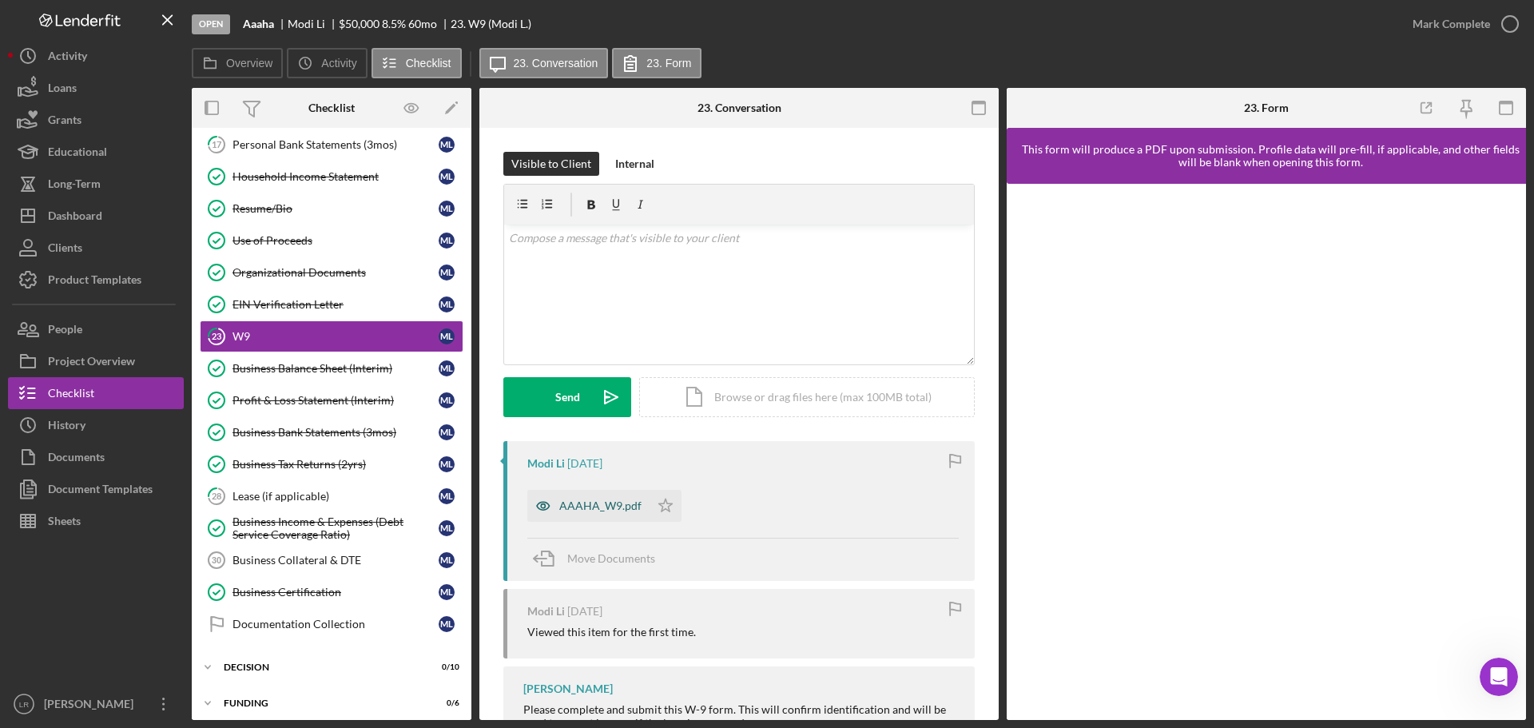
click at [602, 502] on div "AAAHA_W9.pdf" at bounding box center [600, 505] width 82 height 13
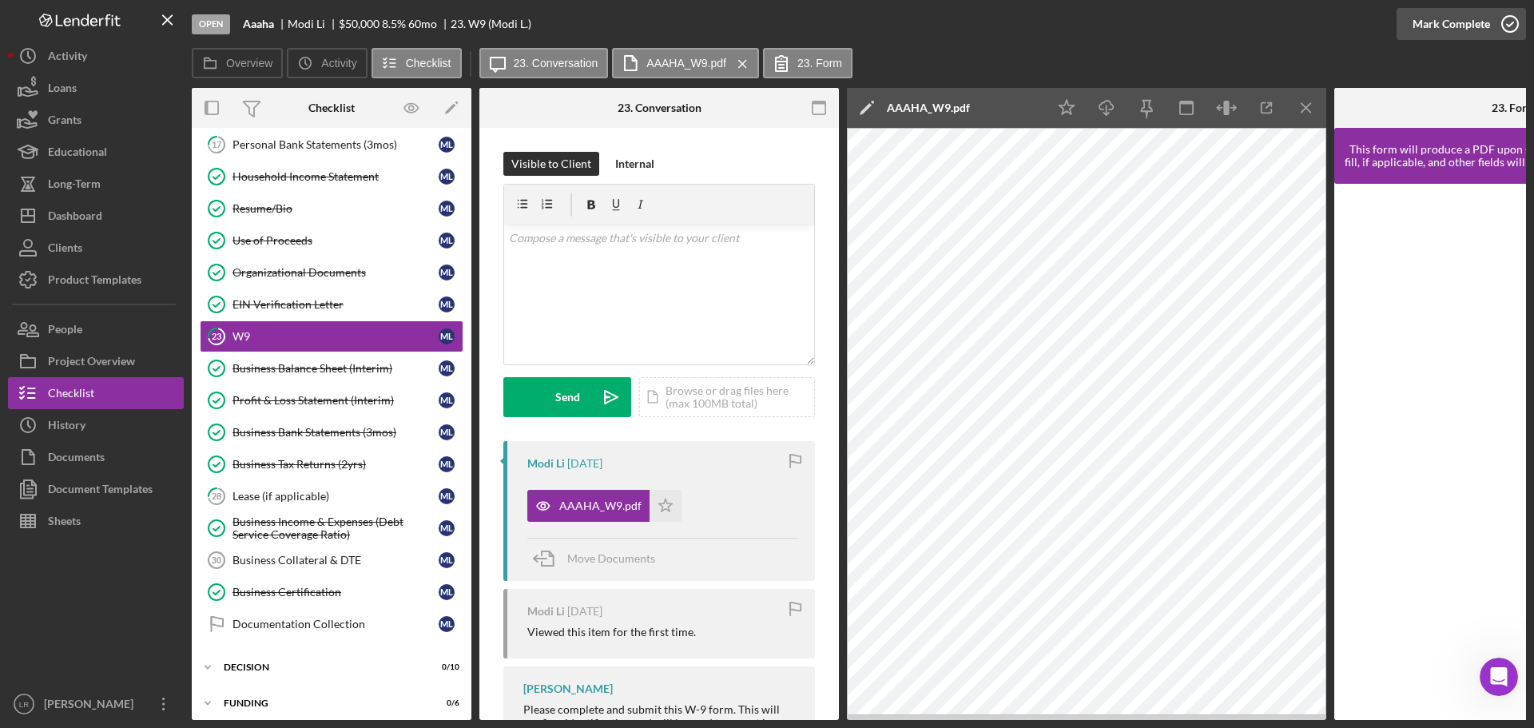
click at [1470, 26] on div "Mark Complete" at bounding box center [1452, 24] width 78 height 32
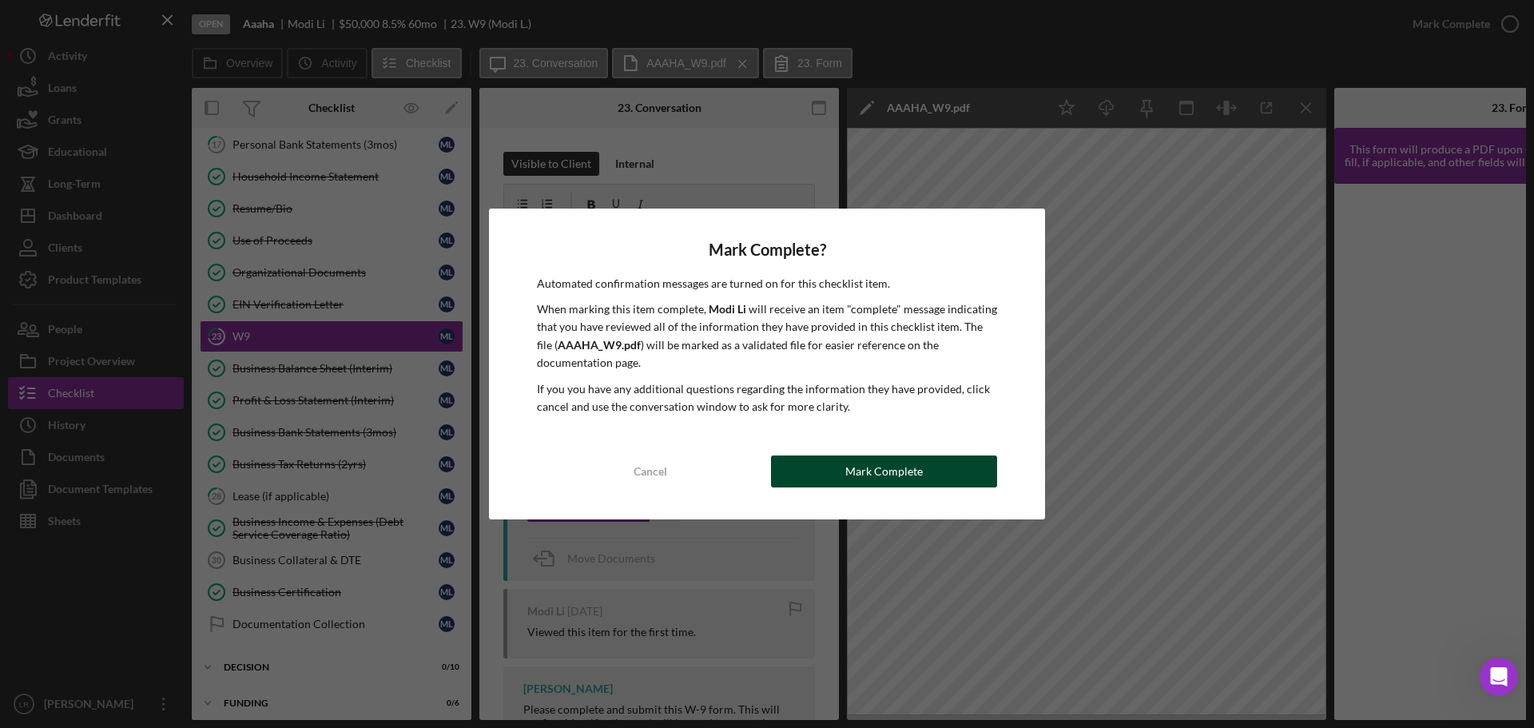
click at [901, 471] on div "Mark Complete" at bounding box center [884, 472] width 78 height 32
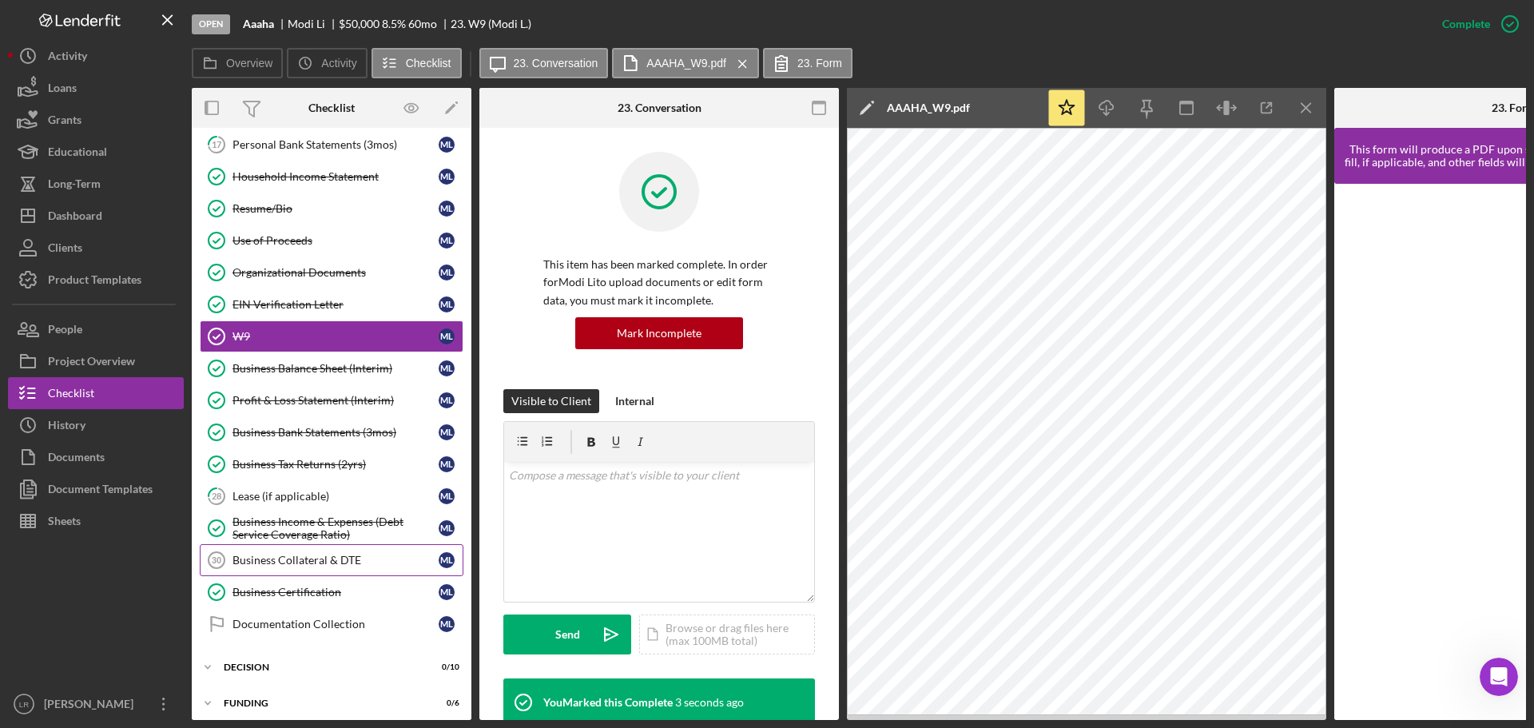
click at [247, 562] on div "Business Collateral & DTE" at bounding box center [336, 560] width 206 height 13
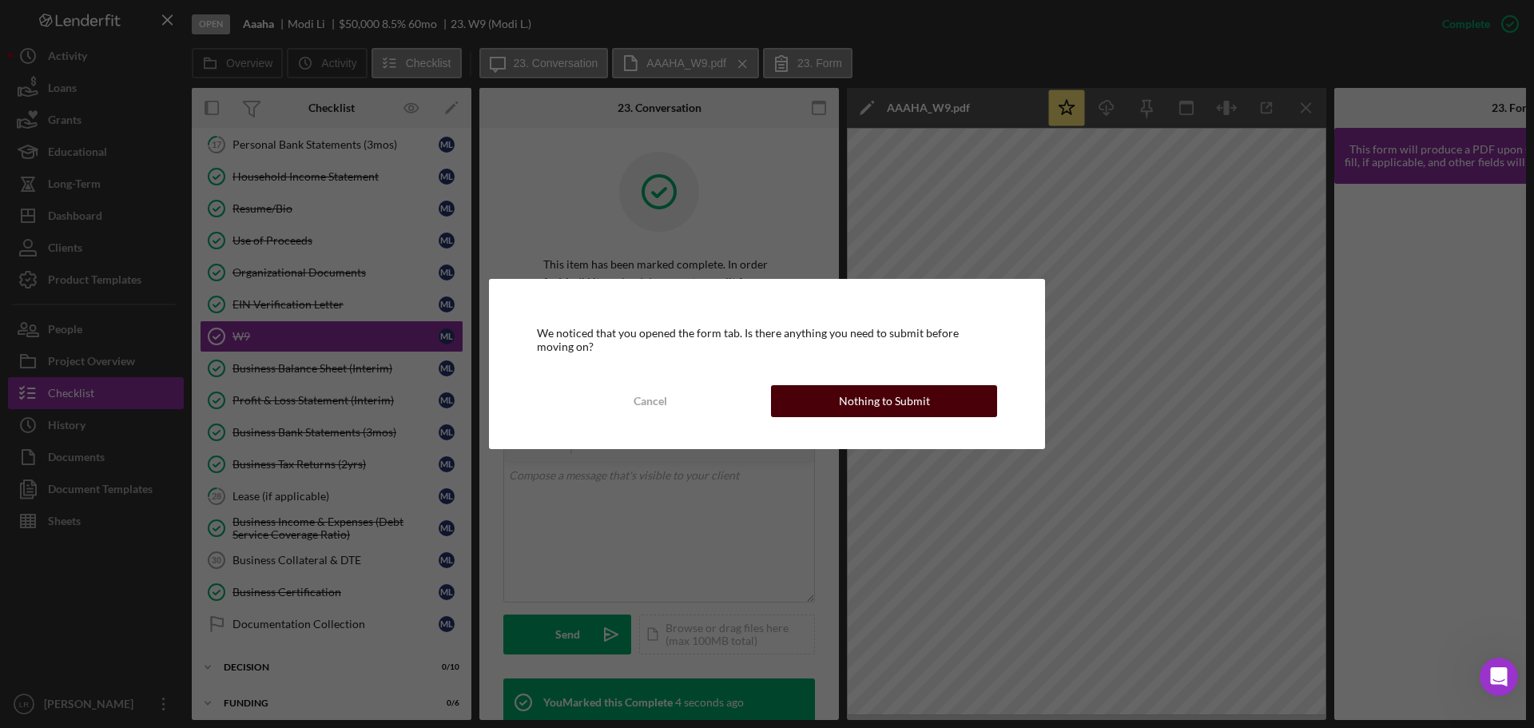
click at [918, 400] on div "Nothing to Submit" at bounding box center [884, 401] width 91 height 32
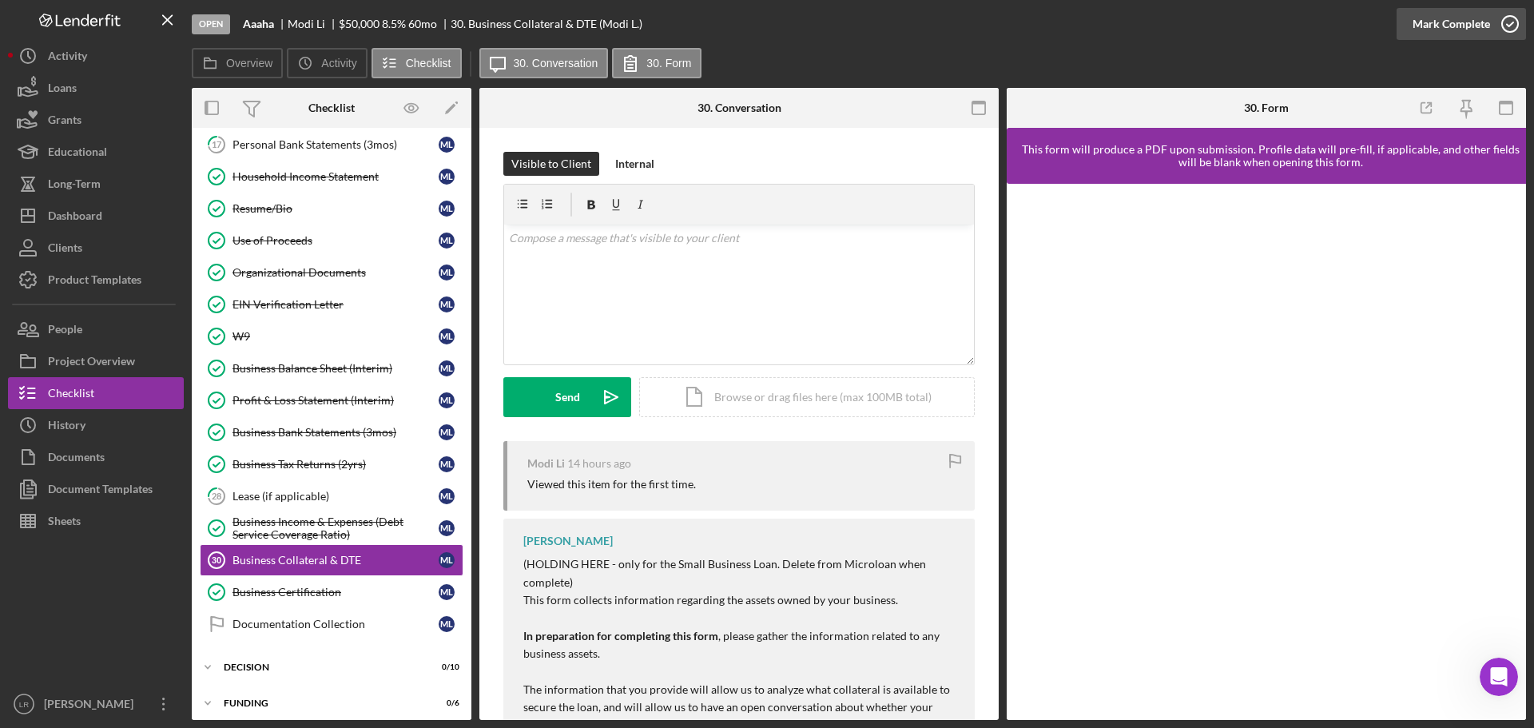
click at [1421, 25] on div "Mark Complete" at bounding box center [1452, 24] width 78 height 32
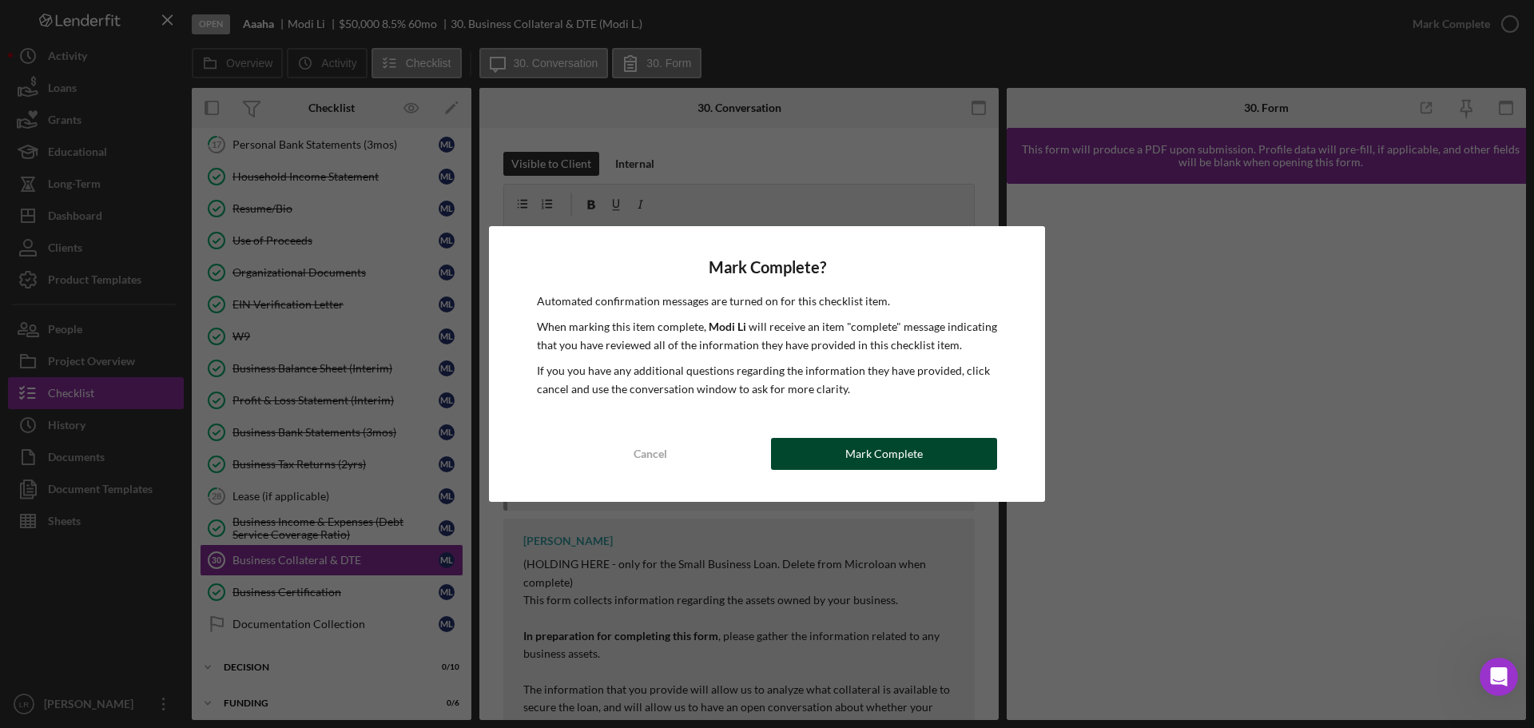
click at [906, 456] on div "Mark Complete" at bounding box center [884, 454] width 78 height 32
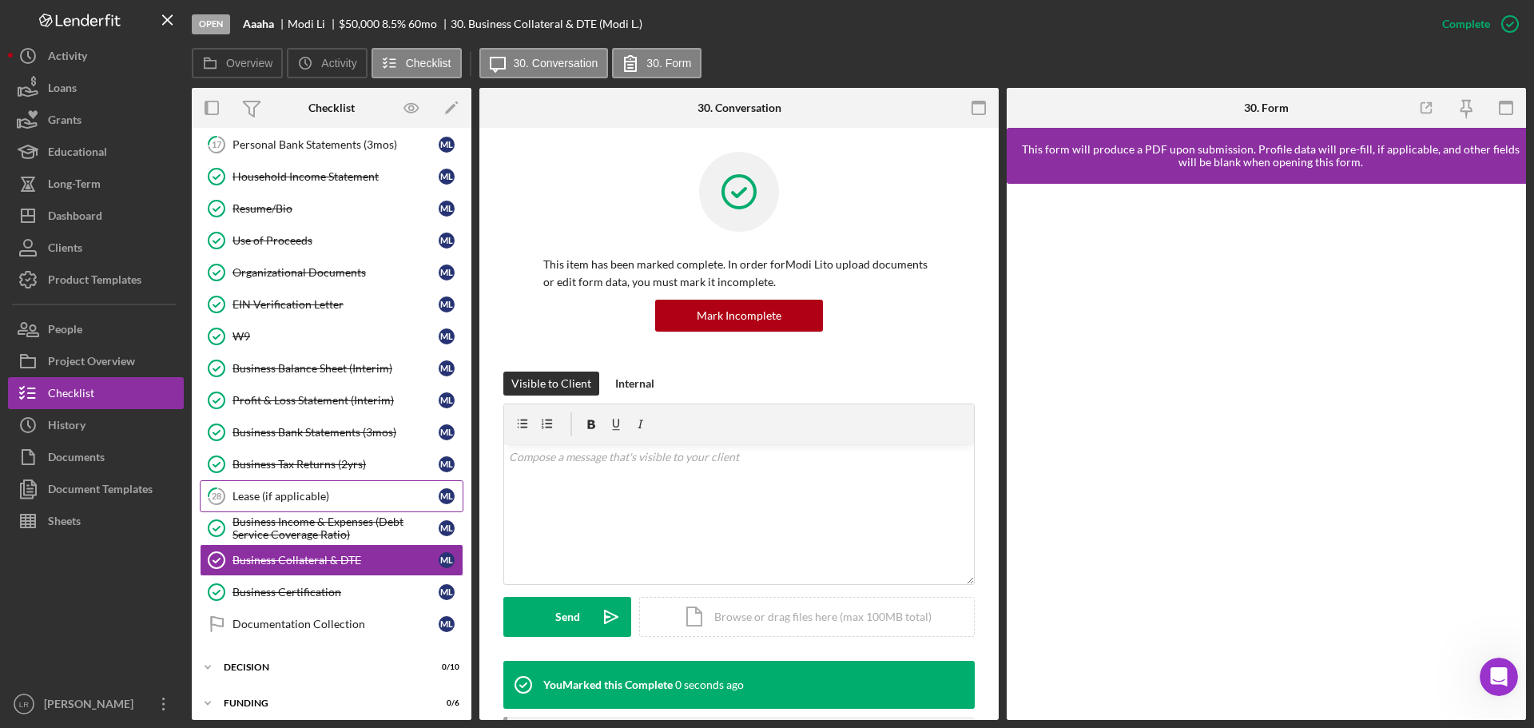
click at [318, 503] on div "Lease (if applicable)" at bounding box center [336, 496] width 206 height 13
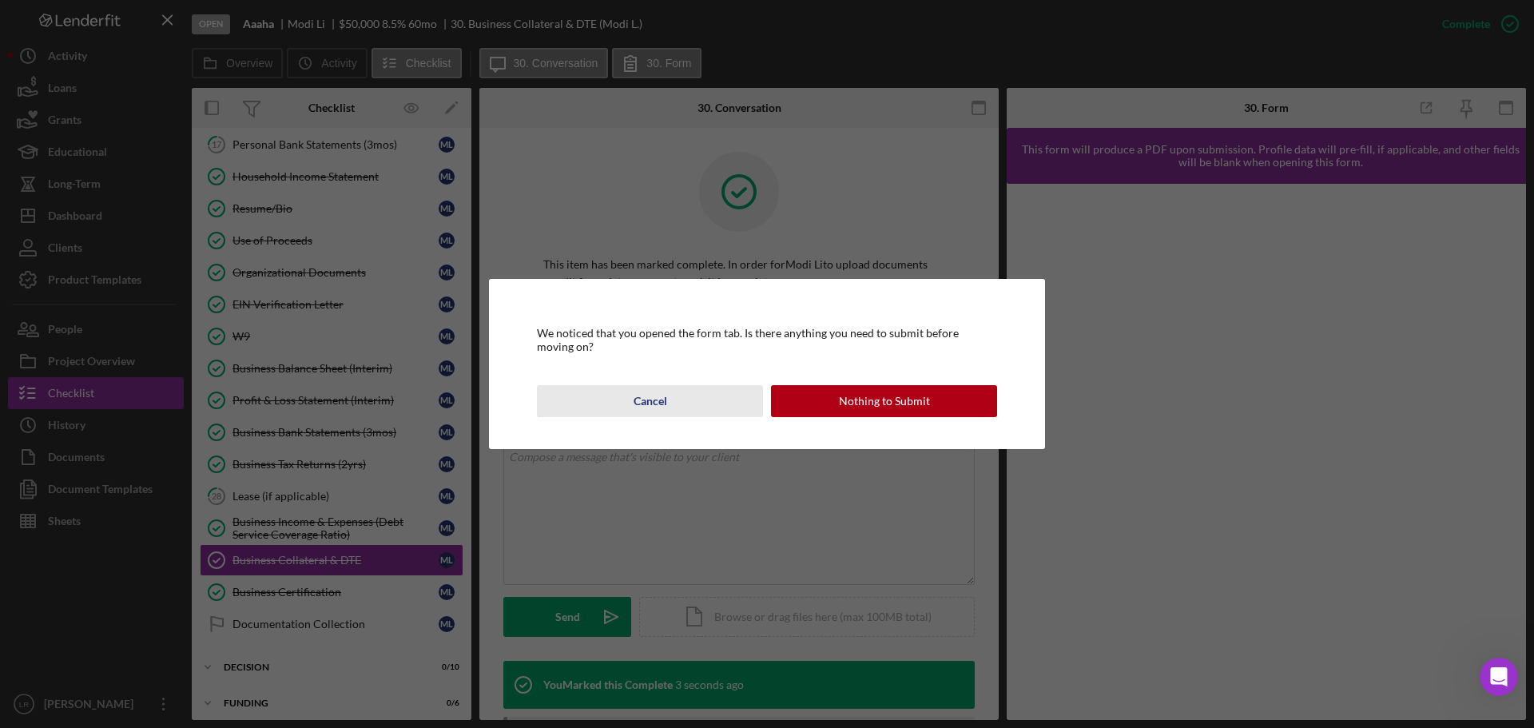
click at [653, 402] on div "Cancel" at bounding box center [651, 401] width 34 height 32
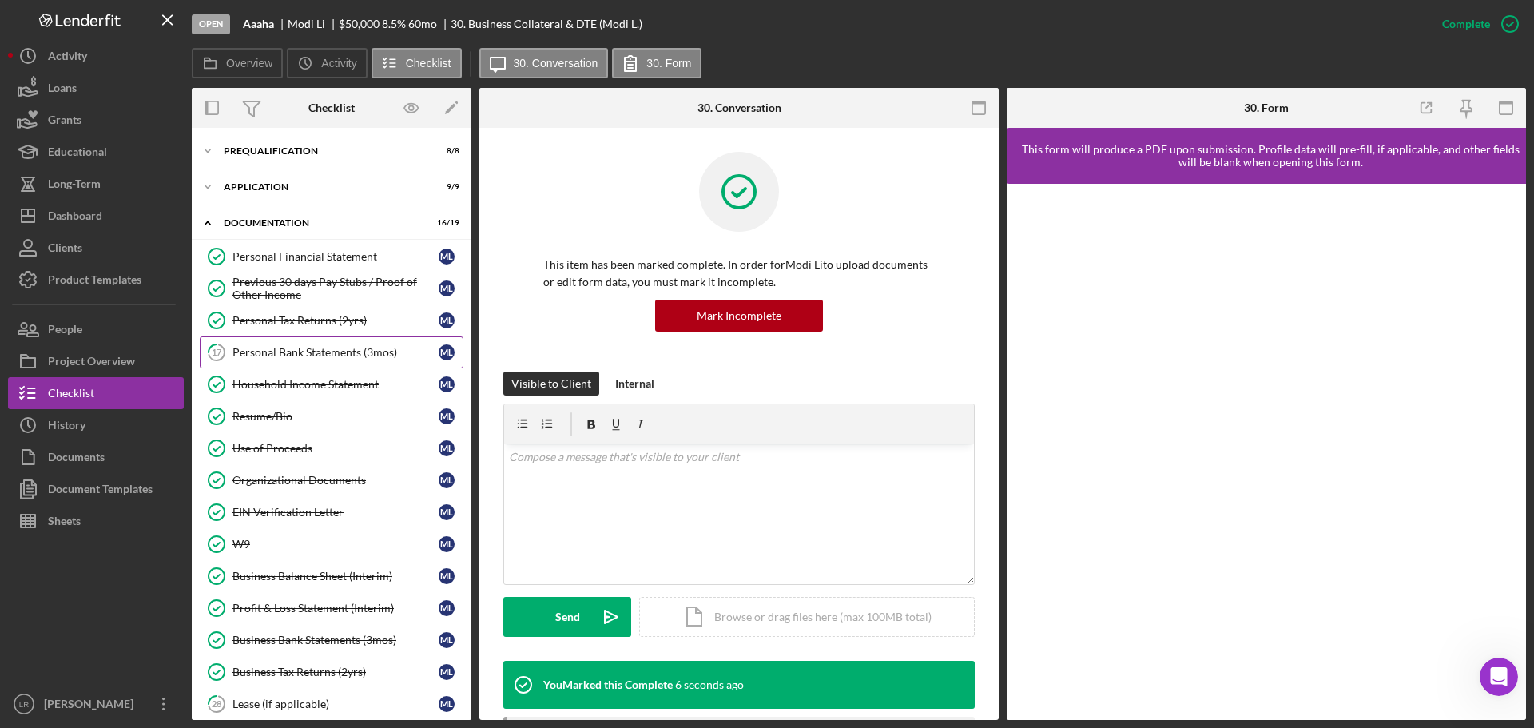
click at [324, 360] on link "17 Personal Bank Statements (3mos) M L" at bounding box center [332, 352] width 264 height 32
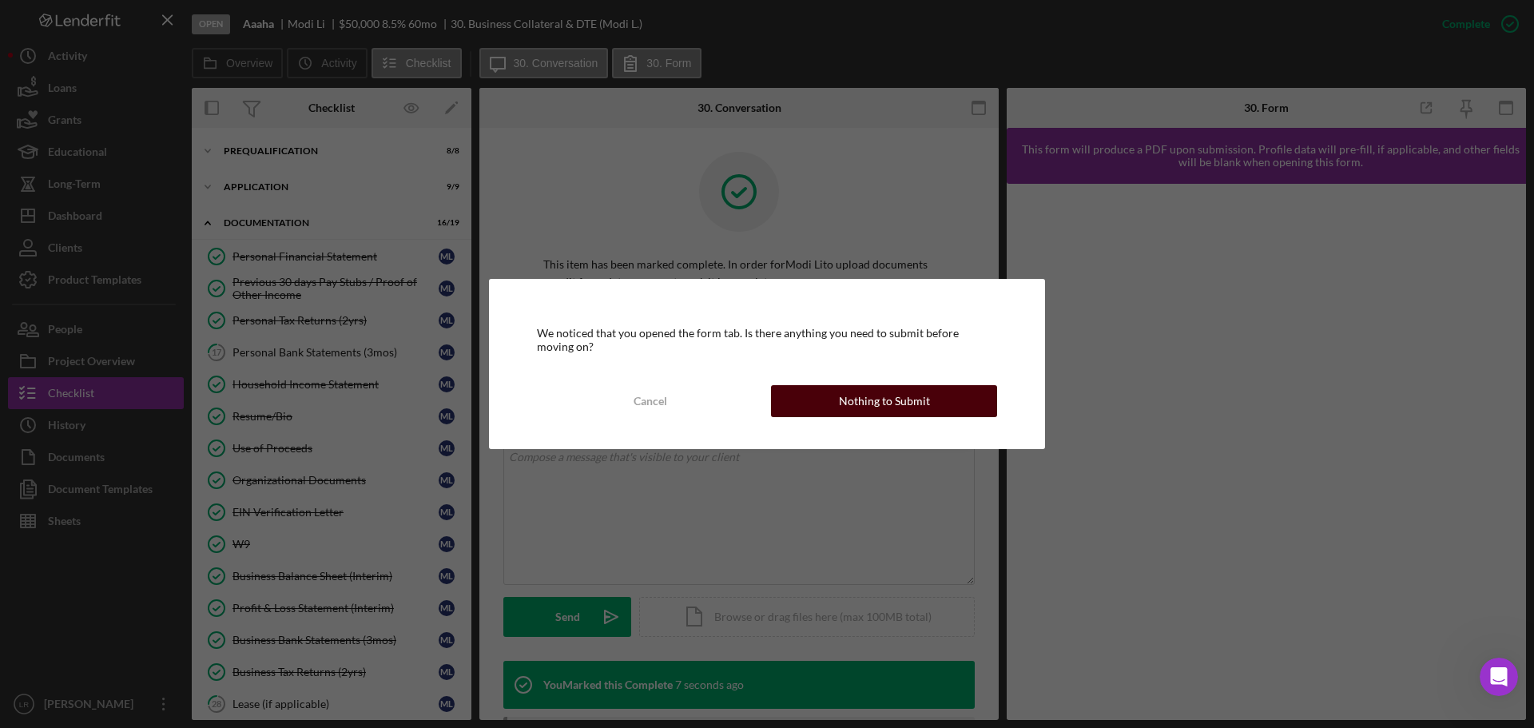
click at [899, 408] on div "Nothing to Submit" at bounding box center [884, 401] width 91 height 32
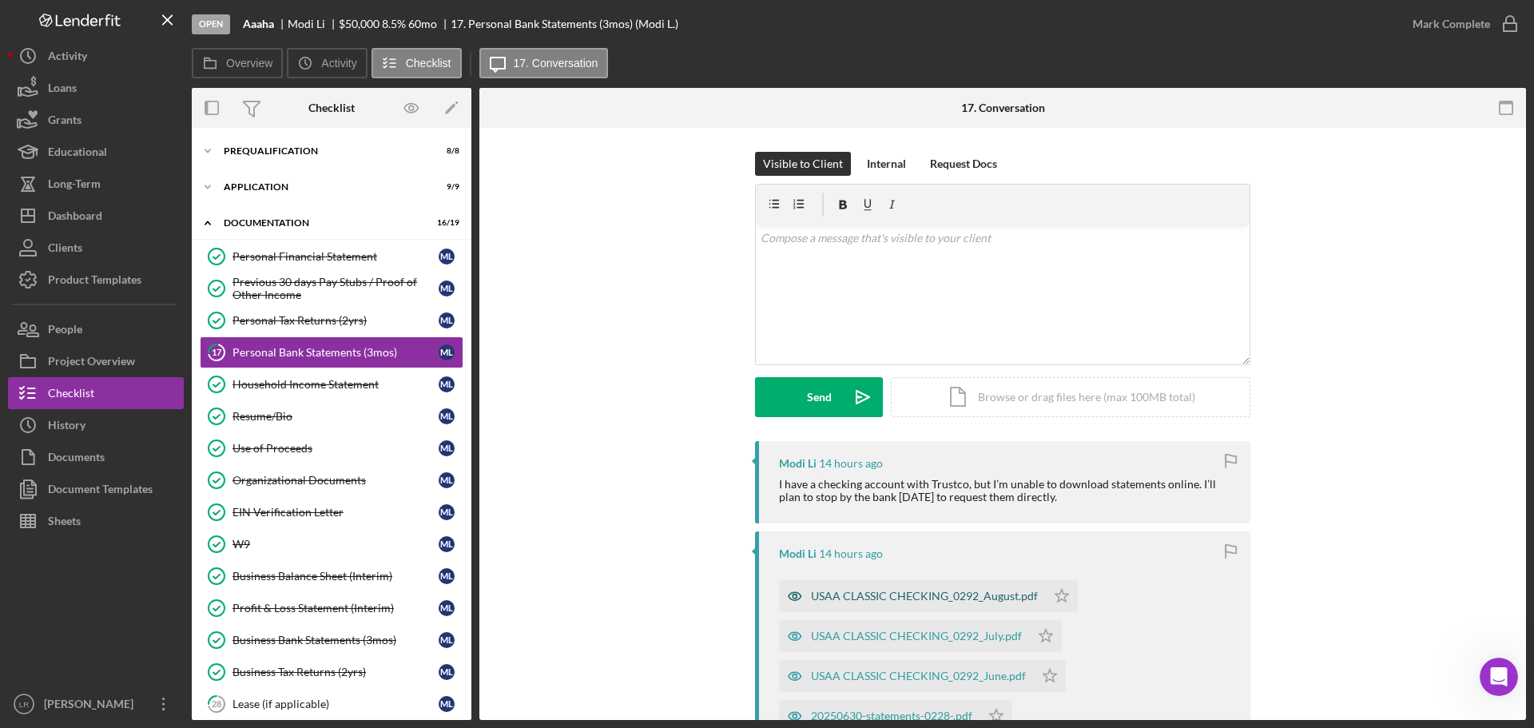
click at [838, 596] on div "USAA CLASSIC CHECKING_0292_August.pdf" at bounding box center [924, 596] width 227 height 13
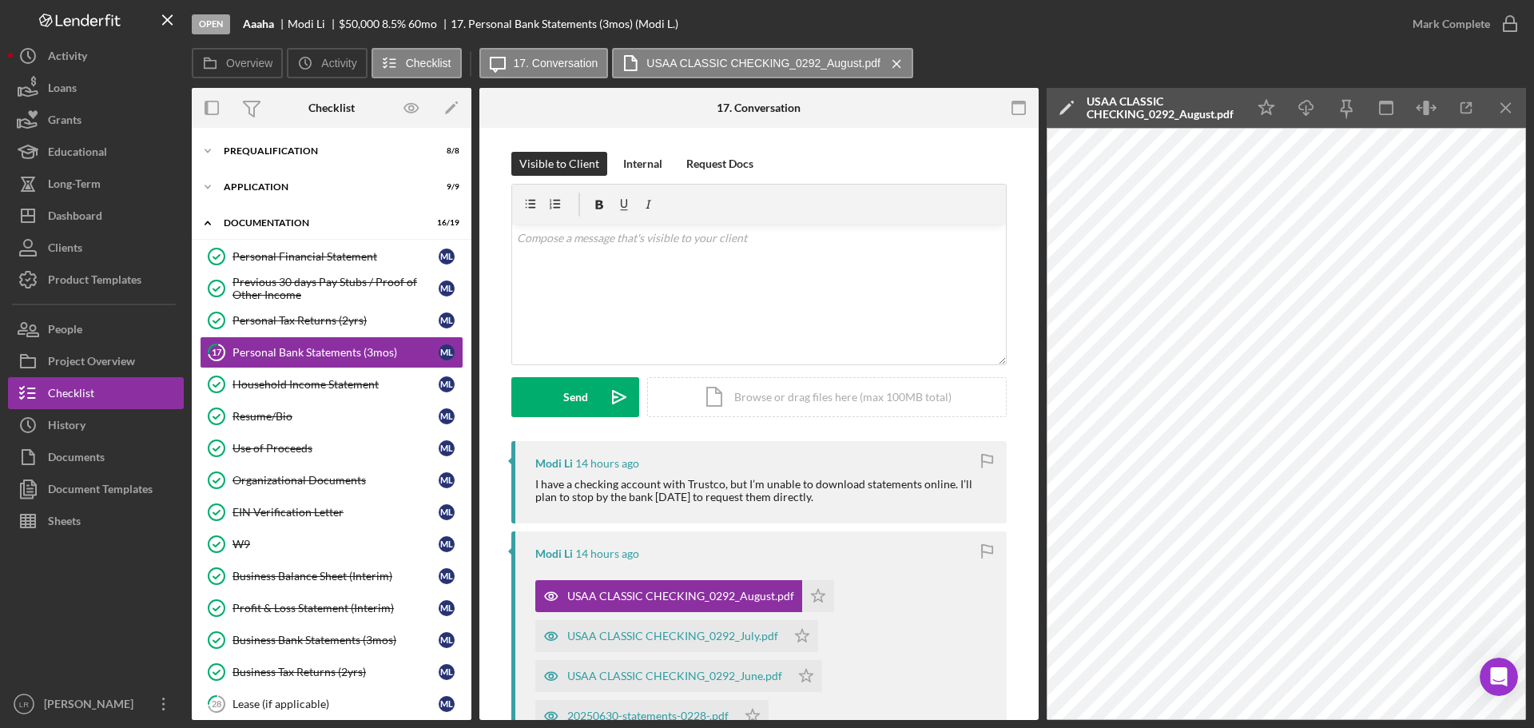
click at [1068, 103] on icon "Icon/Edit" at bounding box center [1067, 108] width 40 height 40
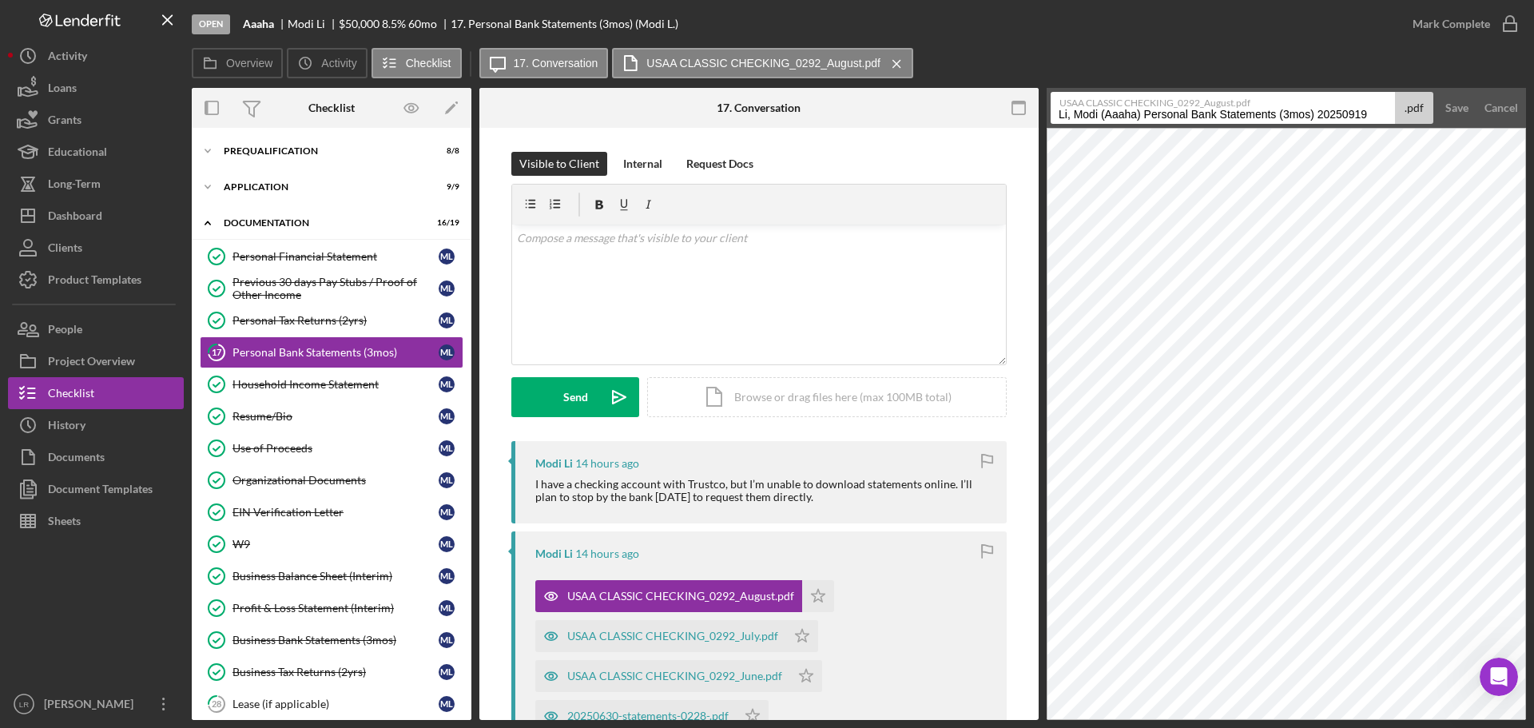
drag, startPoint x: 1145, startPoint y: 113, endPoint x: 328, endPoint y: 99, distance: 817.7
click at [328, 99] on div "Overview Internal Workflow Stage Open Icon/Dropdown Arrow Archive (can unarchiv…" at bounding box center [859, 404] width 1335 height 632
drag, startPoint x: 1189, startPoint y: 113, endPoint x: 1463, endPoint y: 105, distance: 274.2
click at [1463, 105] on form "USAA CLASSIC CHECKING_0292_August.pdf Personal Bank Statements (3mos) 20250919 …" at bounding box center [1286, 108] width 479 height 40
type input "Personal Bank Statement (USAA) - Aug"
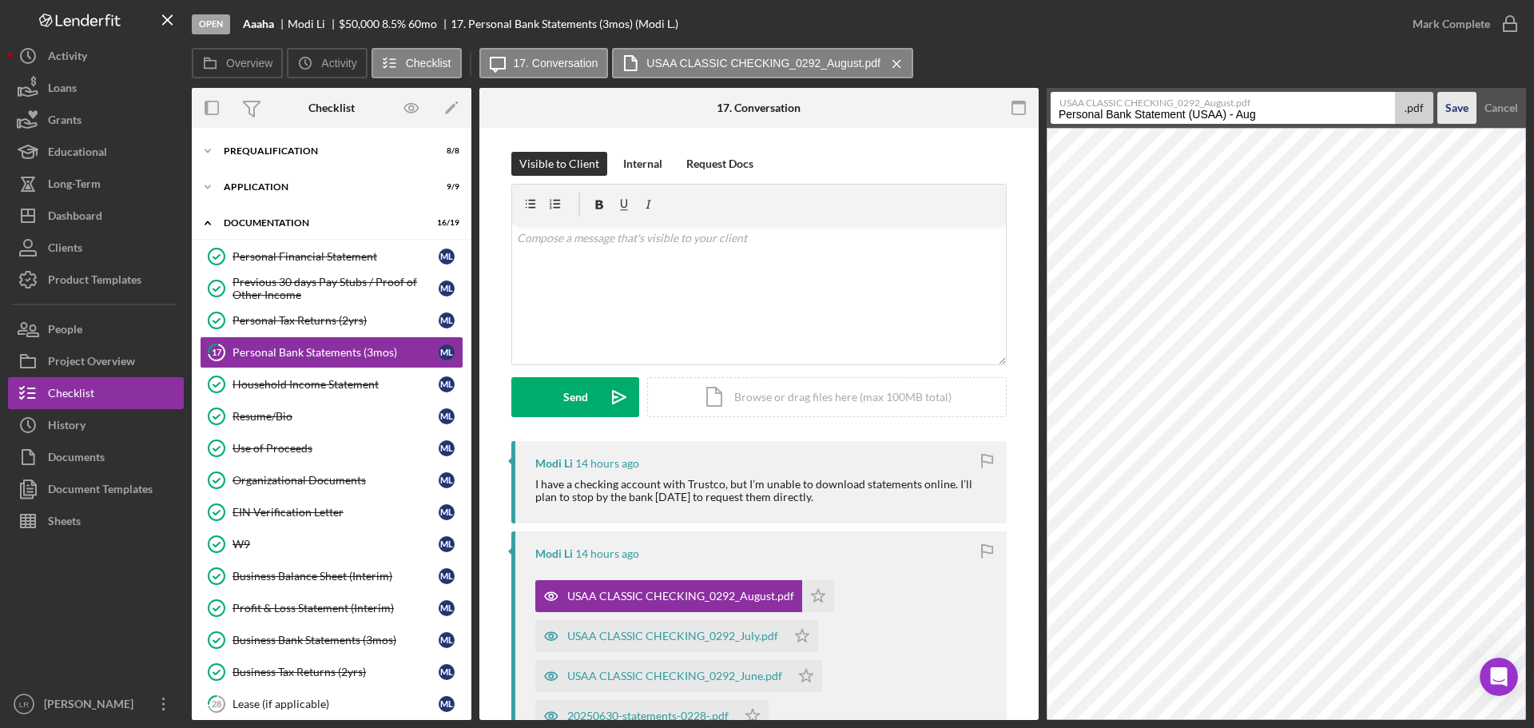
click at [1454, 101] on div "Save" at bounding box center [1457, 108] width 23 height 32
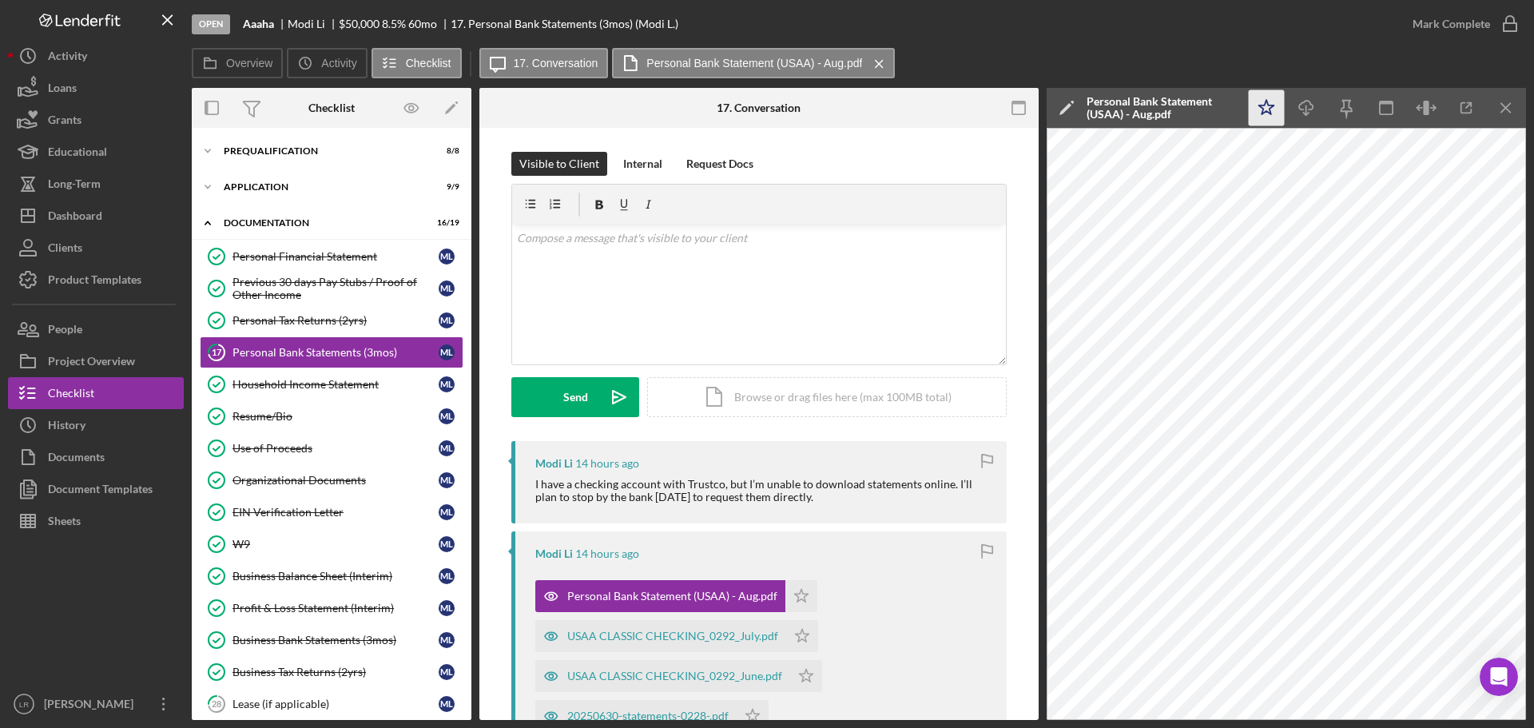
drag, startPoint x: 1263, startPoint y: 107, endPoint x: 1275, endPoint y: 107, distance: 12.0
click at [1264, 107] on icon "Icon/Star" at bounding box center [1267, 108] width 36 height 36
click at [1310, 112] on icon "Icon/Download" at bounding box center [1307, 108] width 36 height 36
click at [1160, 98] on div "Personal Bank Statement (USAA) - Aug.pdf" at bounding box center [1163, 108] width 152 height 26
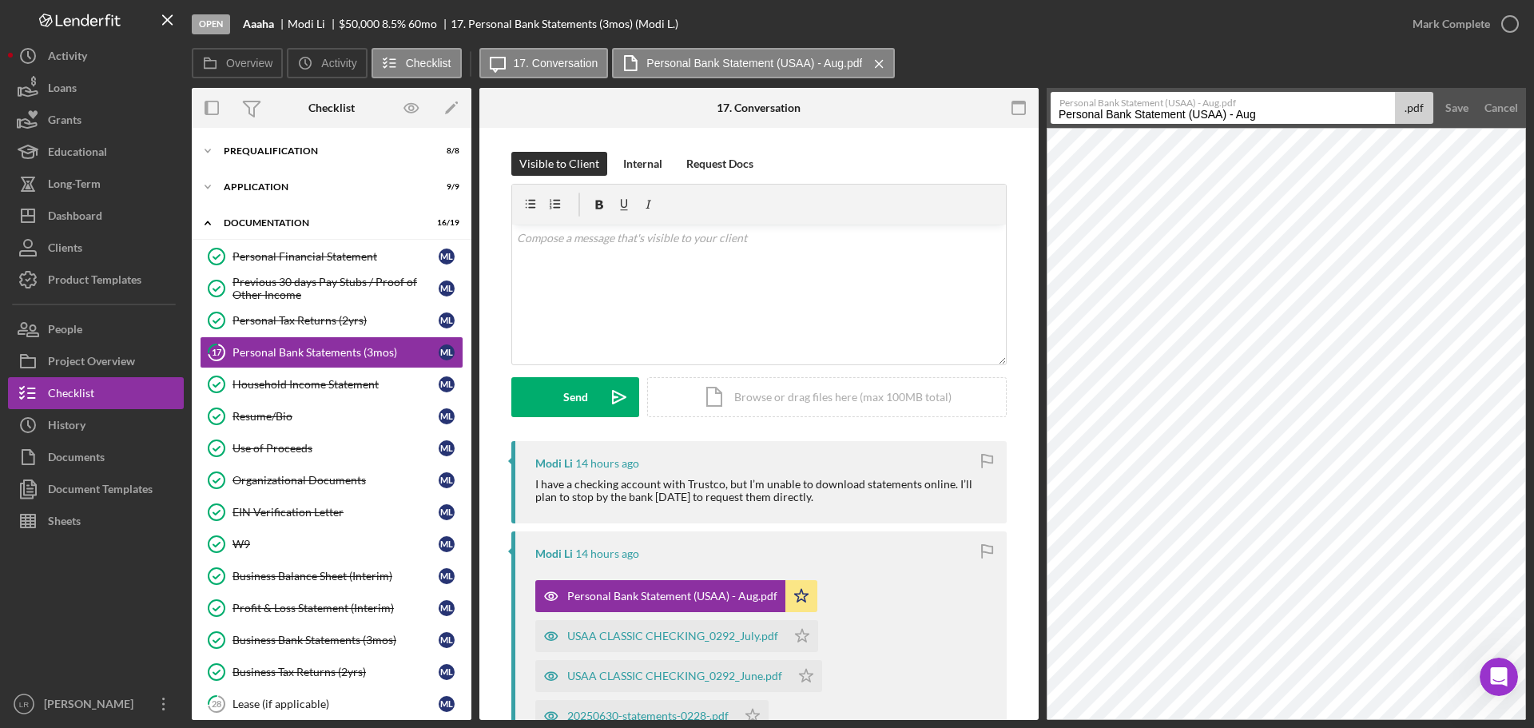
drag, startPoint x: 1266, startPoint y: 113, endPoint x: 876, endPoint y: 118, distance: 390.0
click at [876, 118] on div "Overview Internal Workflow Stage Open Icon/Dropdown Arrow Archive (can unarchiv…" at bounding box center [859, 404] width 1335 height 632
paste input "Business Bank Statement - Jun"
type input "Personal Bank Statement (USAA) - Aug"
click at [1442, 98] on button "Save" at bounding box center [1457, 108] width 39 height 32
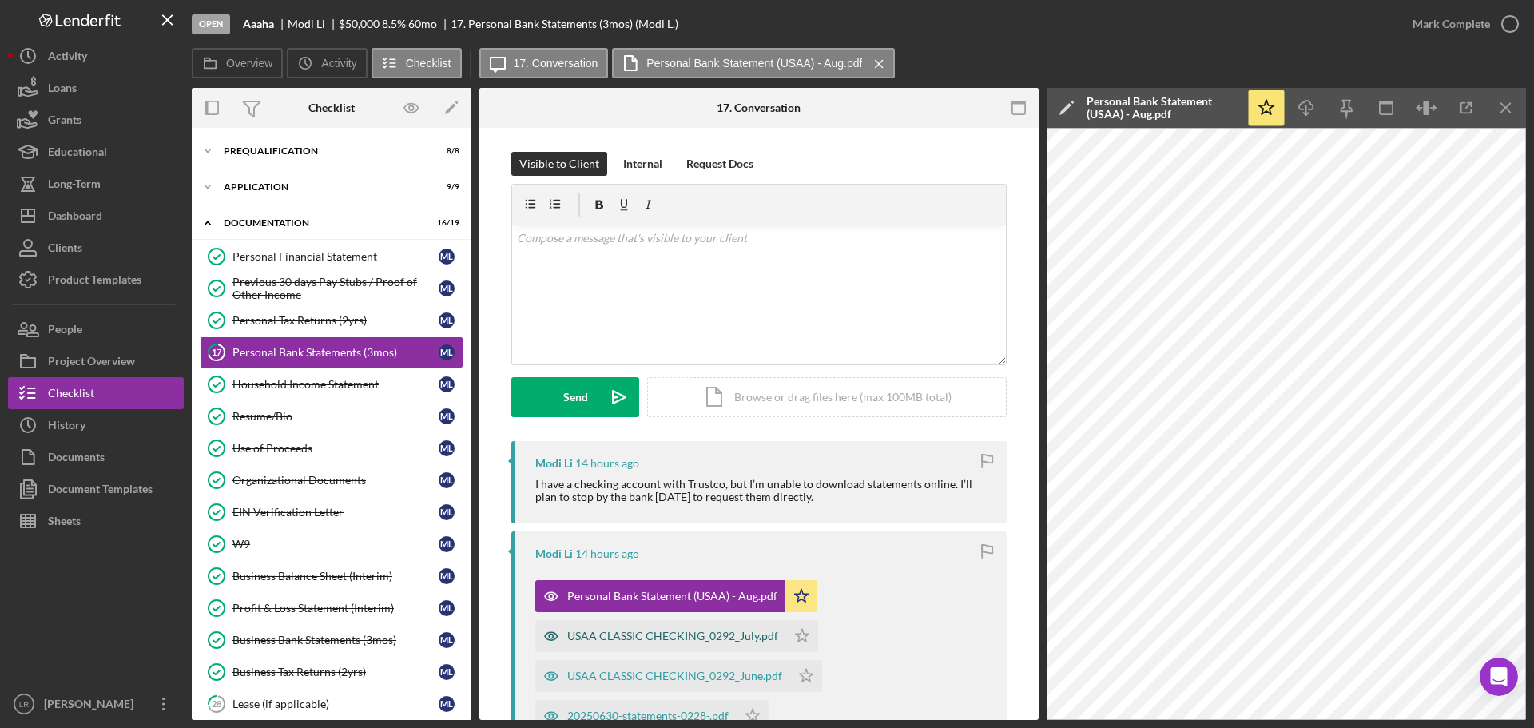
click at [723, 639] on div "USAA CLASSIC CHECKING_0292_July.pdf" at bounding box center [672, 636] width 211 height 13
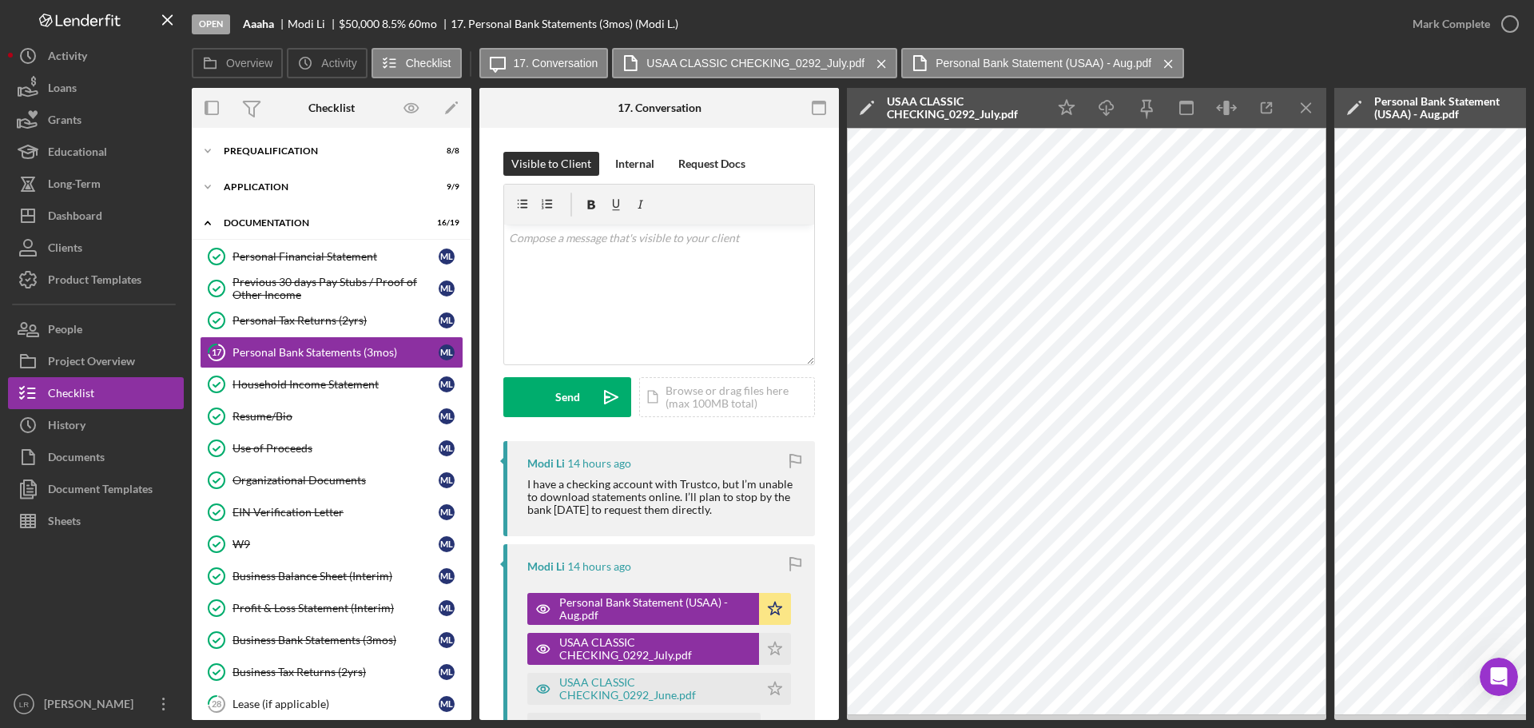
click at [857, 102] on icon "Icon/Edit" at bounding box center [867, 108] width 40 height 40
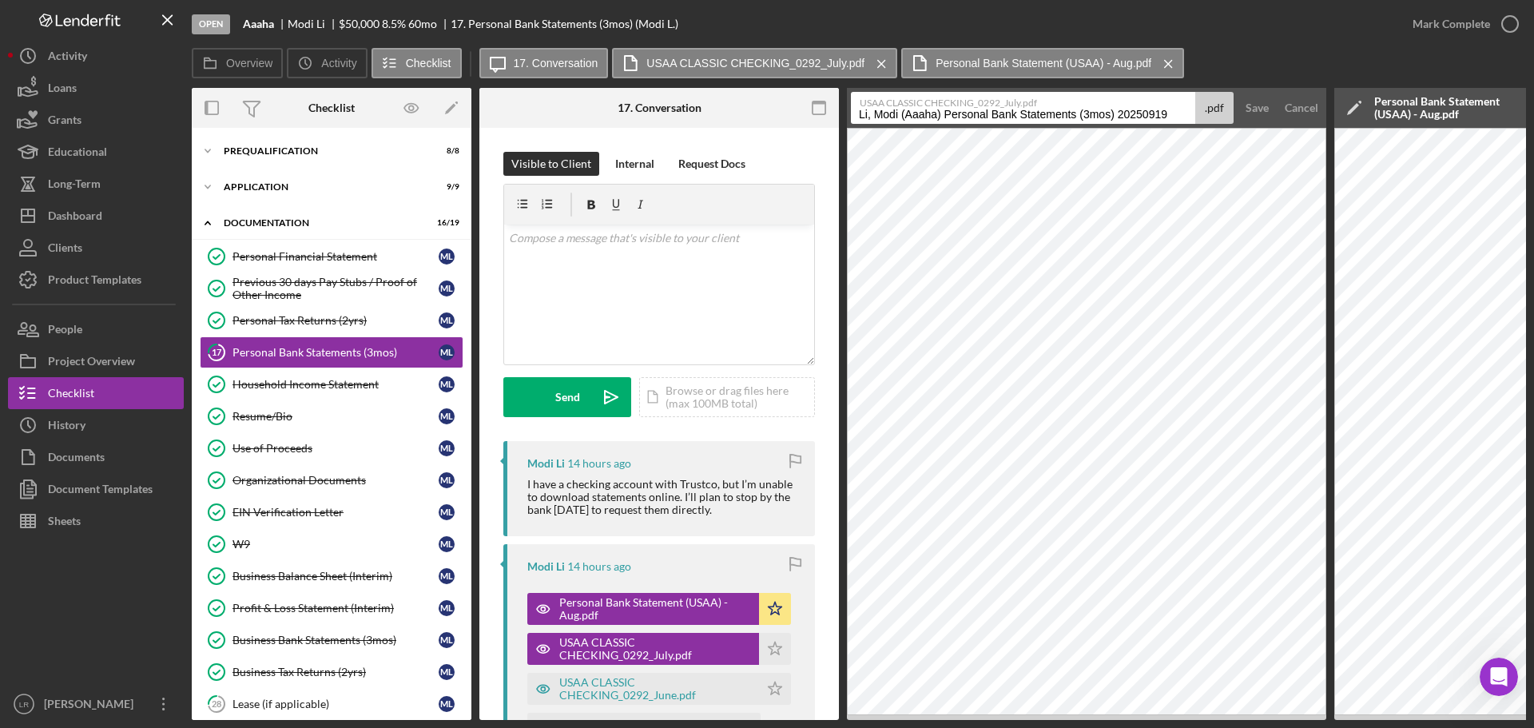
drag, startPoint x: 859, startPoint y: 115, endPoint x: 1233, endPoint y: 125, distance: 374.1
click at [90, 2] on div "Open Aaaha Modi Li $50,000 $50,000 8.5 % 60 mo 17. Personal Bank Statements (3m…" at bounding box center [767, 360] width 1518 height 720
paste input "Personal Bank Statement (USAA) - Aug"
drag, startPoint x: 1084, startPoint y: 124, endPoint x: 1038, endPoint y: 116, distance: 46.2
click at [1040, 118] on form "USAA CLASSIC CHECKING_0292_July.pdf Personal Bank Statement ([GEOGRAPHIC_DATA])…" at bounding box center [1086, 108] width 479 height 40
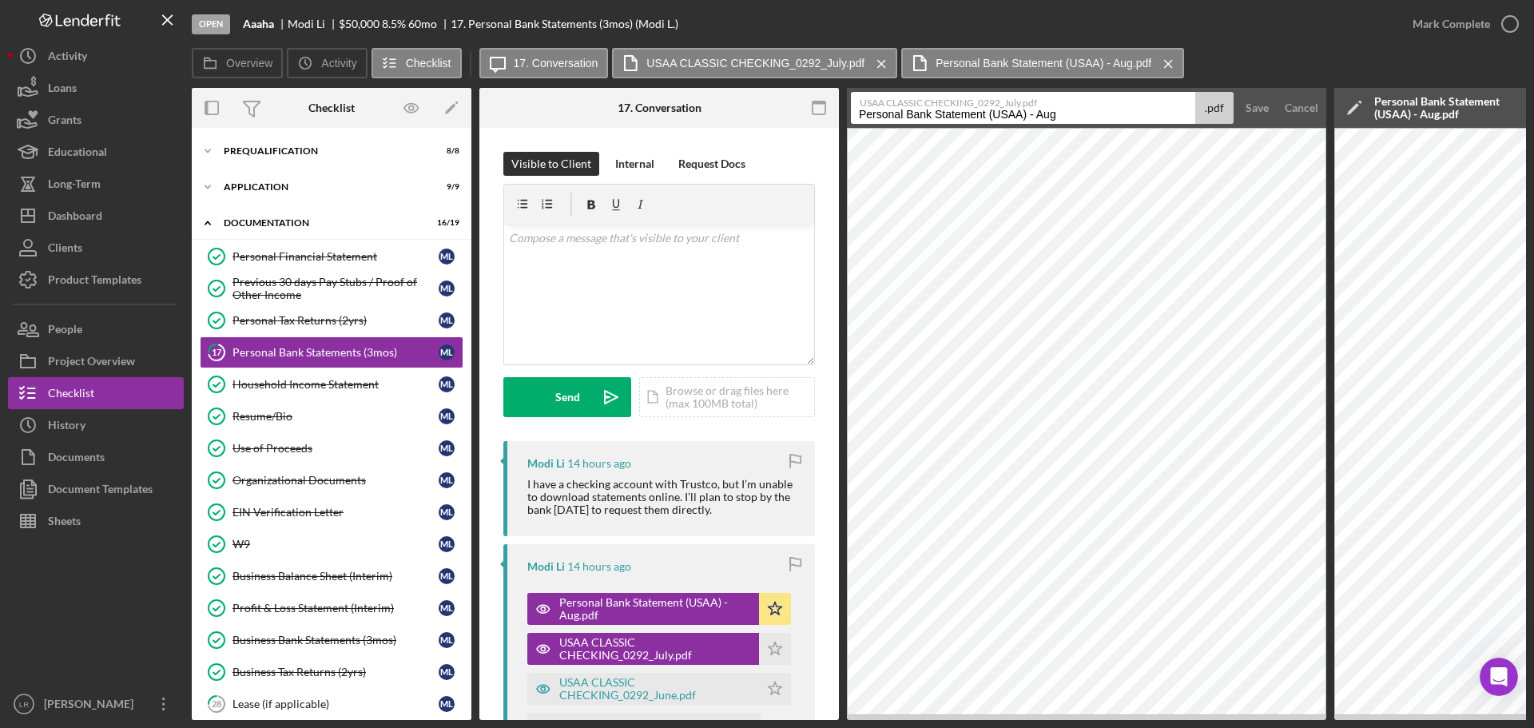
drag, startPoint x: 1038, startPoint y: 116, endPoint x: 1073, endPoint y: 116, distance: 35.2
click at [1073, 116] on input "Personal Bank Statement (USAA) - Aug" at bounding box center [1023, 108] width 344 height 32
type input "Personal Bank Statement (USAA) - [DATE]"
click at [1255, 108] on div "Save" at bounding box center [1257, 108] width 23 height 32
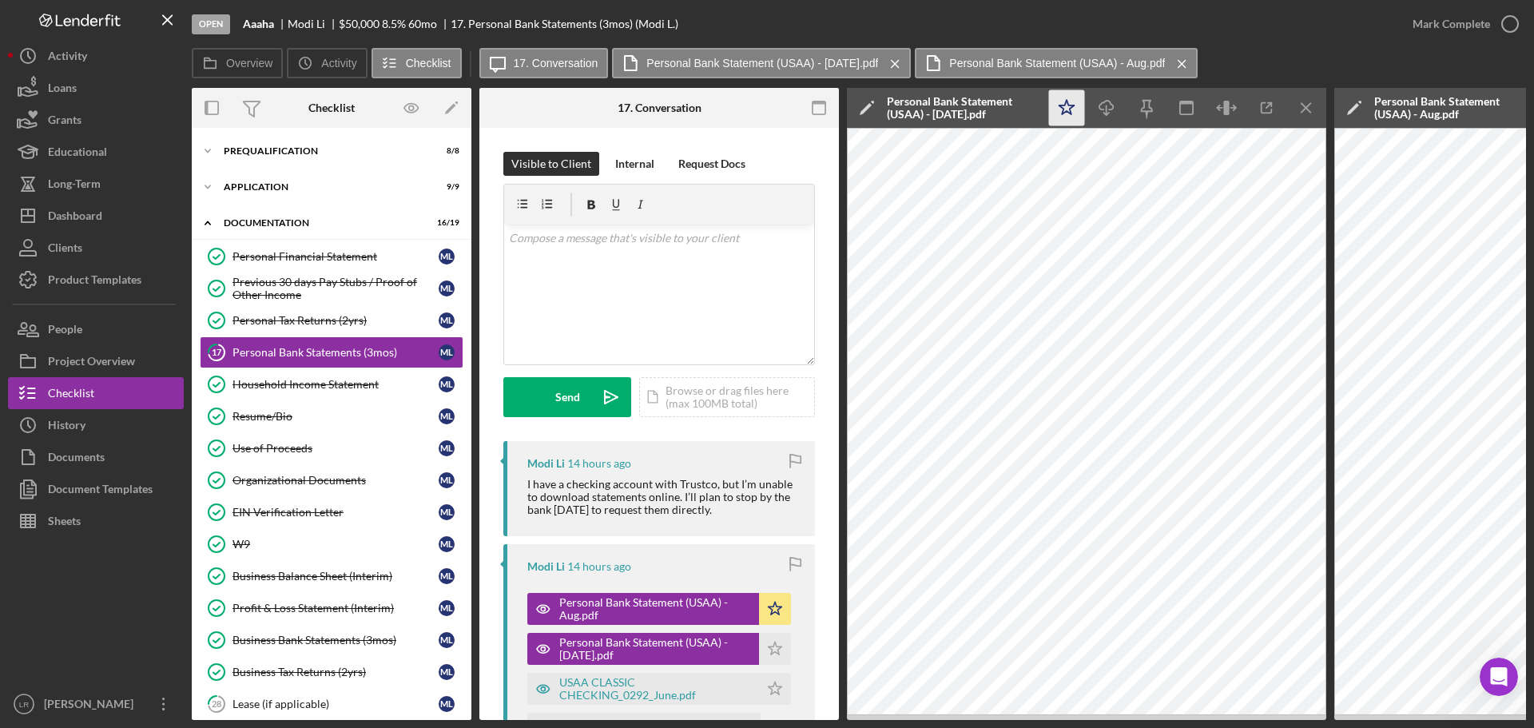
click at [1066, 109] on icon "Icon/Star" at bounding box center [1067, 108] width 36 height 36
click at [1112, 108] on icon "Icon/Download" at bounding box center [1107, 108] width 36 height 36
click at [1138, 10] on div "Open Aaaha Modi Li $50,000 $50,000 8.5 % 60 mo 17. Personal Bank Statements (3m…" at bounding box center [794, 24] width 1205 height 48
click at [1319, 104] on icon "Icon/Menu Close" at bounding box center [1307, 108] width 36 height 36
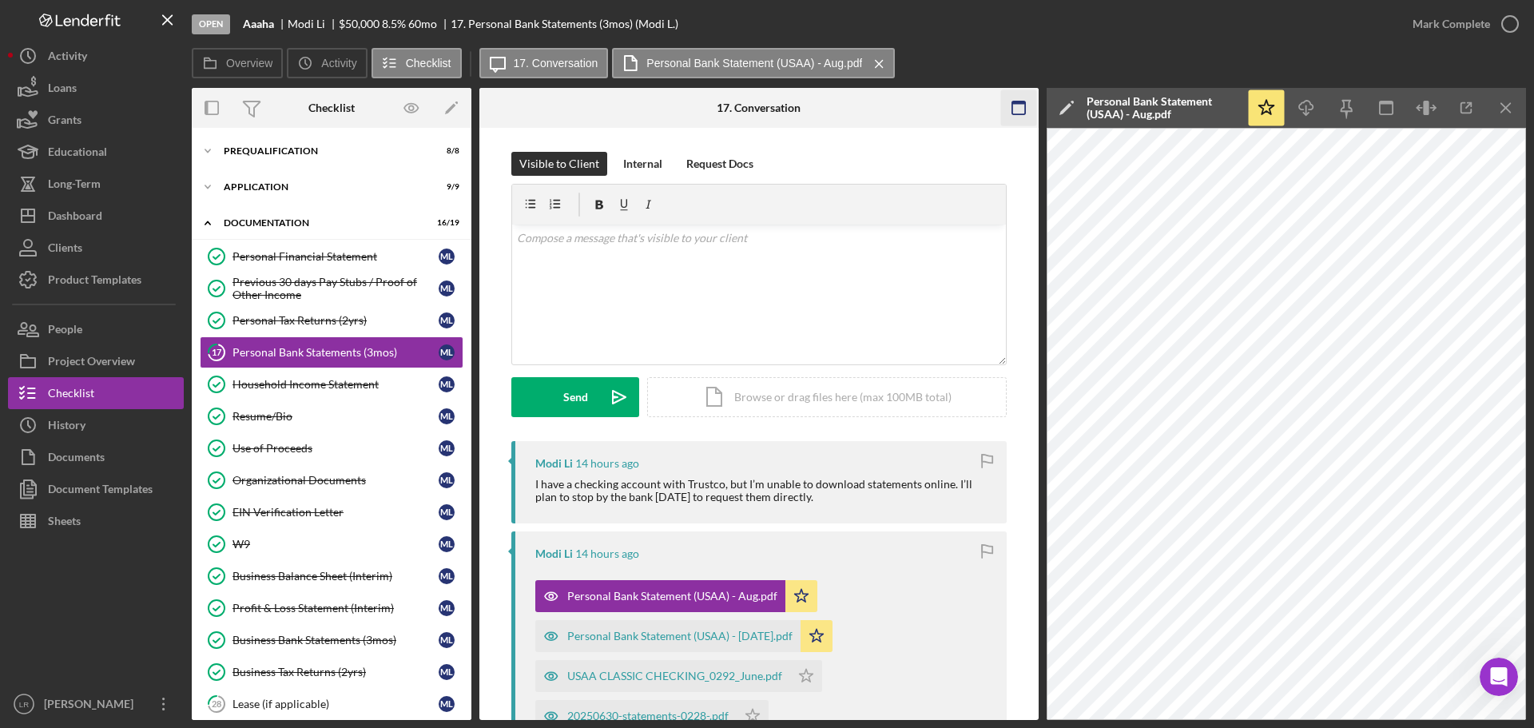
click at [1510, 105] on icon "Icon/Menu Close" at bounding box center [1507, 108] width 36 height 36
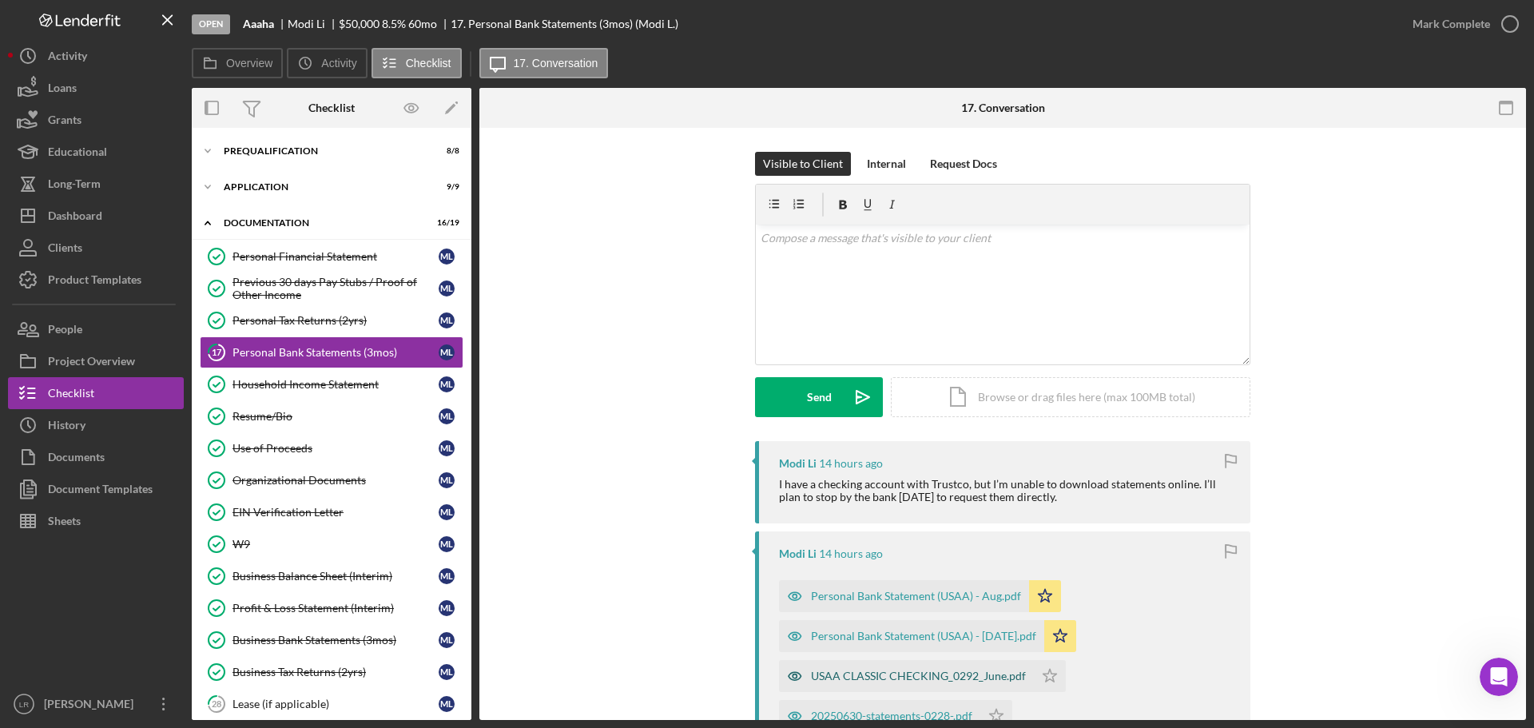
click at [972, 682] on div "USAA CLASSIC CHECKING_0292_June.pdf" at bounding box center [918, 676] width 215 height 13
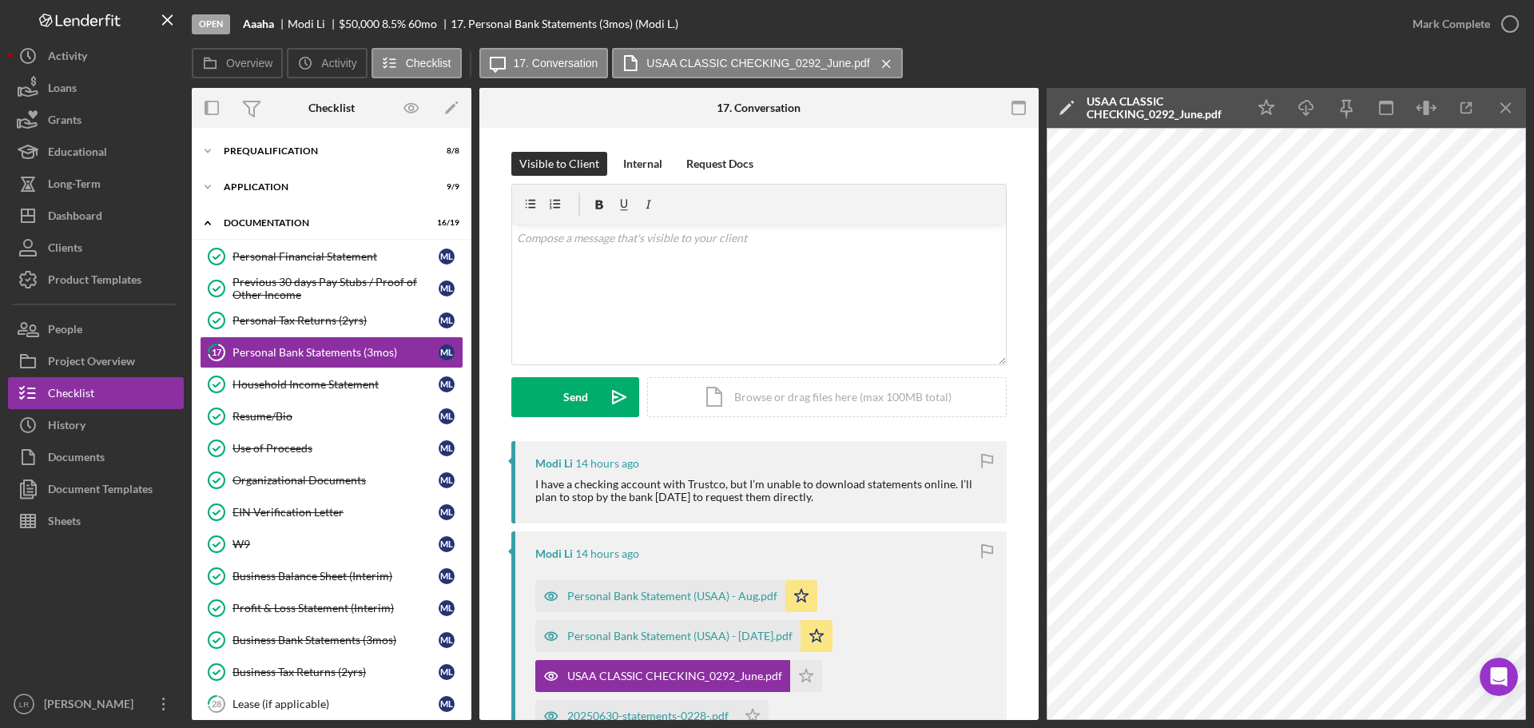
click at [1057, 108] on icon "Icon/Edit" at bounding box center [1067, 108] width 40 height 40
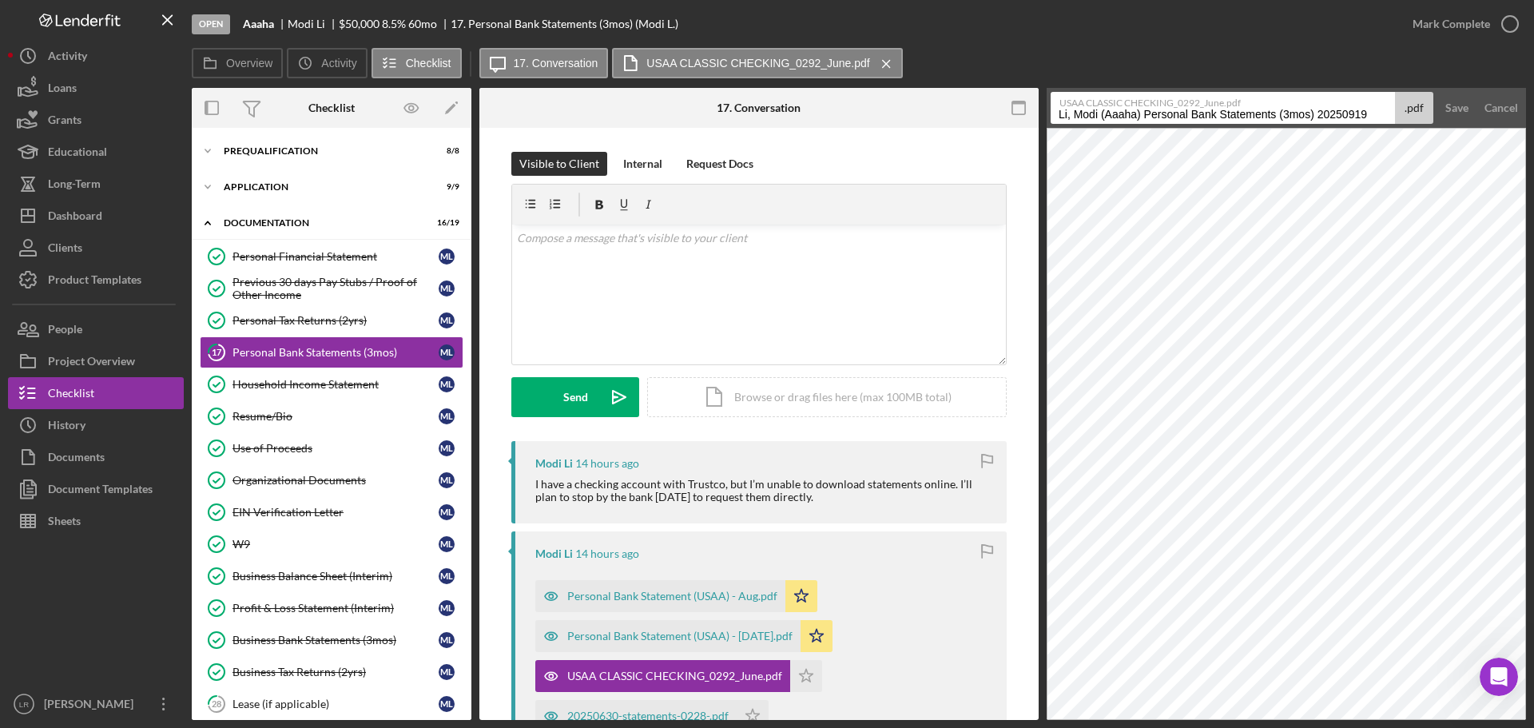
drag, startPoint x: 1054, startPoint y: 113, endPoint x: 1534, endPoint y: 108, distance: 479.5
click at [1534, 108] on div "Open Aaaha Modi Li $50,000 $50,000 8.5 % 60 mo 17. Personal Bank Statements (3m…" at bounding box center [767, 364] width 1534 height 728
paste input "Personal Bank Statement (USAA) - Aug"
type input "Personal Bank Statement (USAA) - Jun"
click at [1460, 110] on div "Save" at bounding box center [1457, 108] width 23 height 32
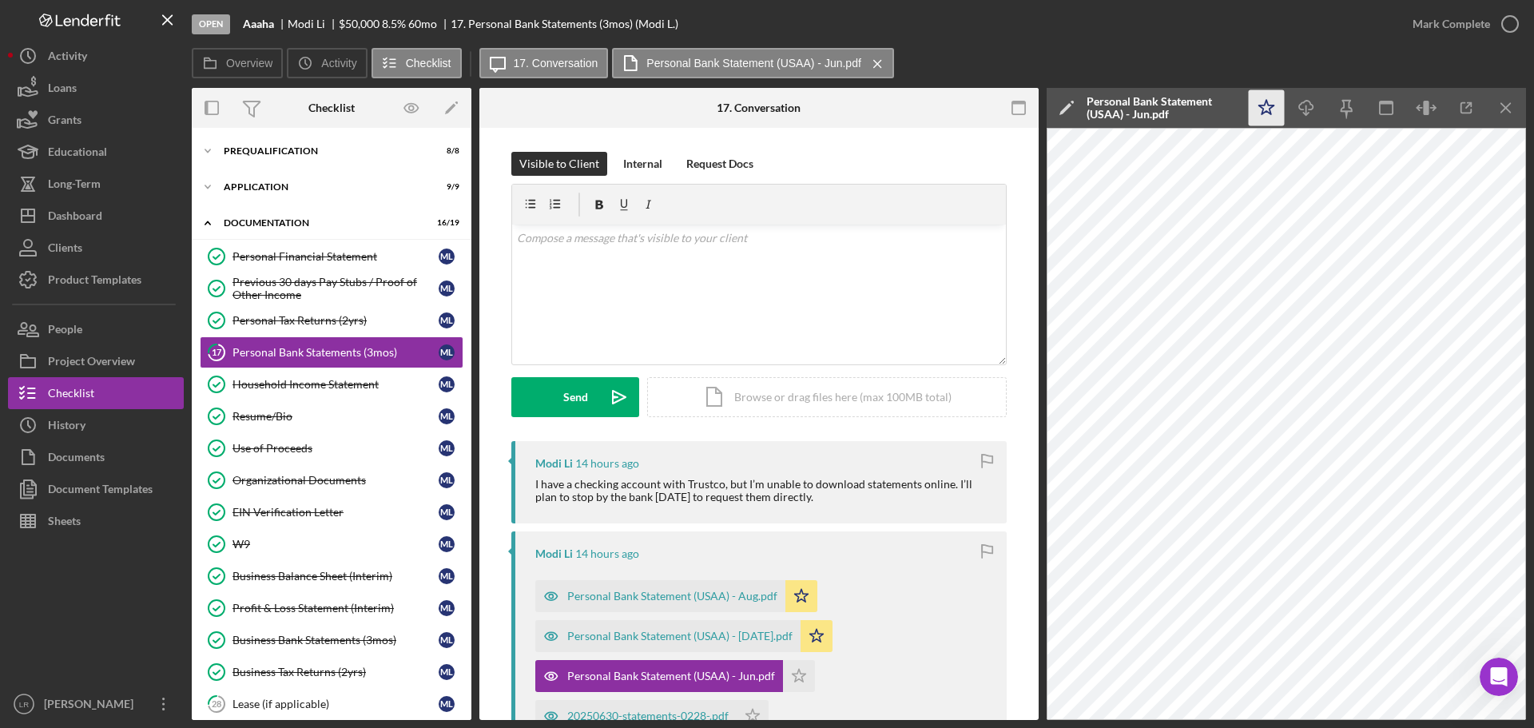
click at [1267, 109] on icon "Icon/Star" at bounding box center [1267, 108] width 36 height 36
click at [1312, 109] on icon "button" at bounding box center [1306, 105] width 14 height 9
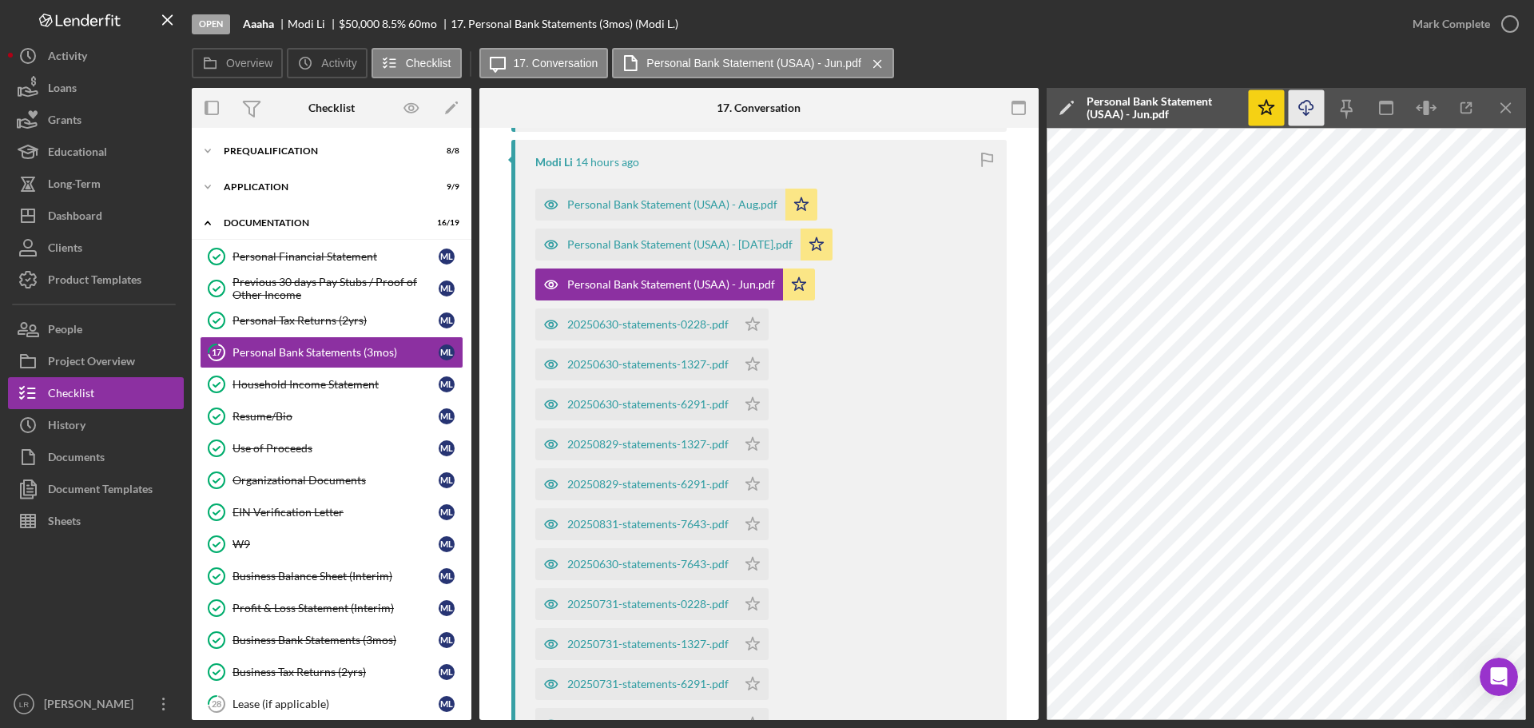
scroll to position [400, 0]
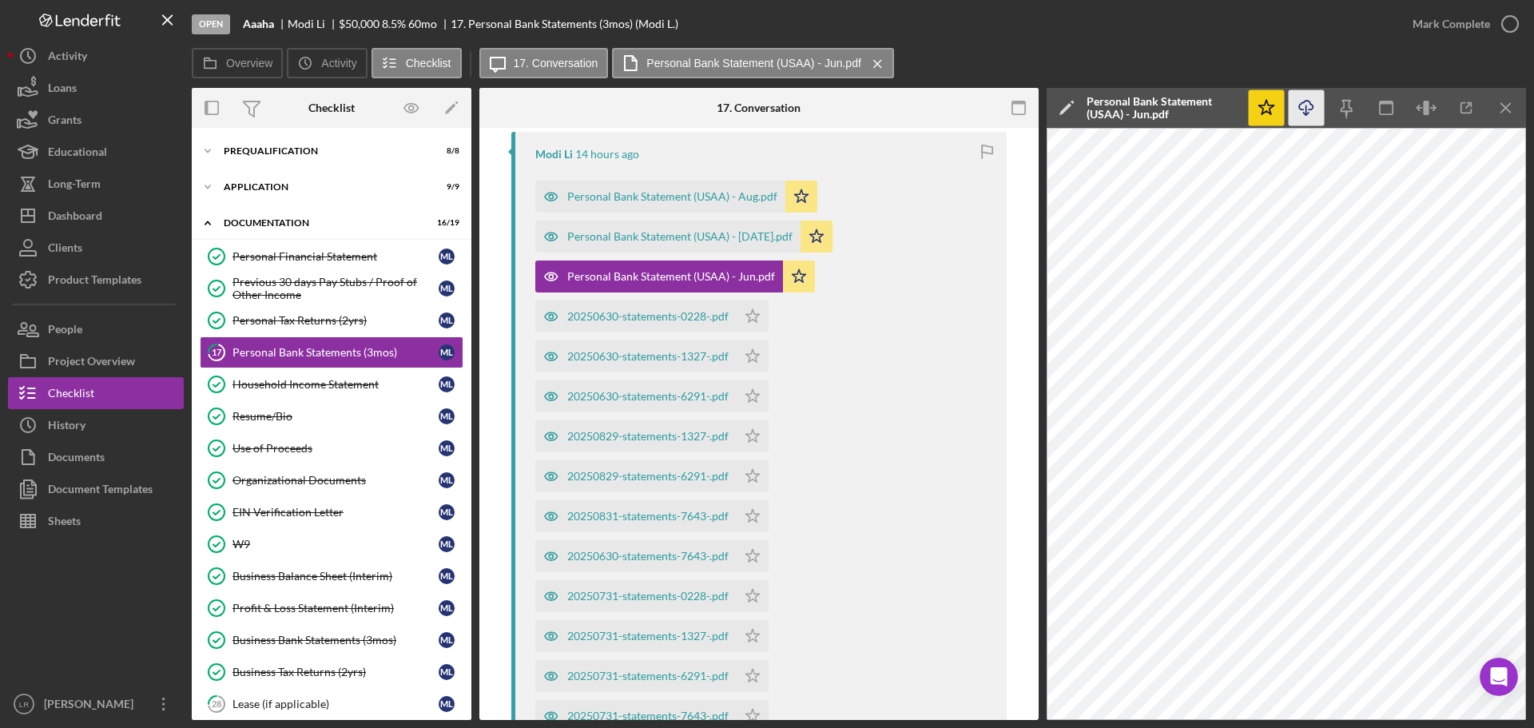
click at [1144, 40] on div "Open Aaaha Modi Li $50,000 $50,000 8.5 % 60 mo 17. Personal Bank Statements (3m…" at bounding box center [794, 24] width 1205 height 48
click at [1518, 106] on icon "Icon/Menu Close" at bounding box center [1507, 108] width 36 height 36
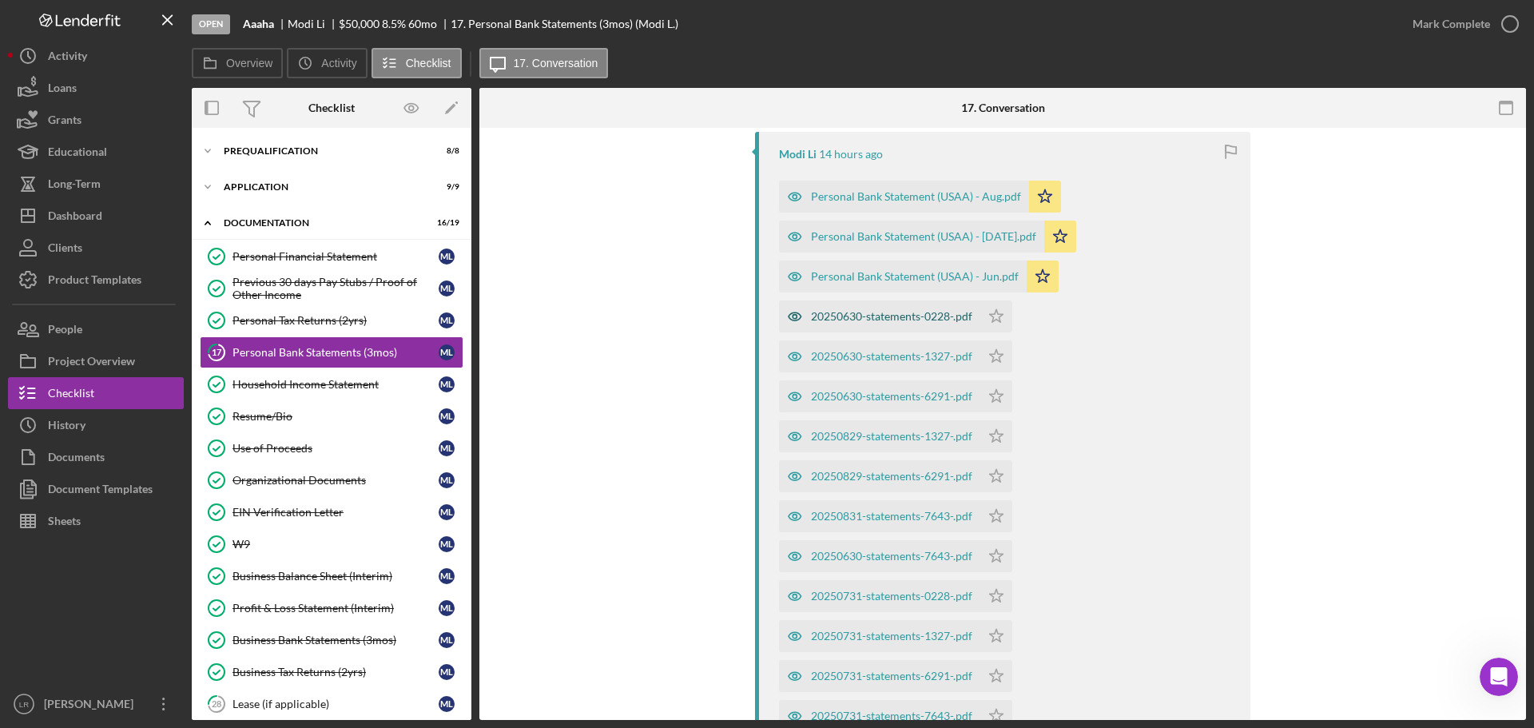
click at [826, 312] on div "20250630-statements-0228-.pdf" at bounding box center [891, 316] width 161 height 13
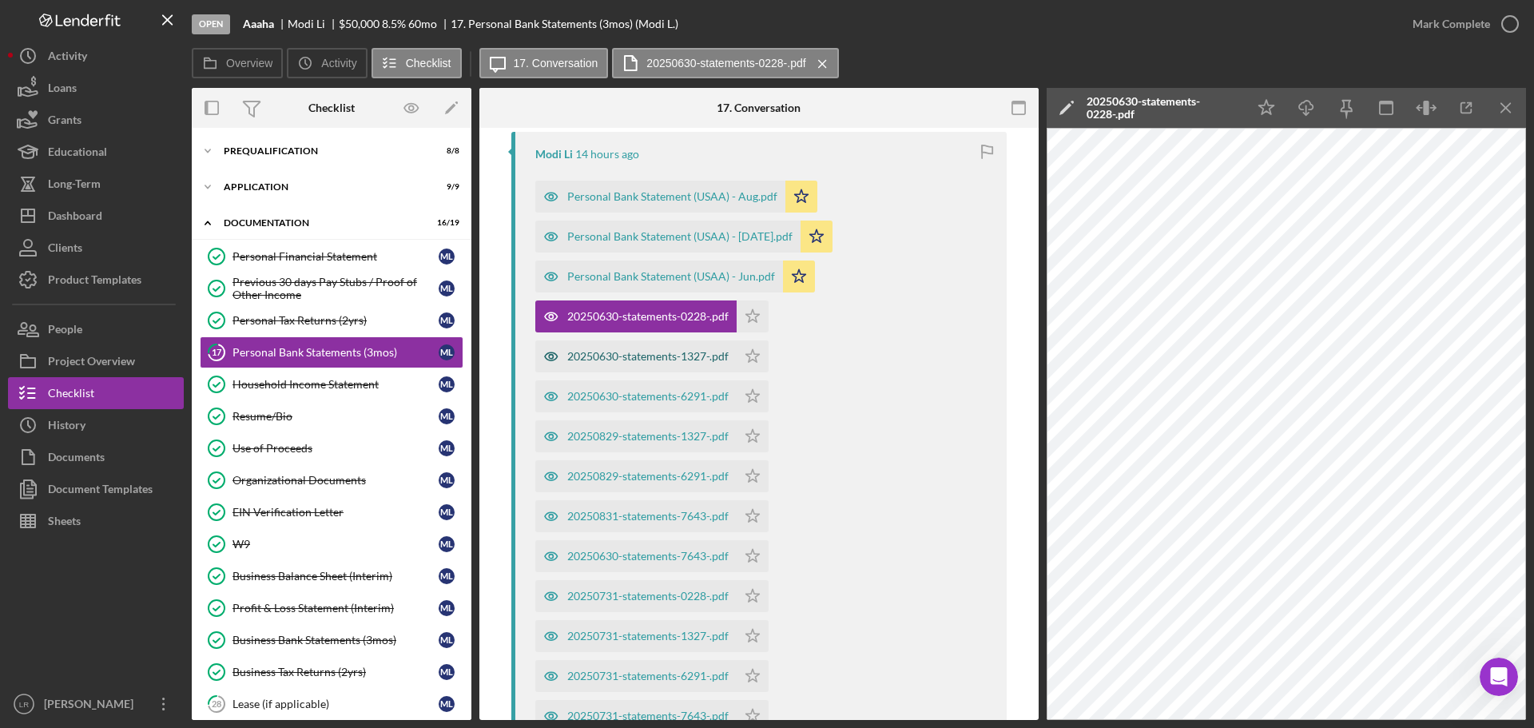
click at [632, 355] on div "20250630-statements-1327-.pdf" at bounding box center [647, 356] width 161 height 13
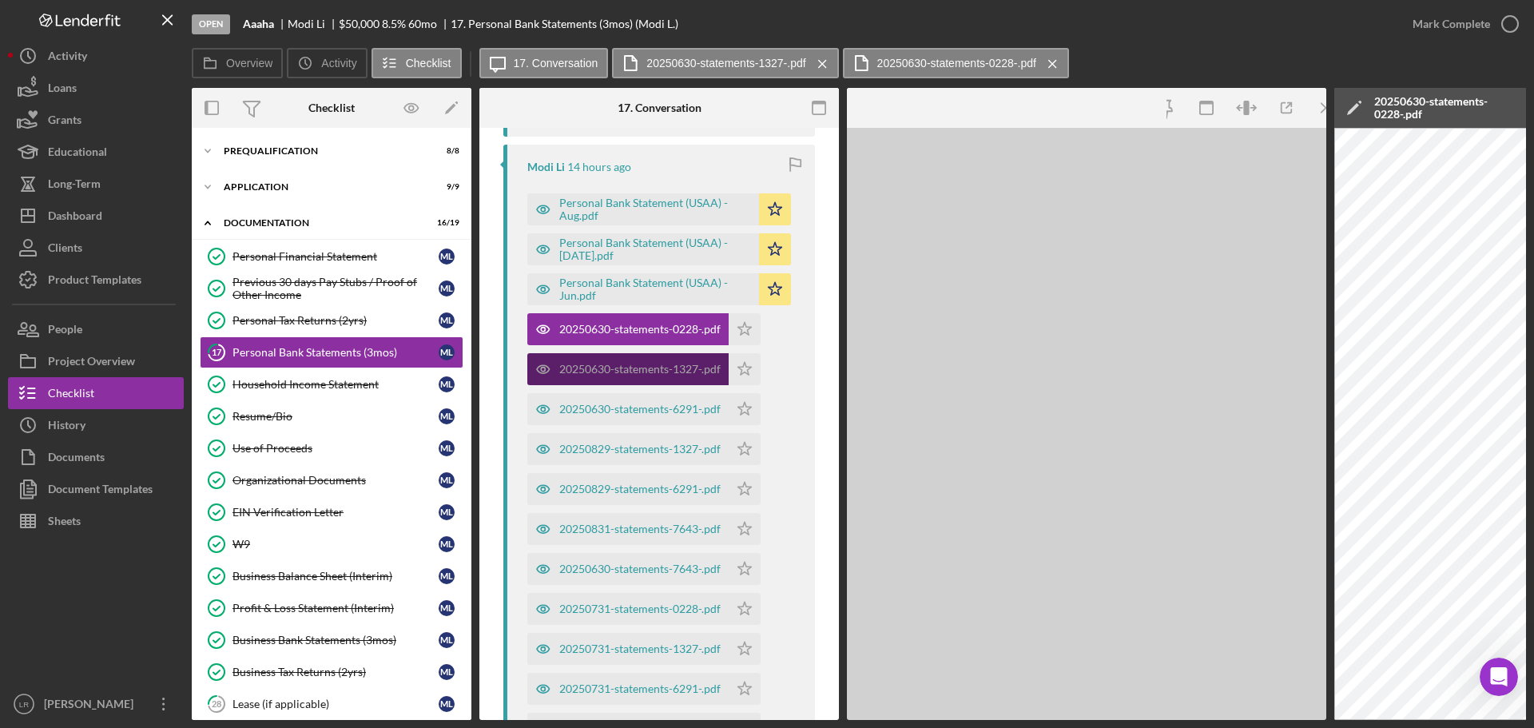
scroll to position [412, 0]
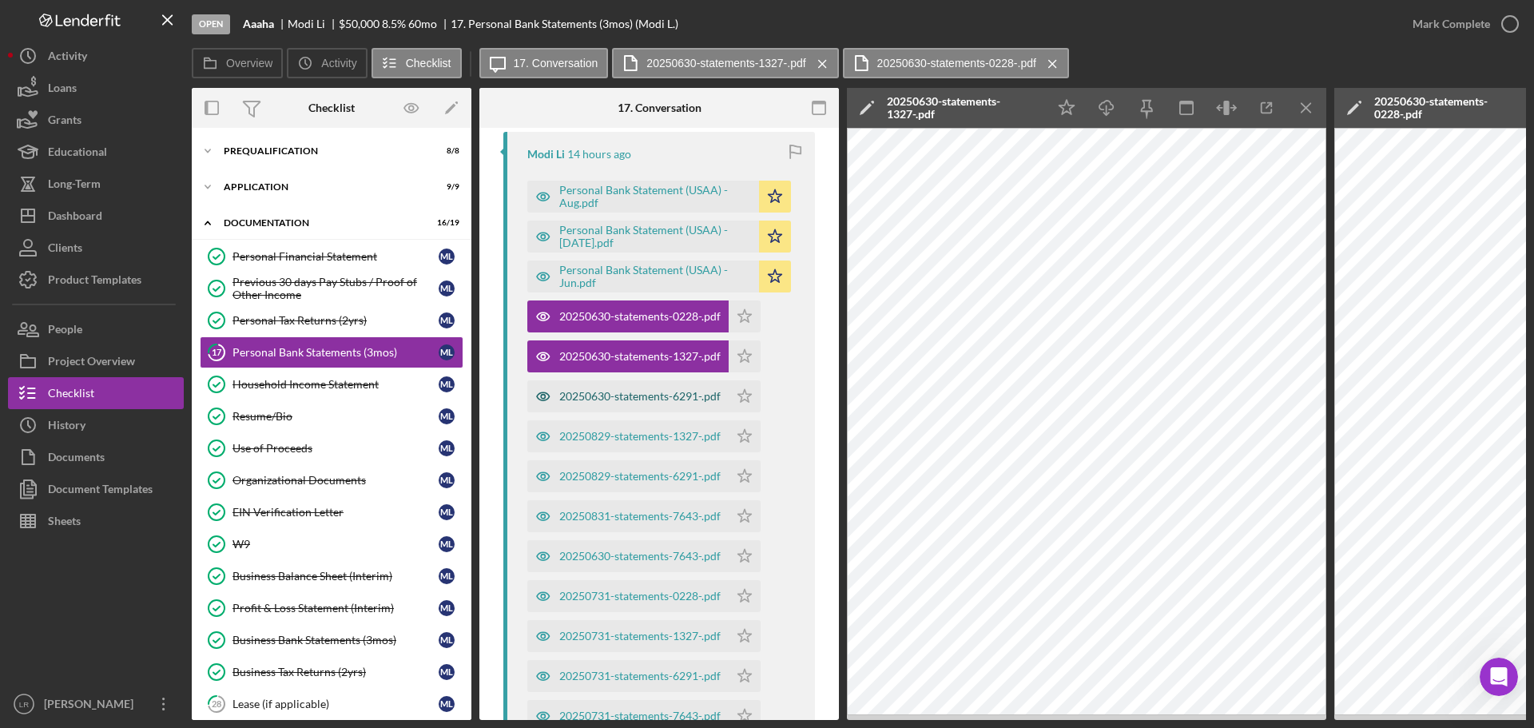
click at [637, 387] on div "20250630-statements-6291-.pdf" at bounding box center [627, 396] width 201 height 32
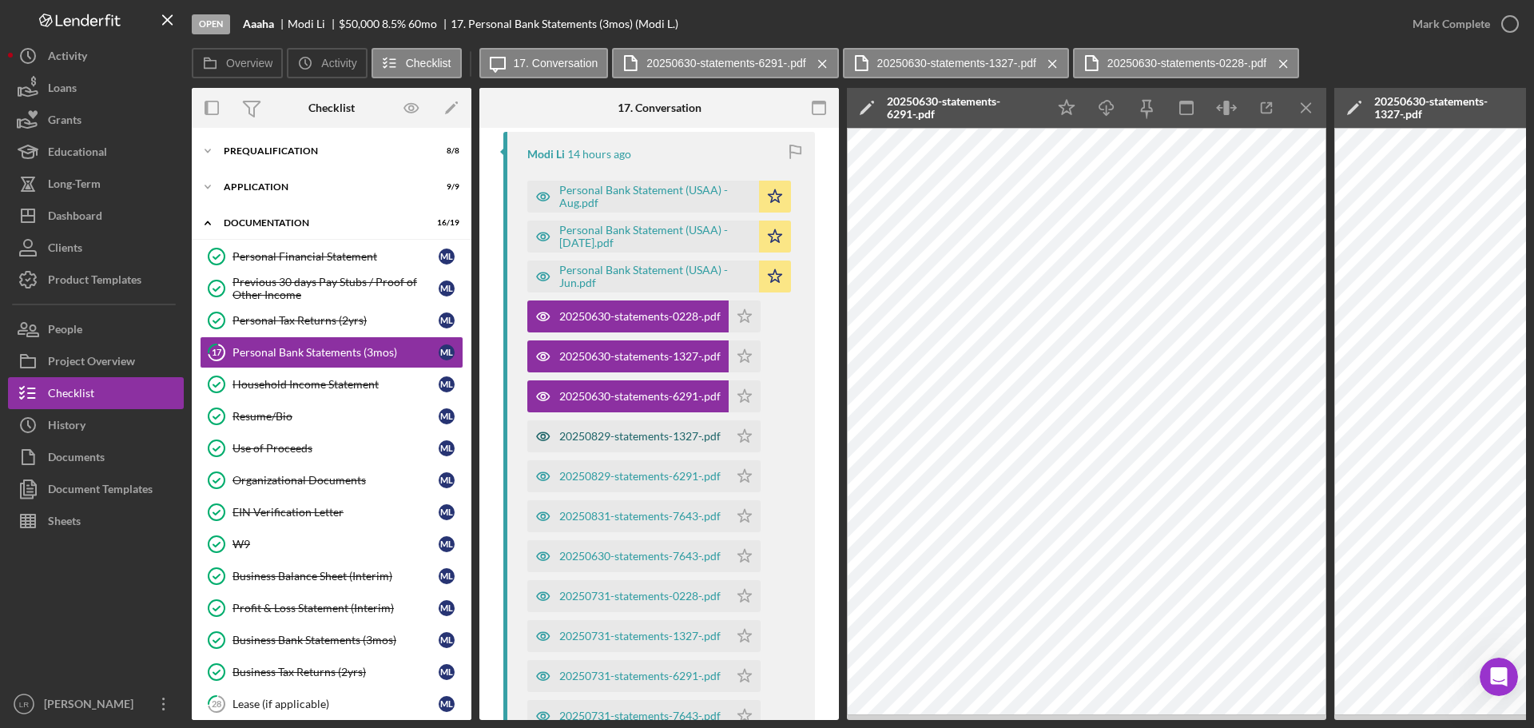
click at [649, 428] on div "20250829-statements-1327-.pdf" at bounding box center [627, 436] width 201 height 32
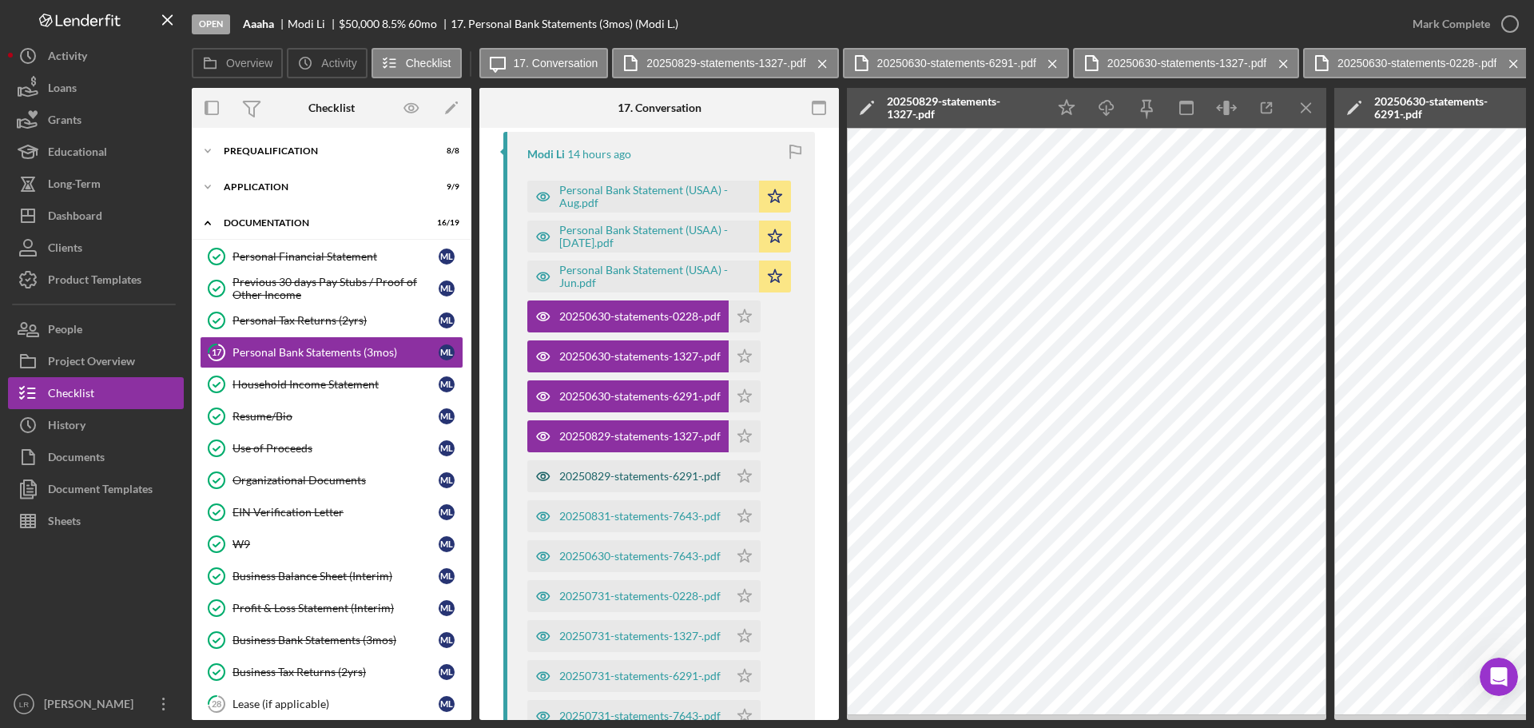
click at [635, 469] on div "20250829-statements-6291-.pdf" at bounding box center [627, 476] width 201 height 32
click at [634, 513] on div "20250831-statements-7643-.pdf" at bounding box center [639, 516] width 161 height 13
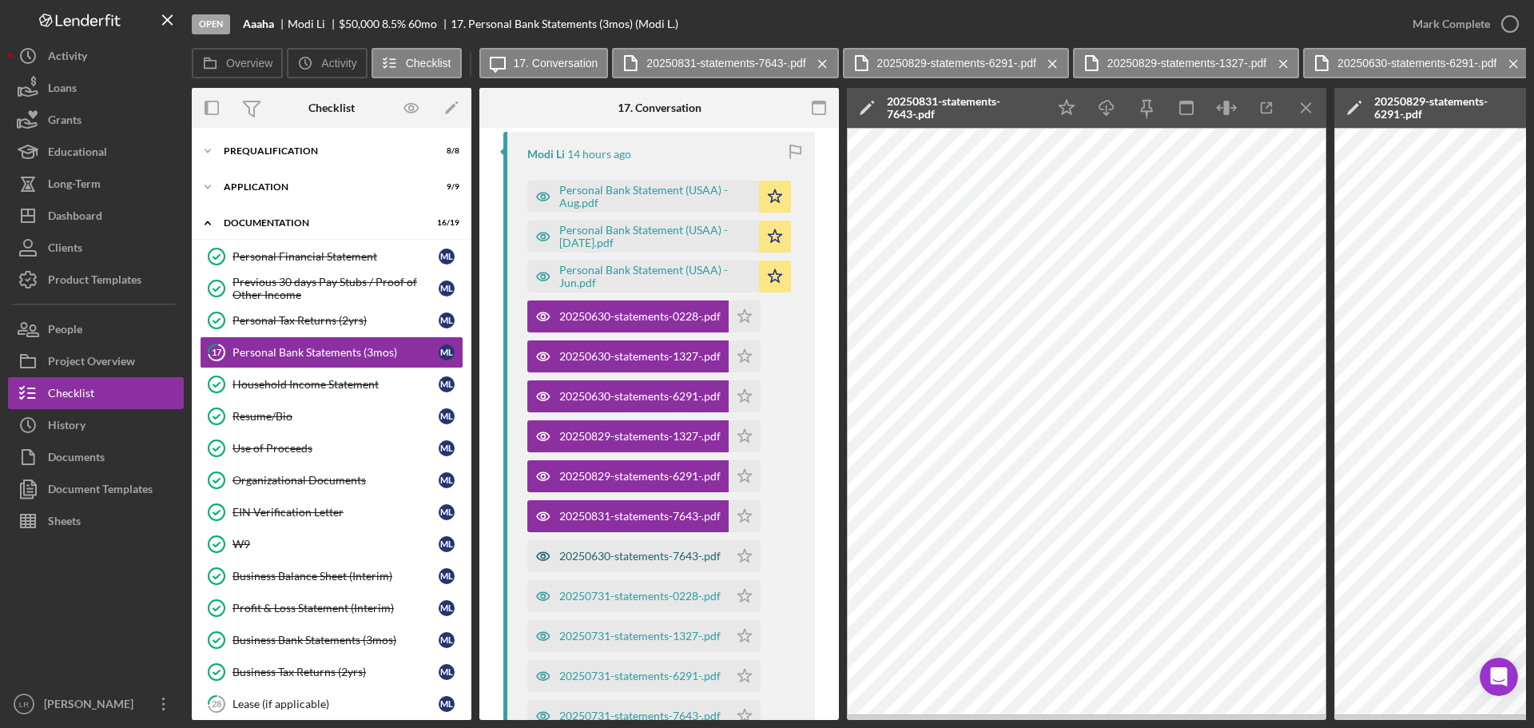
click at [631, 556] on div "20250630-statements-7643-.pdf" at bounding box center [639, 556] width 161 height 13
click at [654, 595] on div "20250731-statements-0228-.pdf" at bounding box center [639, 596] width 161 height 13
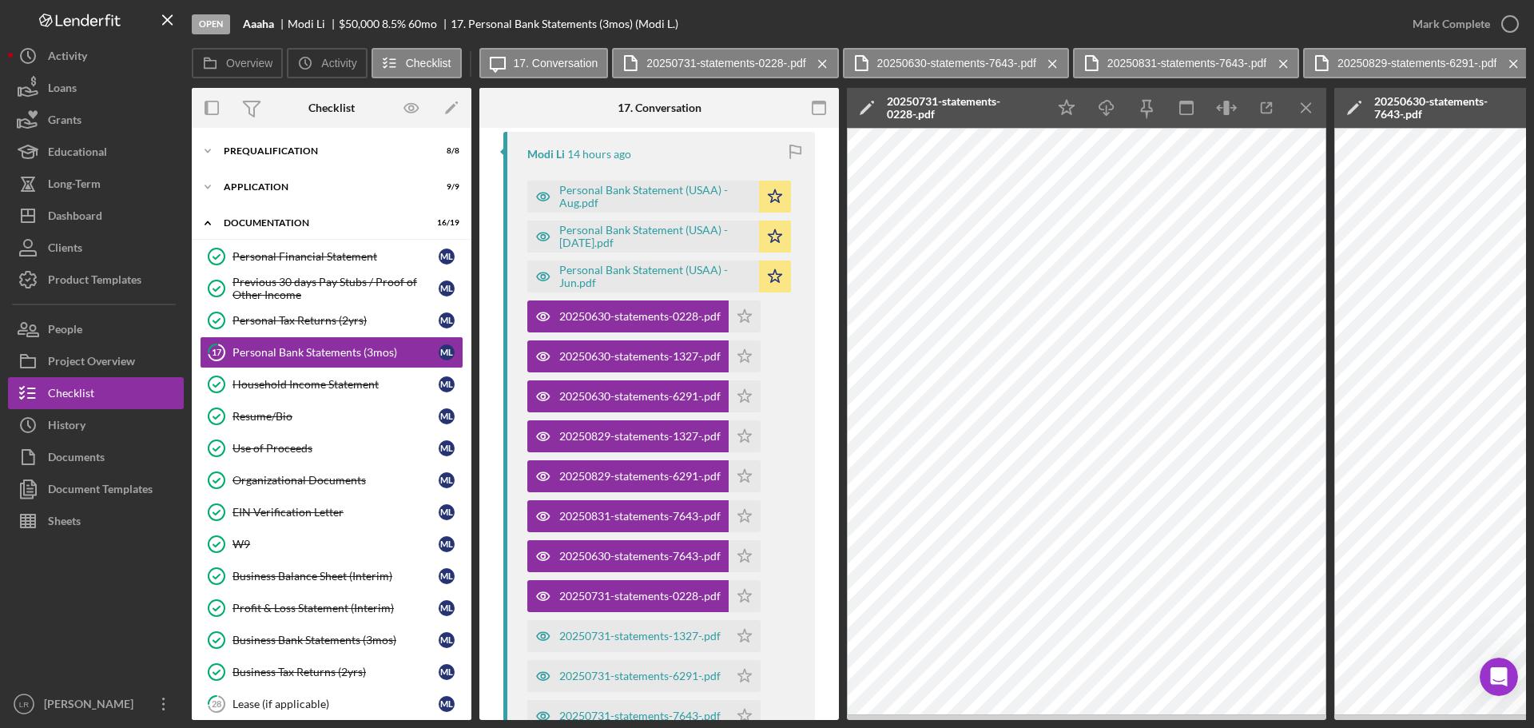
scroll to position [832, 0]
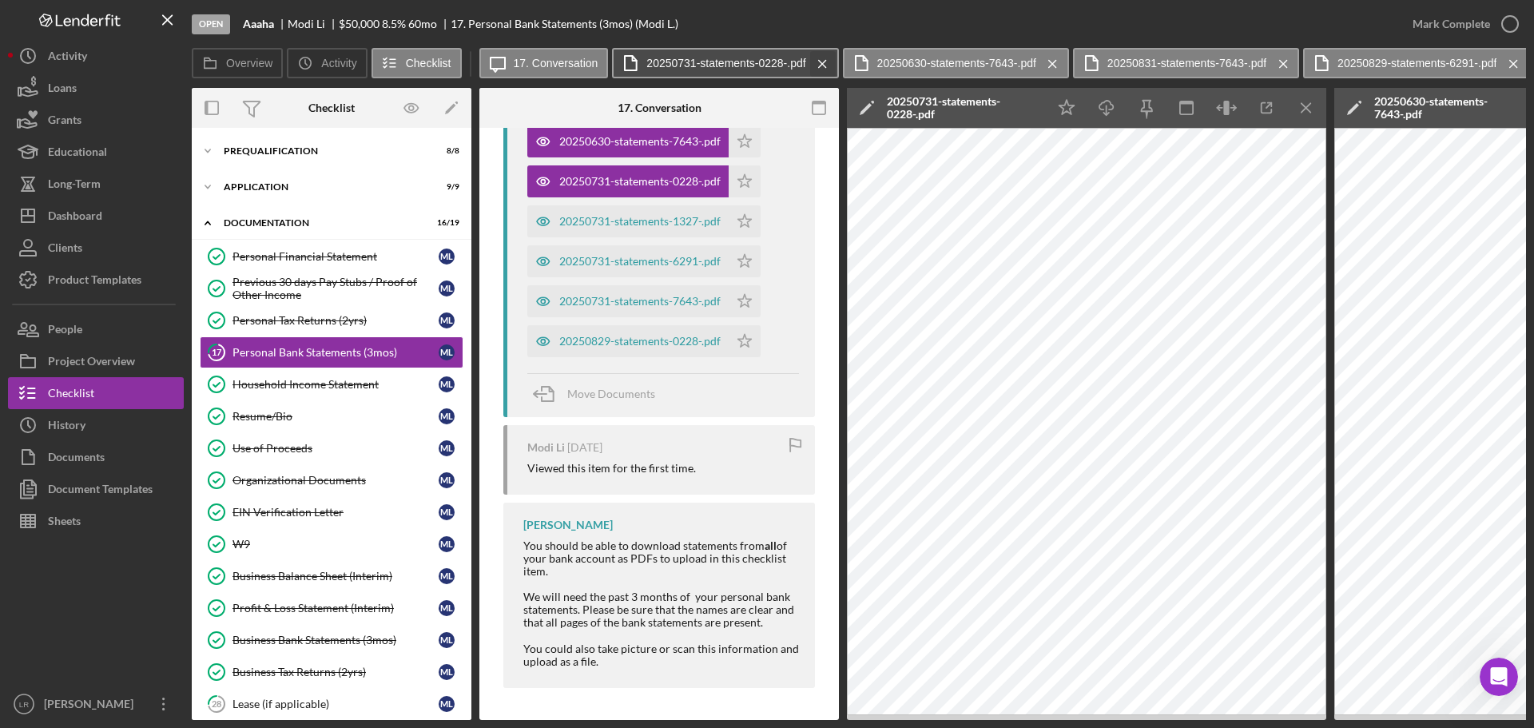
click at [825, 54] on icon "Icon/Menu Close" at bounding box center [823, 64] width 28 height 40
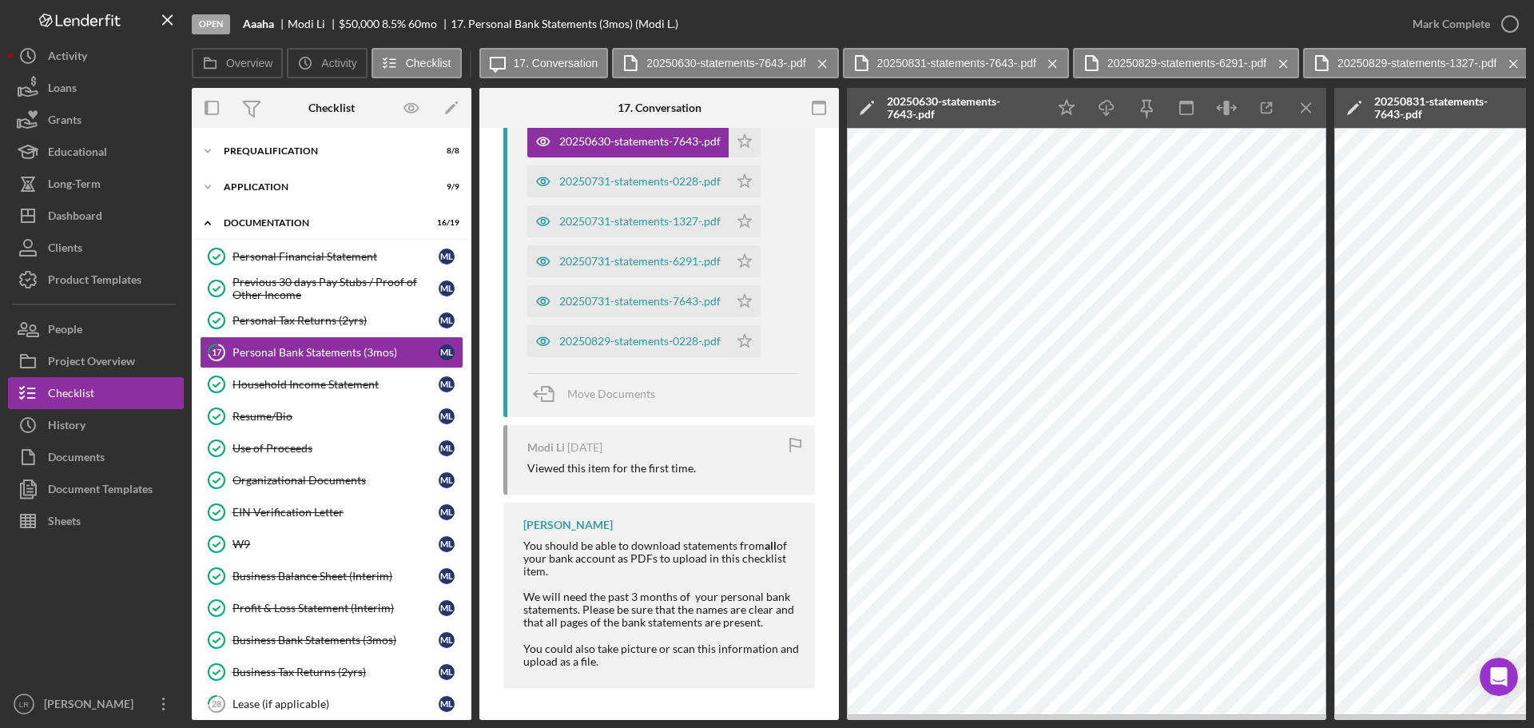
click at [825, 54] on icon "Icon/Menu Close" at bounding box center [823, 64] width 28 height 40
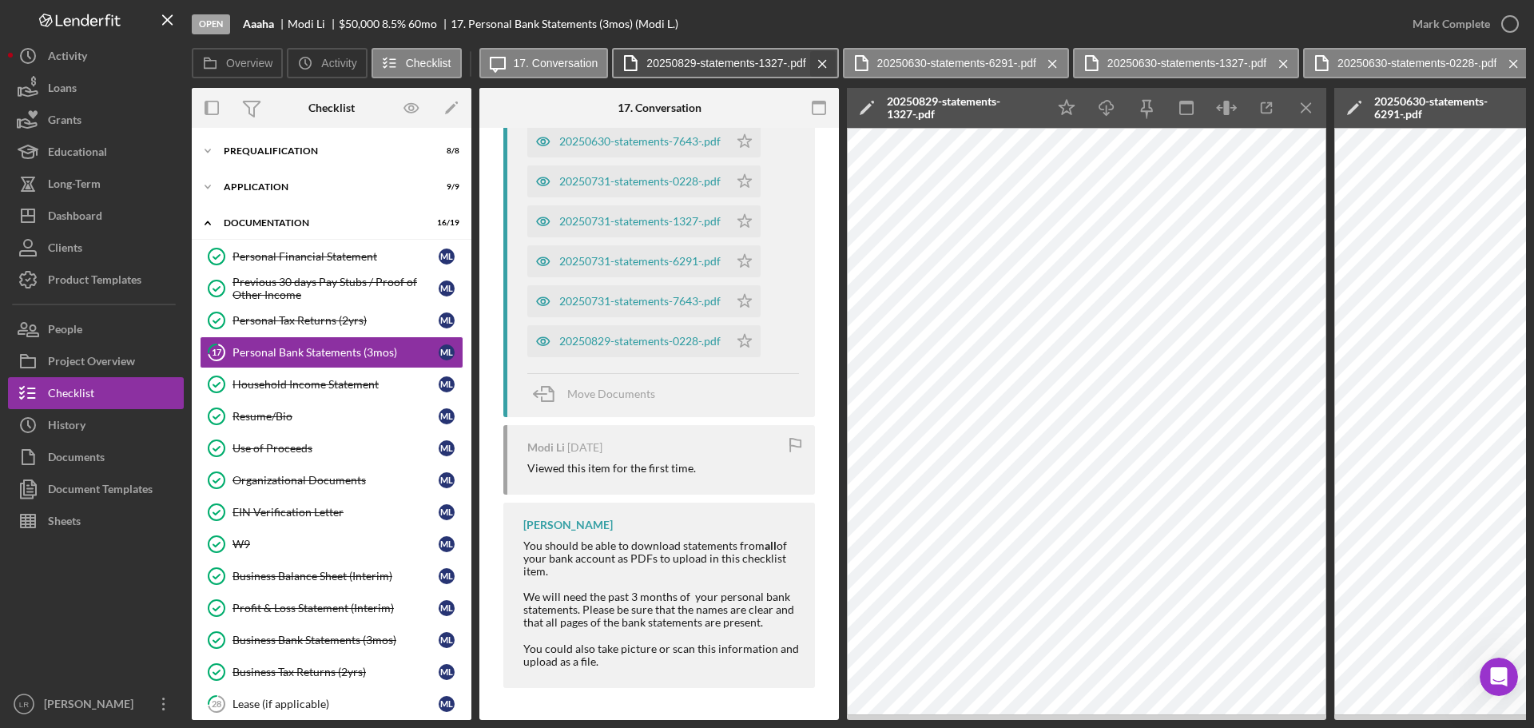
click at [826, 54] on icon "Icon/Menu Close" at bounding box center [823, 64] width 28 height 40
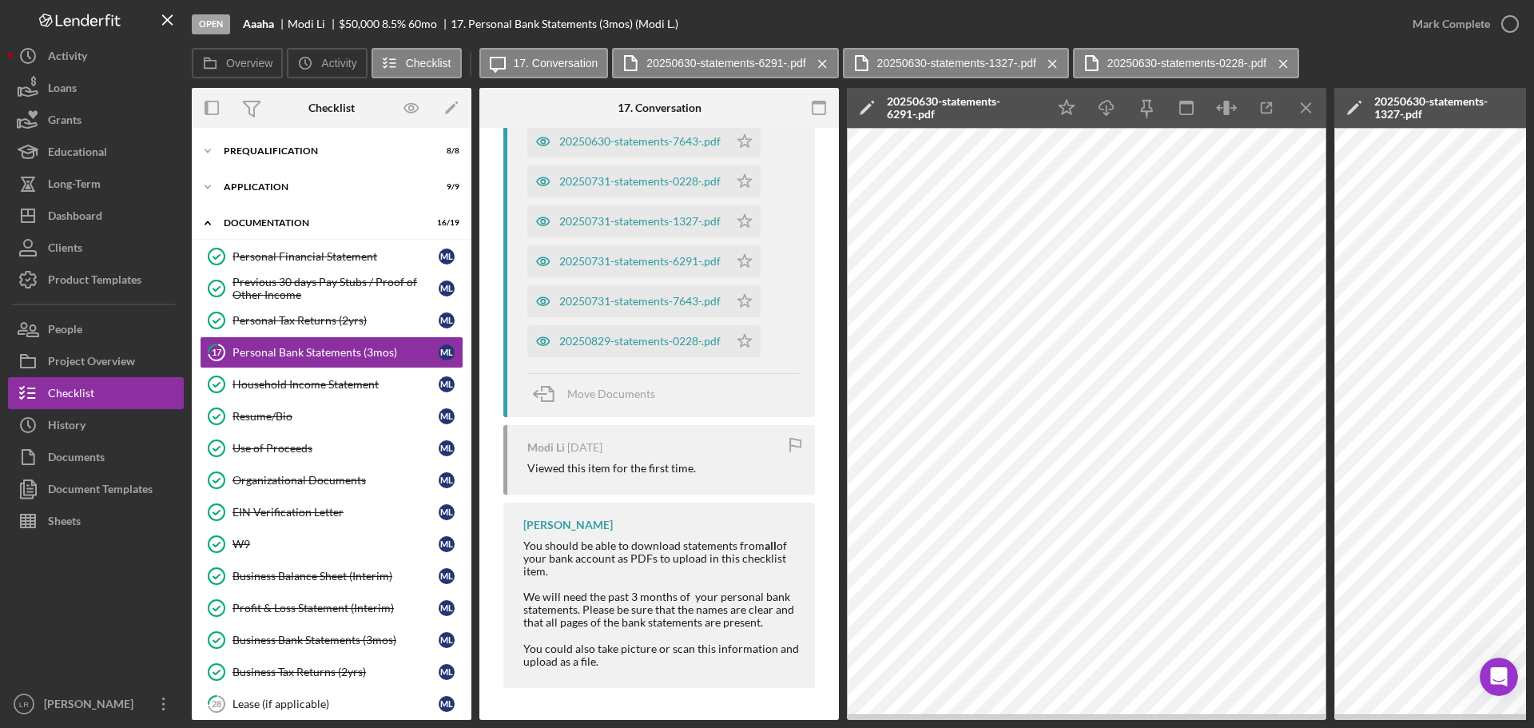
click at [826, 54] on icon "Icon/Menu Close" at bounding box center [823, 64] width 28 height 40
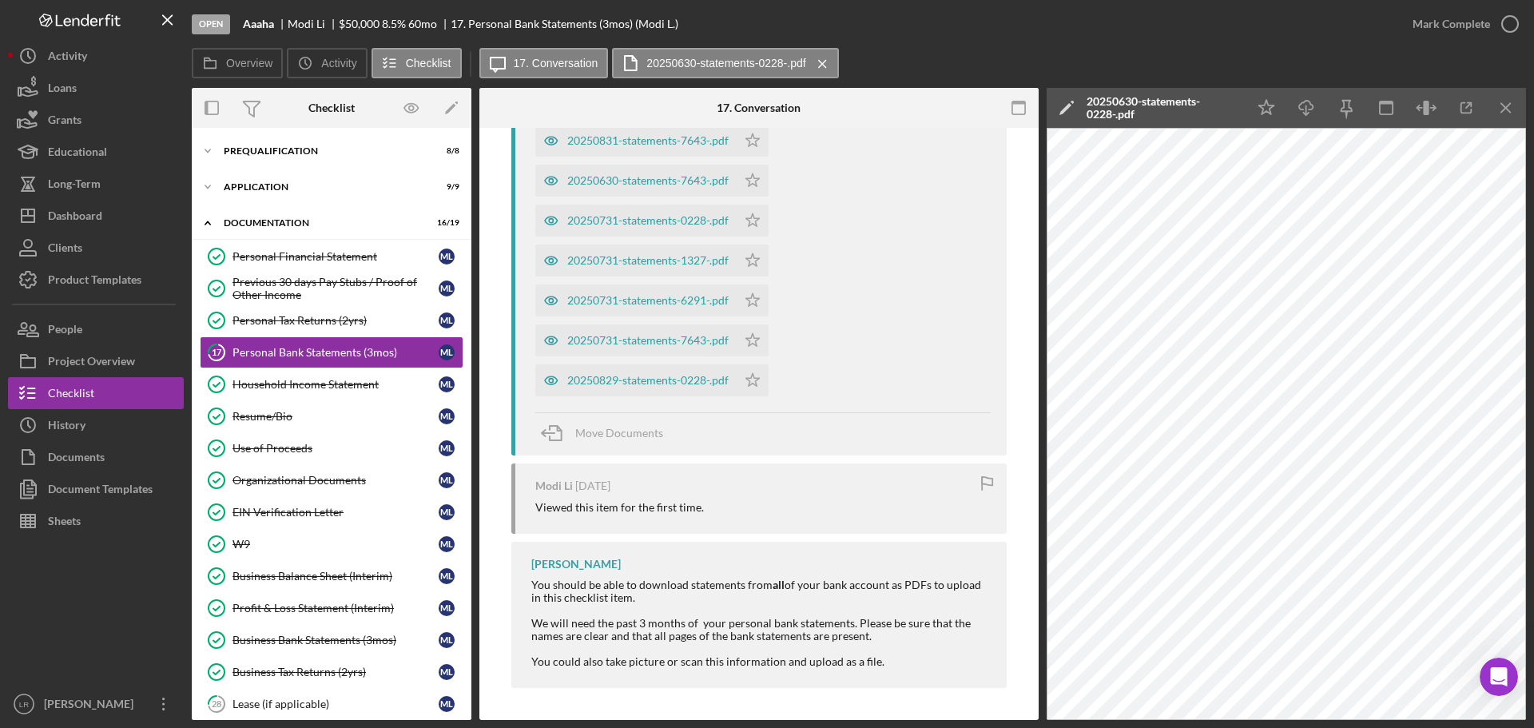
click at [826, 54] on icon "Icon/Menu Close" at bounding box center [823, 64] width 28 height 40
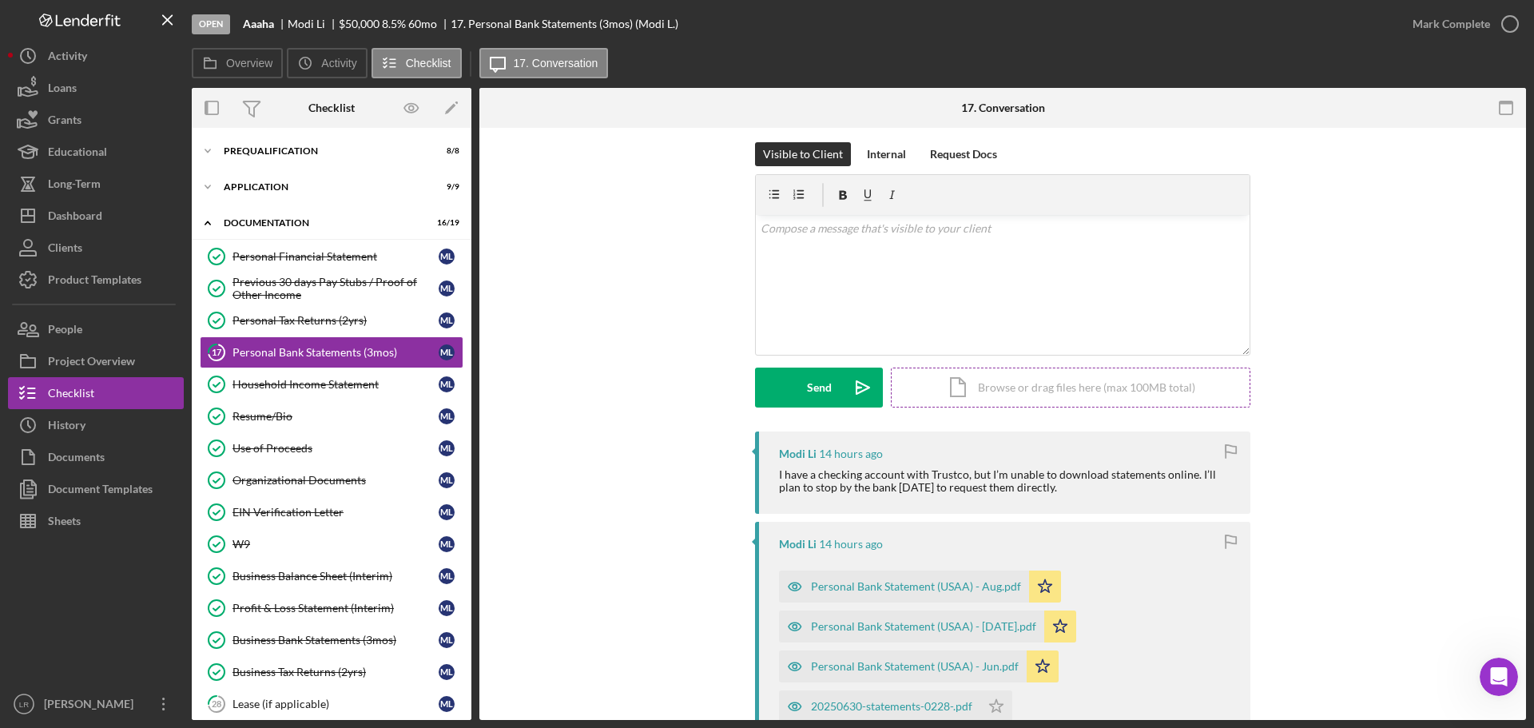
scroll to position [0, 0]
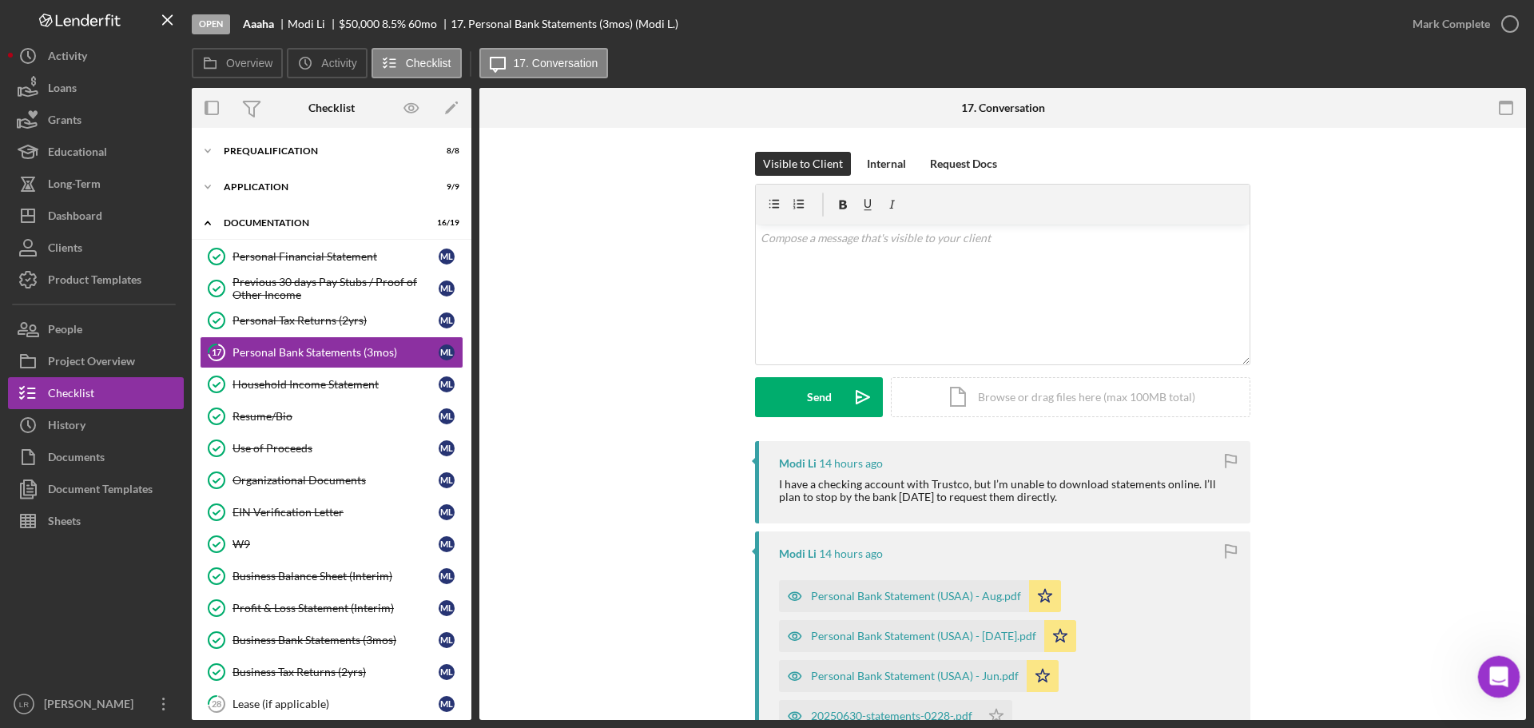
click at [1494, 678] on icon "Open Intercom Messenger" at bounding box center [1497, 675] width 26 height 26
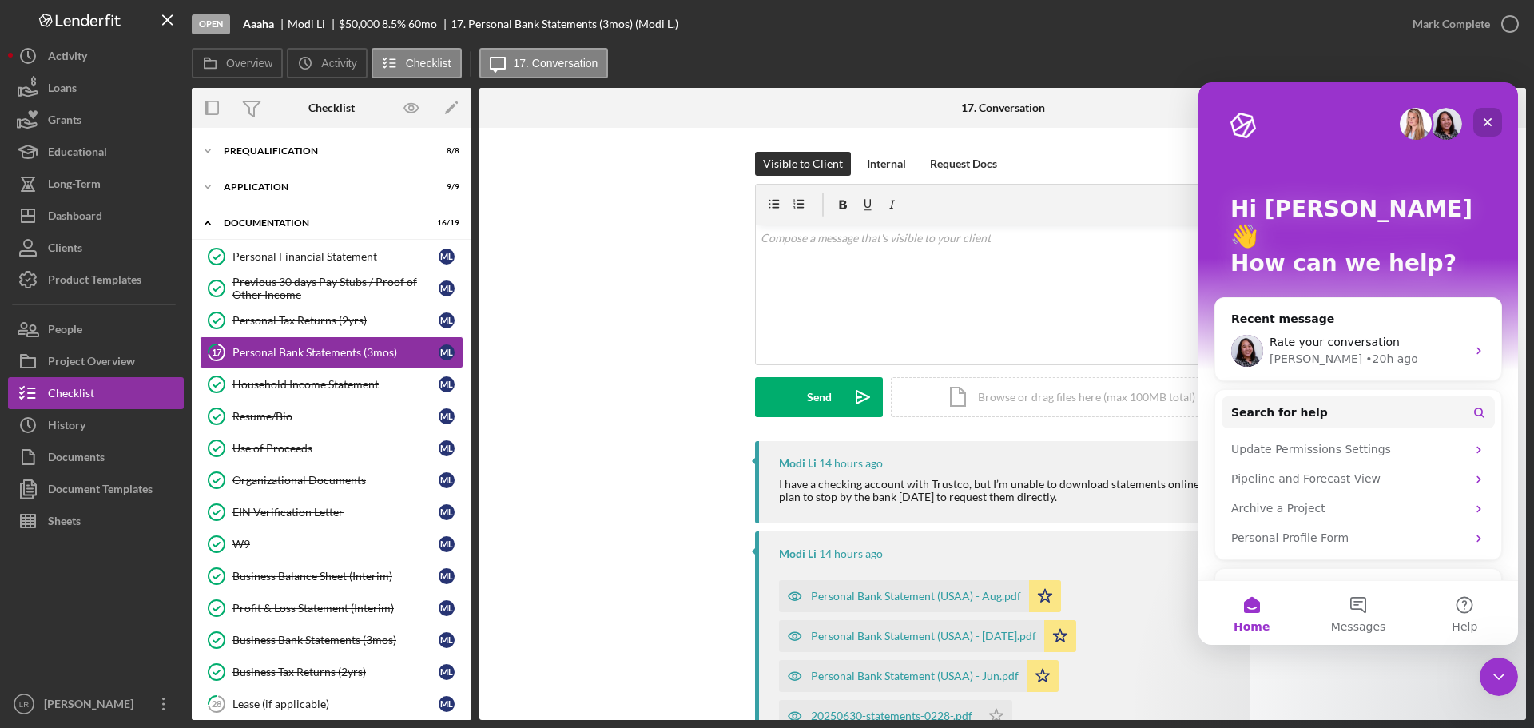
click at [1483, 120] on icon "Close" at bounding box center [1488, 122] width 13 height 13
